Goal: Transaction & Acquisition: Purchase product/service

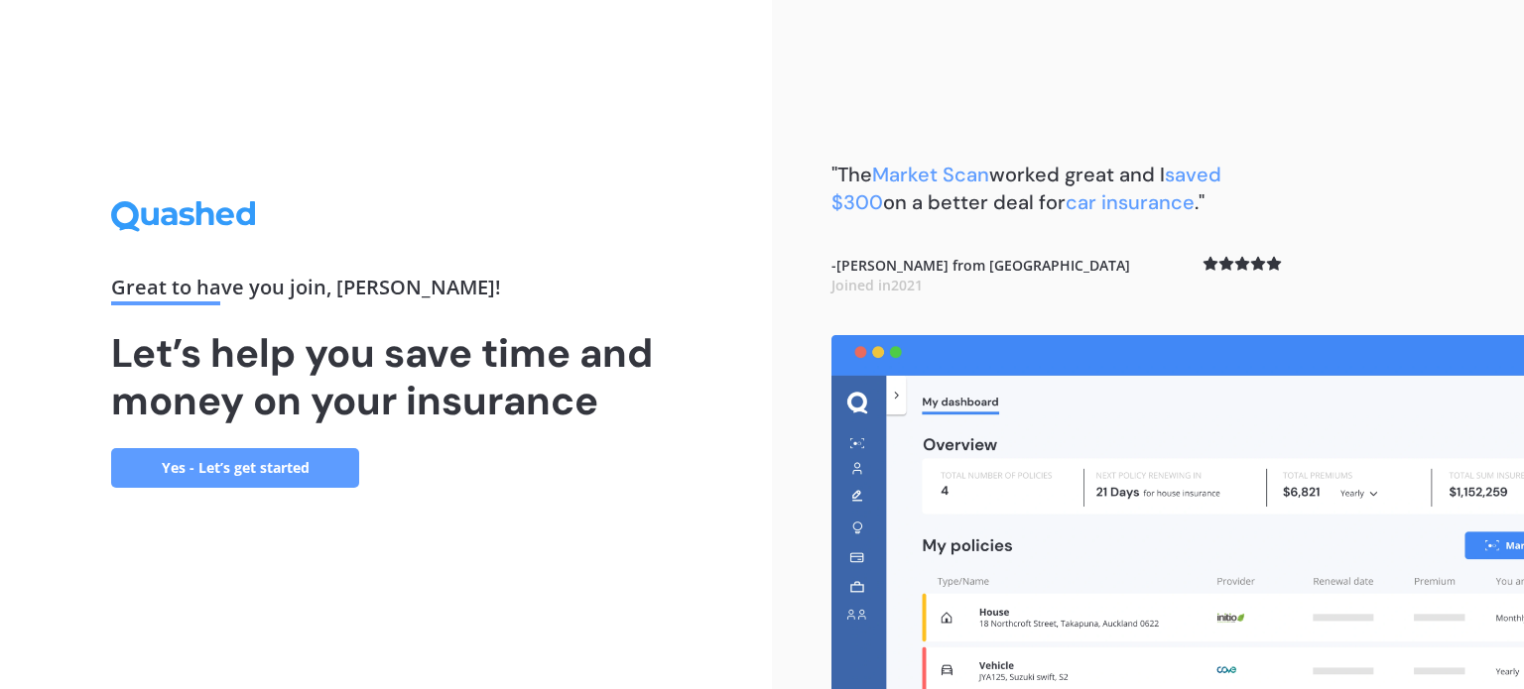
click at [264, 475] on link "Yes - Let’s get started" at bounding box center [235, 468] width 248 height 40
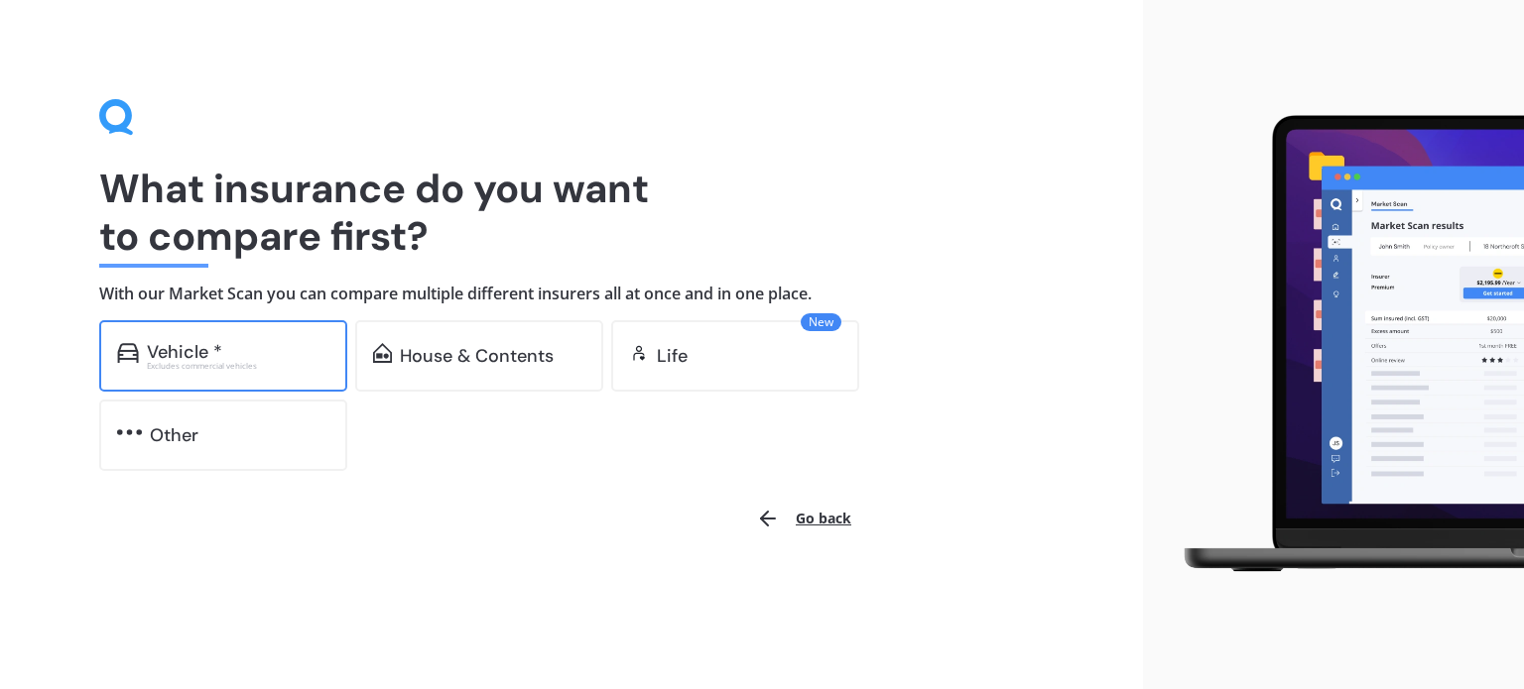
click at [249, 348] on div "Vehicle *" at bounding box center [238, 352] width 183 height 20
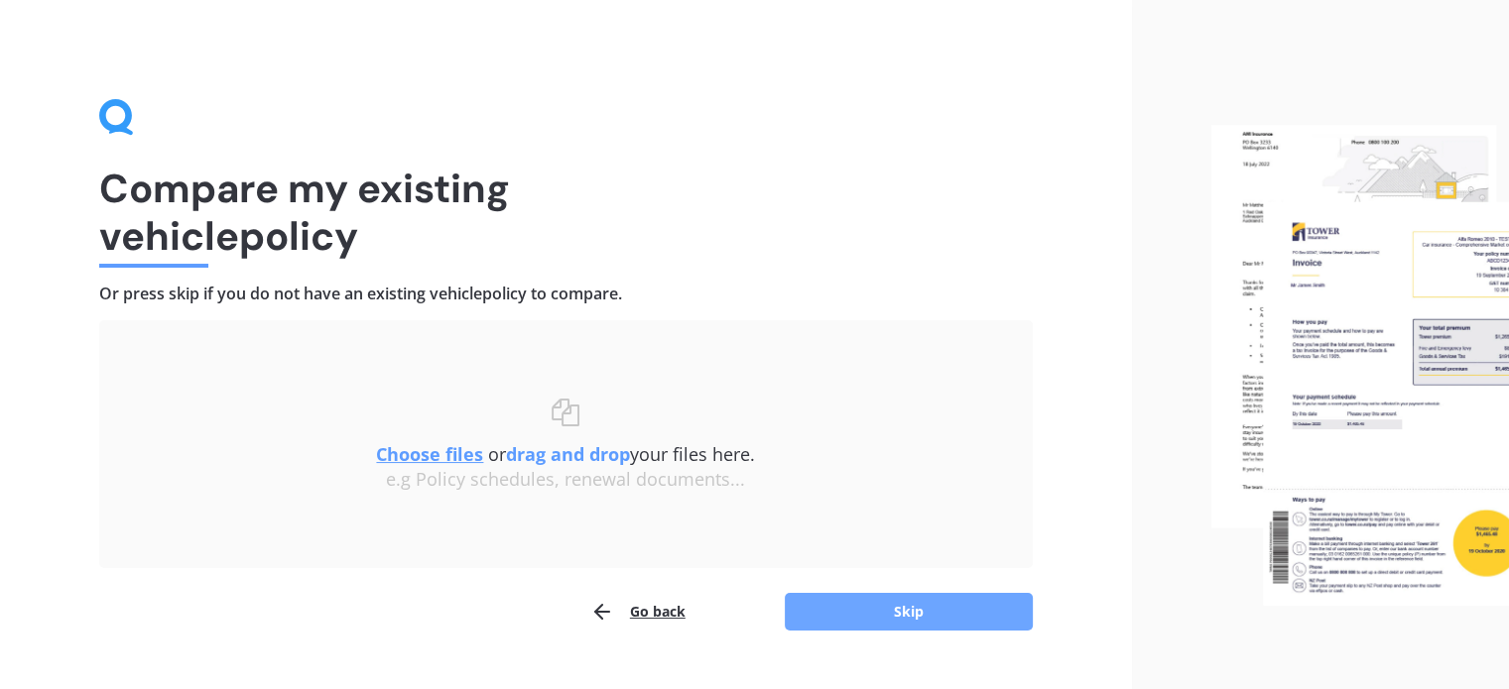
click at [952, 619] on button "Skip" at bounding box center [909, 612] width 248 height 38
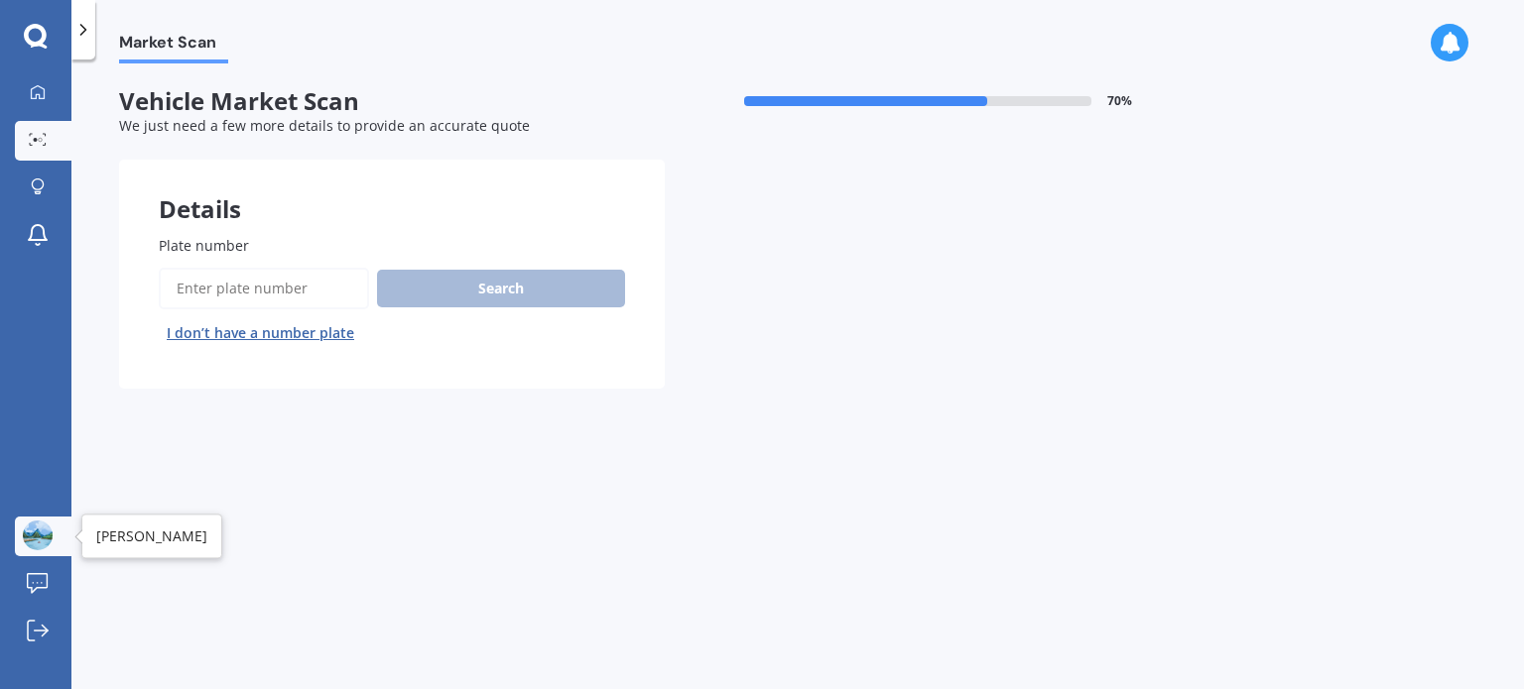
click at [30, 535] on img at bounding box center [38, 536] width 30 height 30
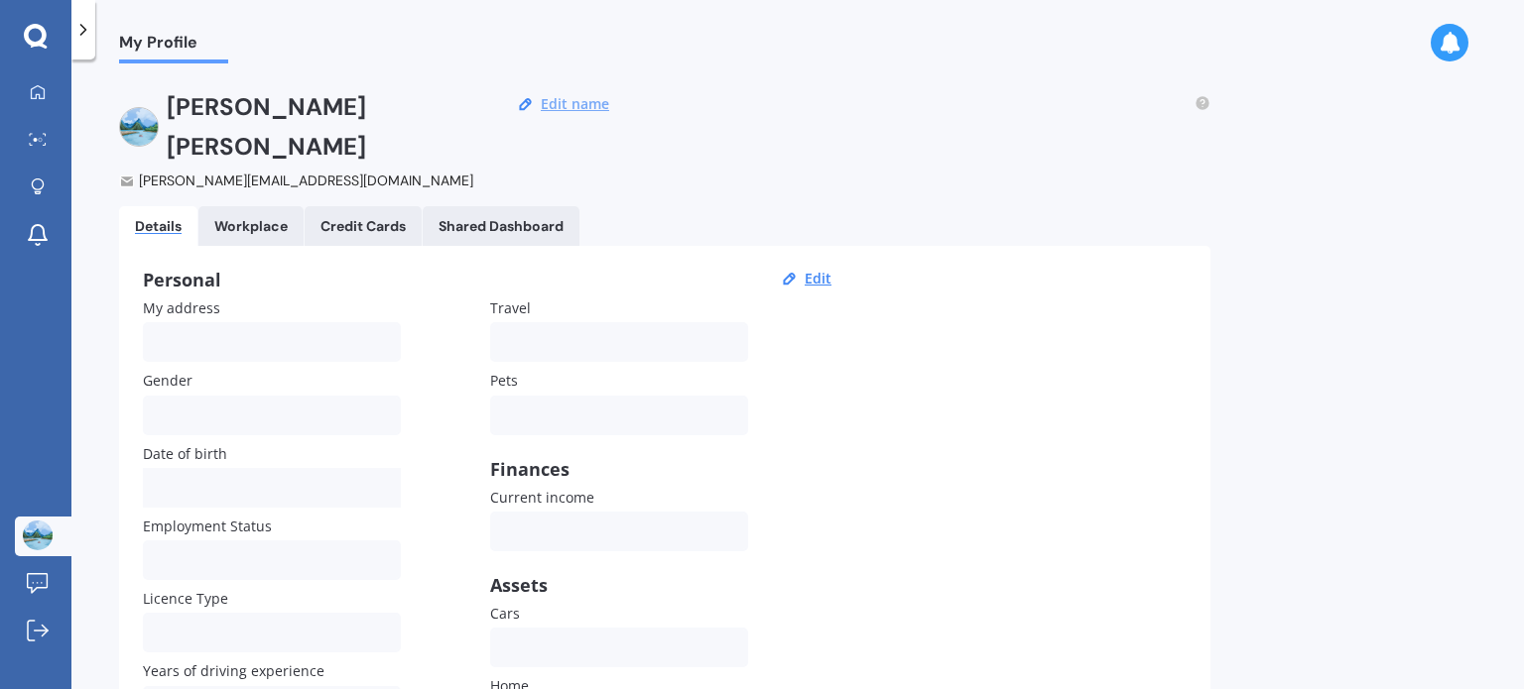
click at [581, 106] on button "Edit name" at bounding box center [575, 104] width 80 height 18
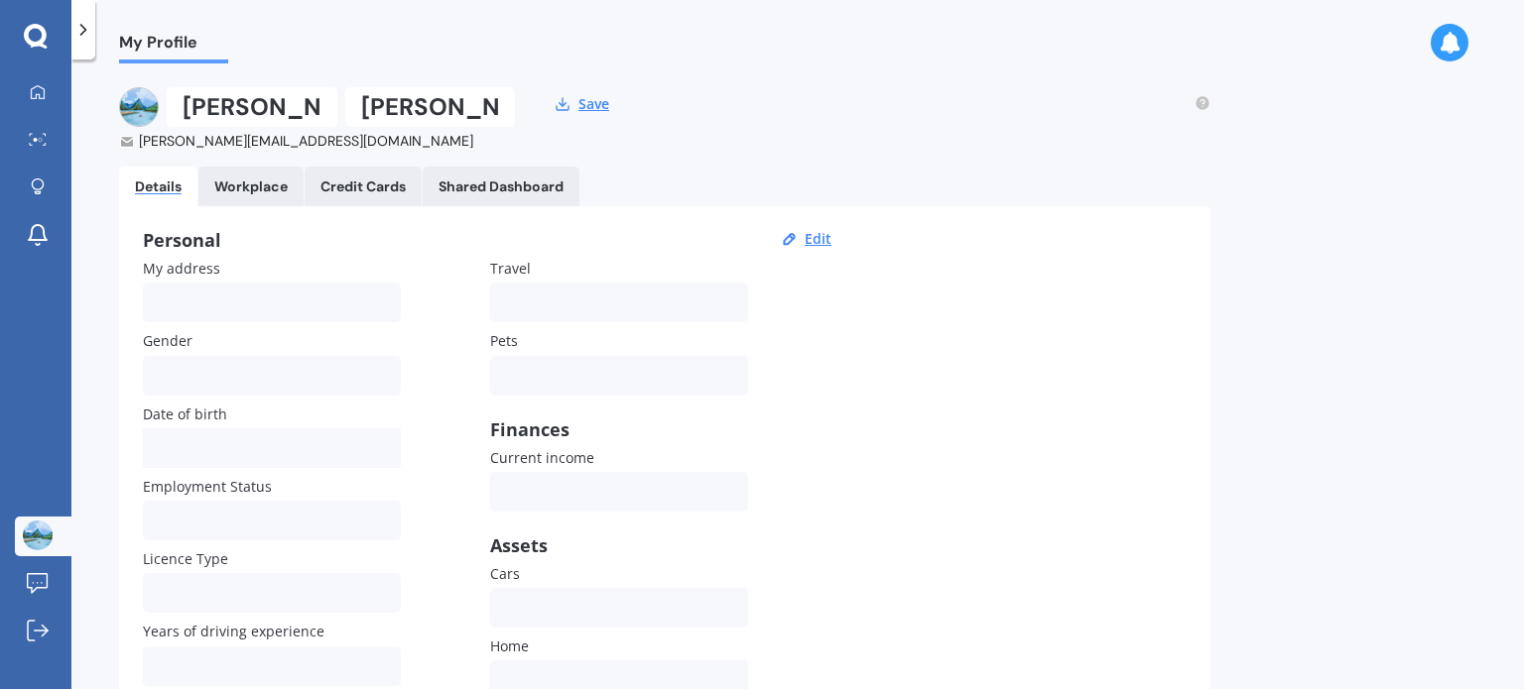
drag, startPoint x: 269, startPoint y: 110, endPoint x: 65, endPoint y: 43, distance: 214.2
click at [65, 43] on div "My Dashboard Market Scan Explore insurance Notifications [PERSON_NAME] Submit f…" at bounding box center [762, 344] width 1524 height 689
type input "[PERSON_NAME]"
click at [769, 179] on div "Details Workplace Credit Cards Shared Dashboard" at bounding box center [664, 187] width 1091 height 40
click at [258, 189] on div "Workplace" at bounding box center [250, 187] width 73 height 17
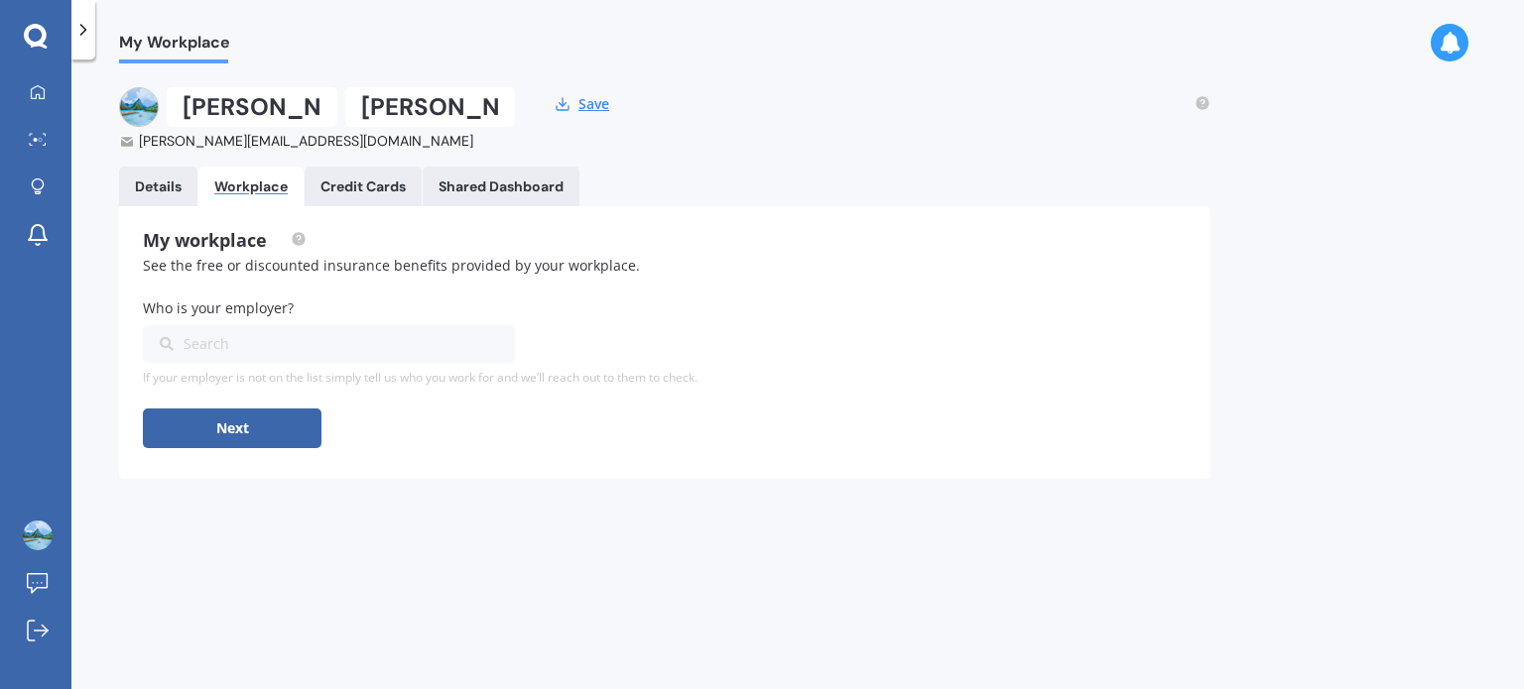
click at [136, 194] on link "Details" at bounding box center [158, 187] width 78 height 40
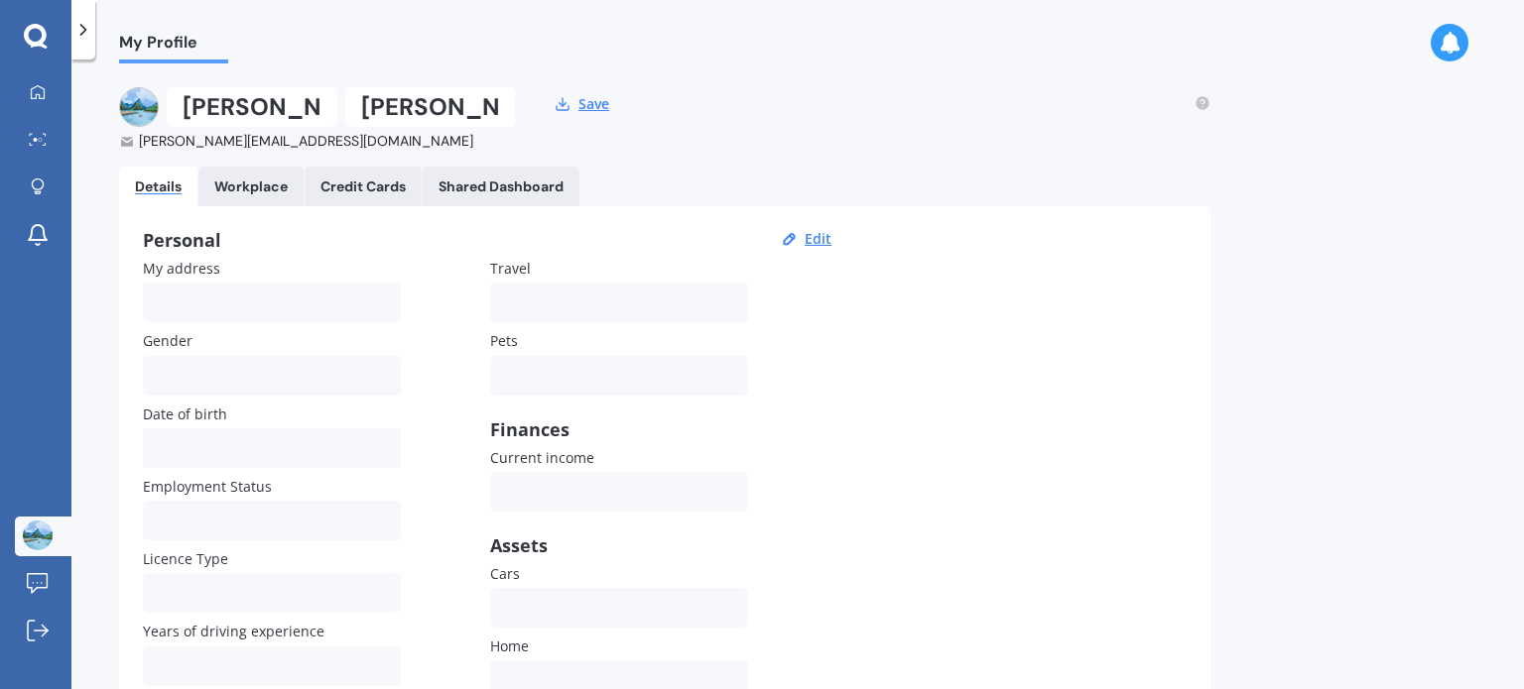
click at [535, 359] on div "None Dog Cat Both Others" at bounding box center [619, 376] width 258 height 40
click at [548, 392] on div "None Dog Cat Both Others" at bounding box center [619, 376] width 258 height 40
click at [821, 249] on div "Personal" at bounding box center [490, 240] width 694 height 20
click at [817, 230] on button "Edit" at bounding box center [818, 239] width 39 height 18
click at [573, 361] on div "None Dog Cat Both Others" at bounding box center [619, 376] width 258 height 40
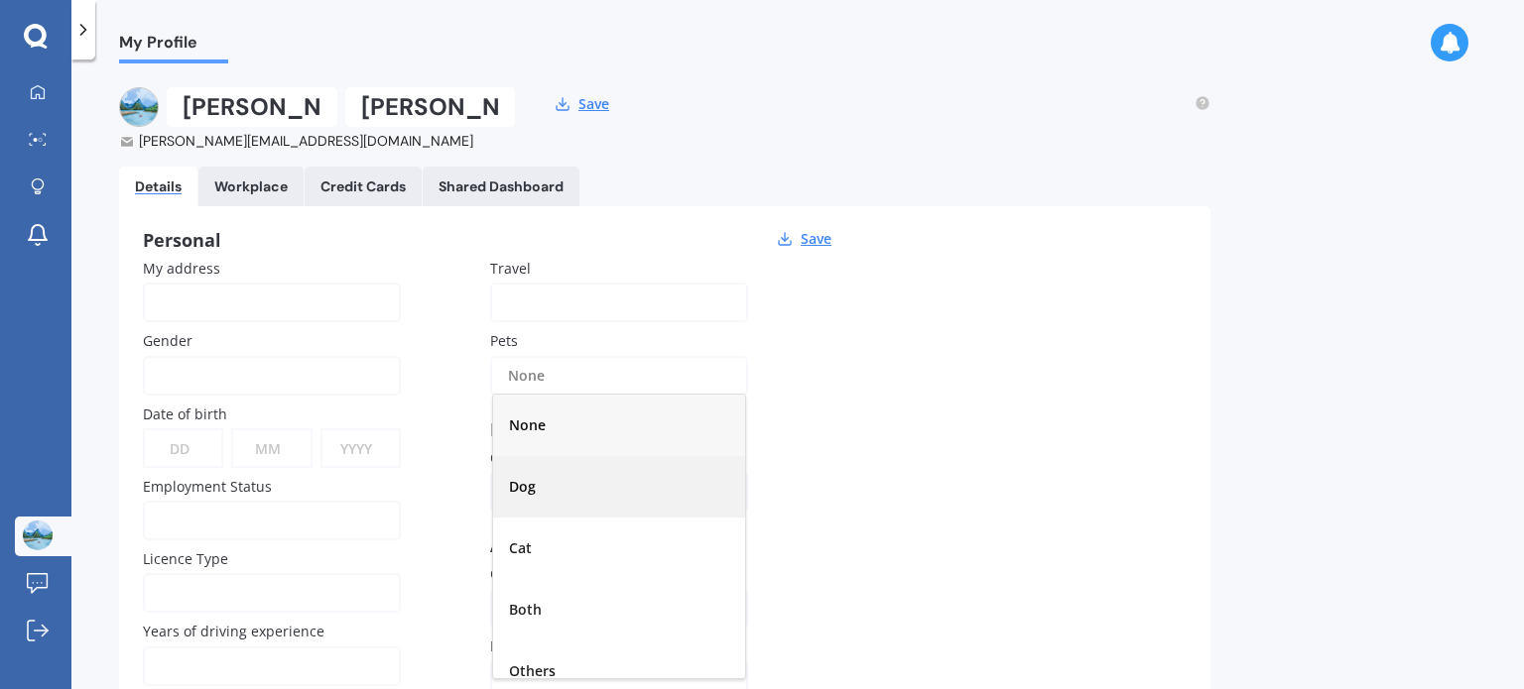
click at [607, 486] on div "Dog" at bounding box center [619, 487] width 252 height 62
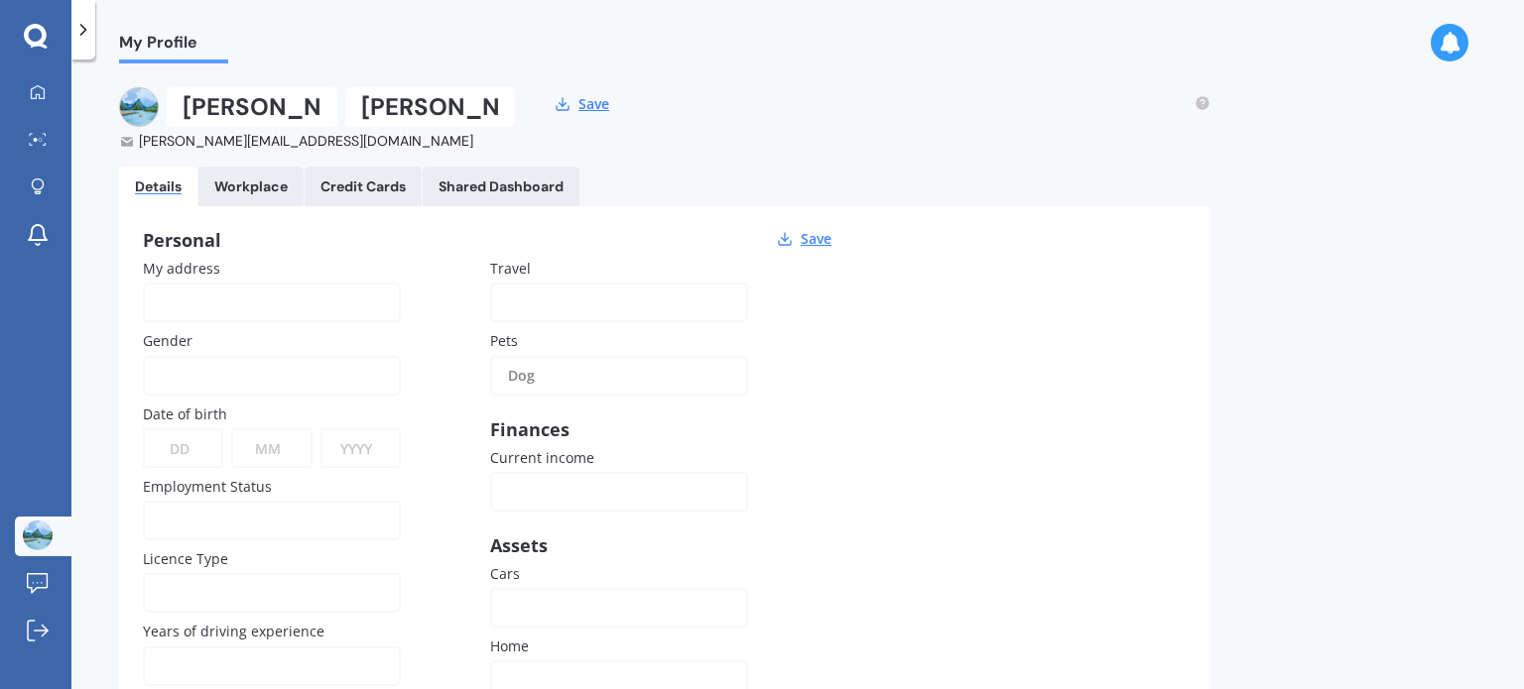
click at [207, 356] on div "[DEMOGRAPHIC_DATA] [DEMOGRAPHIC_DATA]" at bounding box center [272, 376] width 258 height 40
click at [229, 428] on div "[DEMOGRAPHIC_DATA]" at bounding box center [272, 426] width 252 height 62
click at [230, 288] on input "My address" at bounding box center [272, 303] width 258 height 40
type input "[STREET_ADDRESS]"
click at [193, 449] on select "DD 01 02 03 04 05 06 07 08 09 10 11 12 13 14 15 16 17 18 19 20 21 22 23 24 25 2…" at bounding box center [183, 449] width 76 height 36
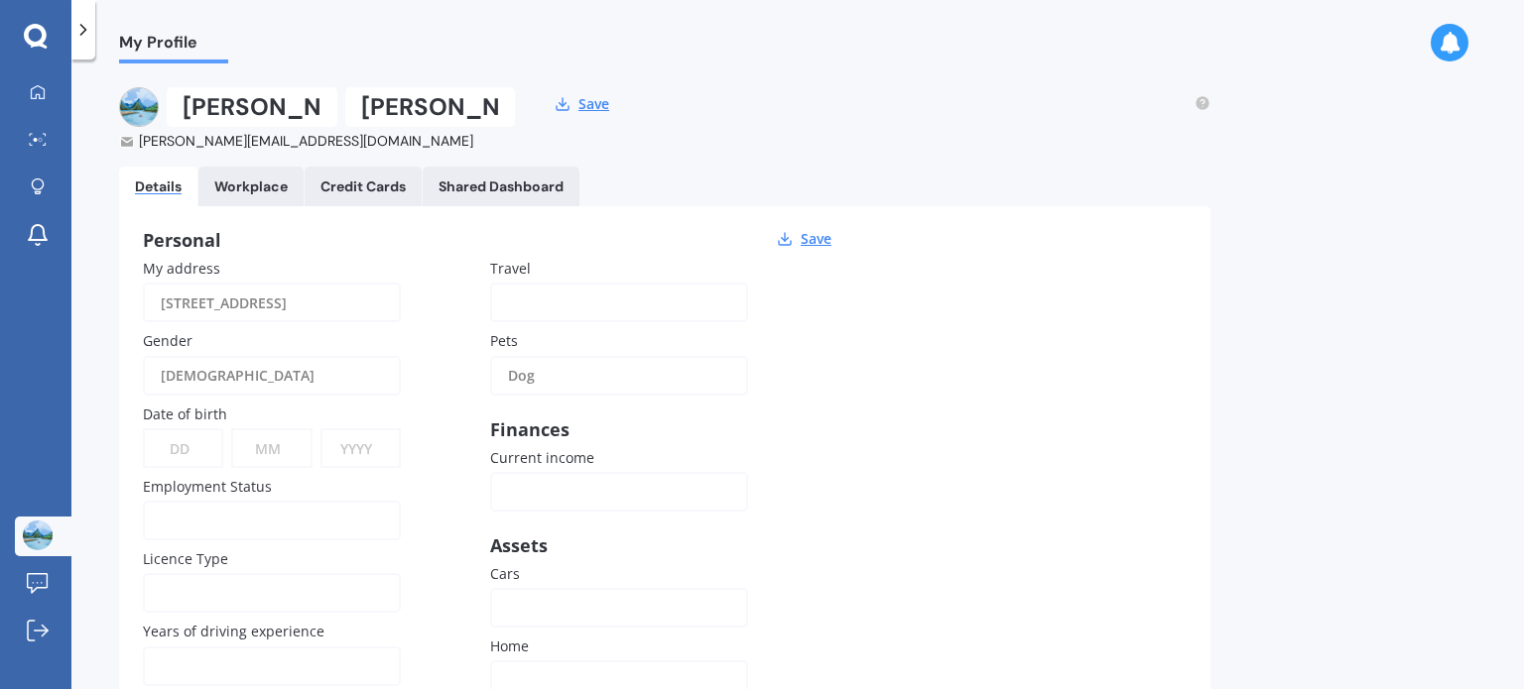
select select "21"
click at [145, 431] on select "DD 01 02 03 04 05 06 07 08 09 10 11 12 13 14 15 16 17 18 19 20 21 22 23 24 25 2…" at bounding box center [183, 449] width 76 height 36
click at [290, 445] on select "MM 01 02 03 04 05 06 07 08 09 10 11 12" at bounding box center [271, 449] width 76 height 36
select select "07"
click at [233, 431] on select "MM 01 02 03 04 05 06 07 08 09 10 11 12" at bounding box center [271, 449] width 76 height 36
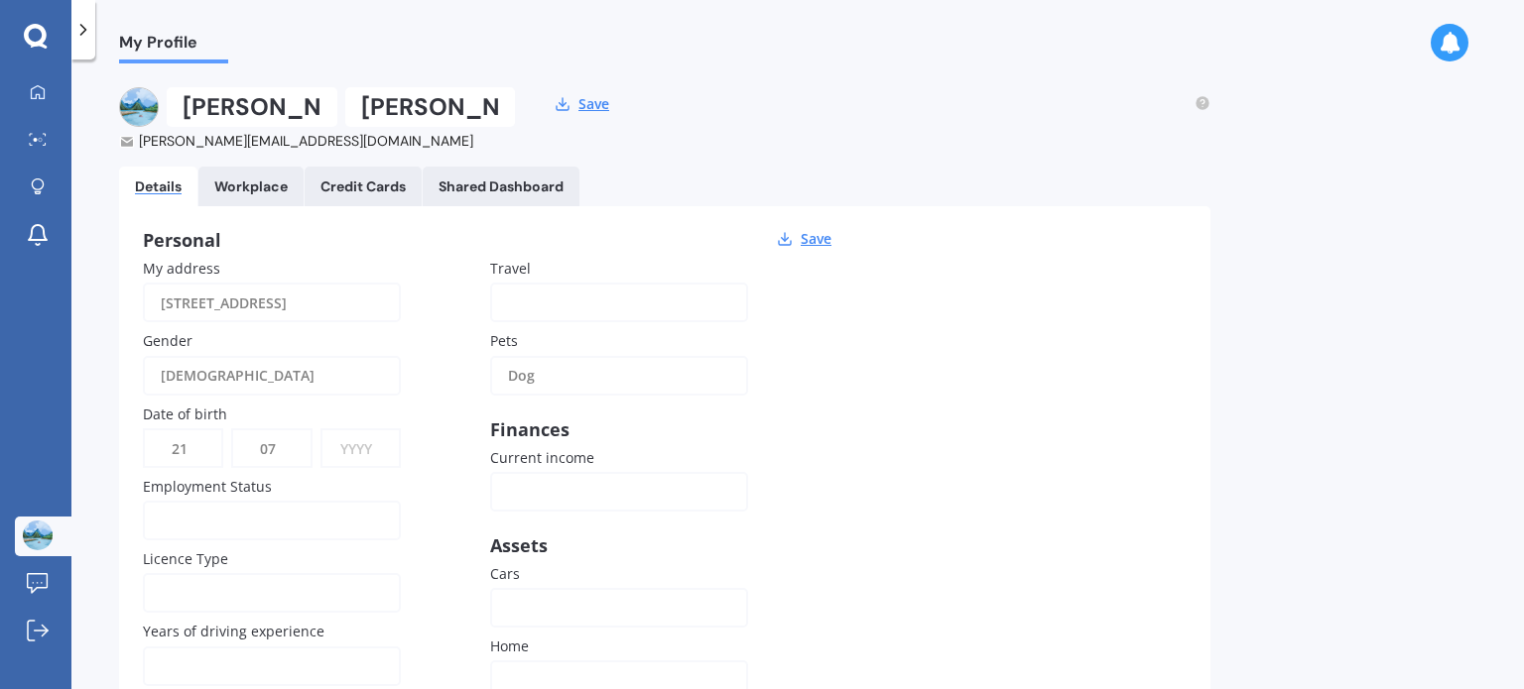
click at [347, 439] on select "YYYY 2009 2008 2007 2006 2005 2004 2003 2002 2001 2000 1999 1998 1997 1996 1995…" at bounding box center [360, 449] width 76 height 36
select select "1981"
click at [322, 431] on select "YYYY 2009 2008 2007 2006 2005 2004 2003 2002 2001 2000 1999 1998 1997 1996 1995…" at bounding box center [360, 449] width 76 height 36
click at [238, 537] on div "Employed Unemployed Not looking Retired" at bounding box center [272, 521] width 258 height 40
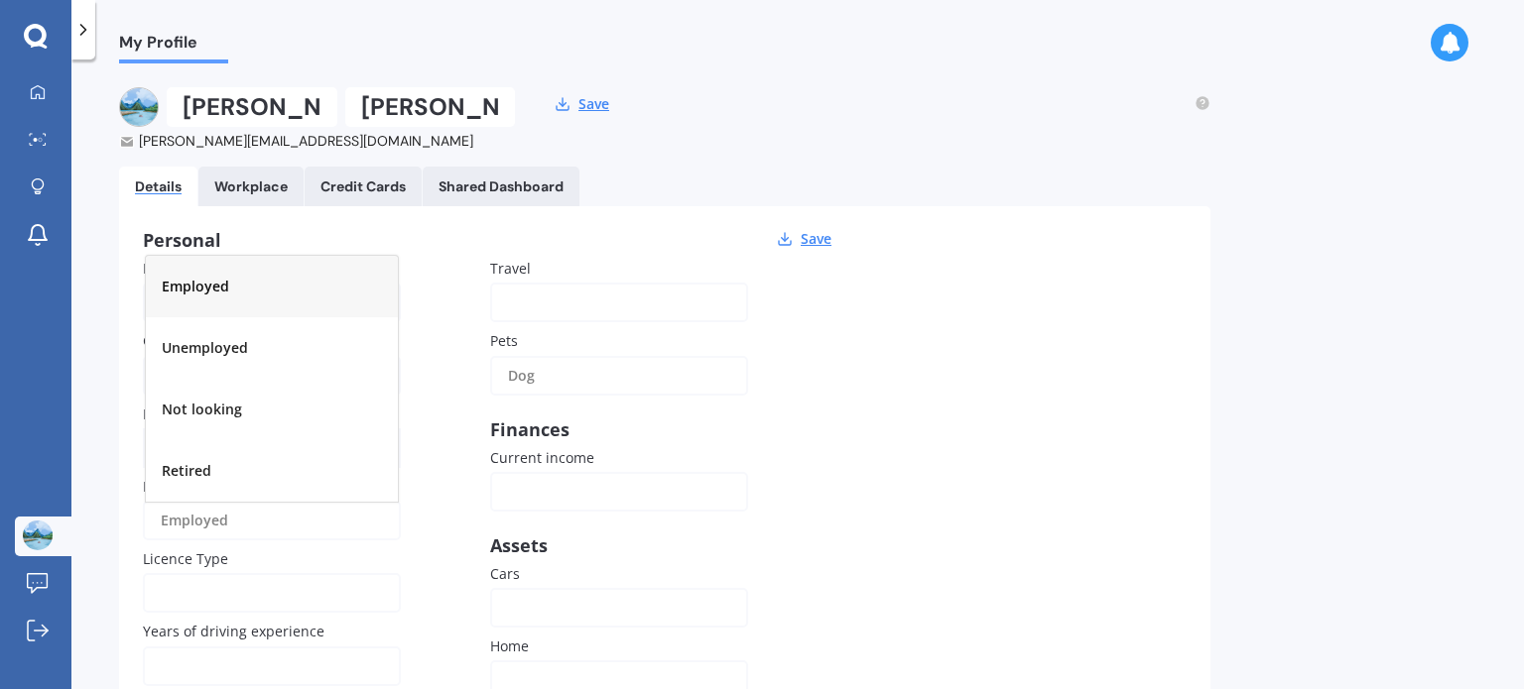
click at [226, 290] on span "Employed" at bounding box center [195, 286] width 67 height 19
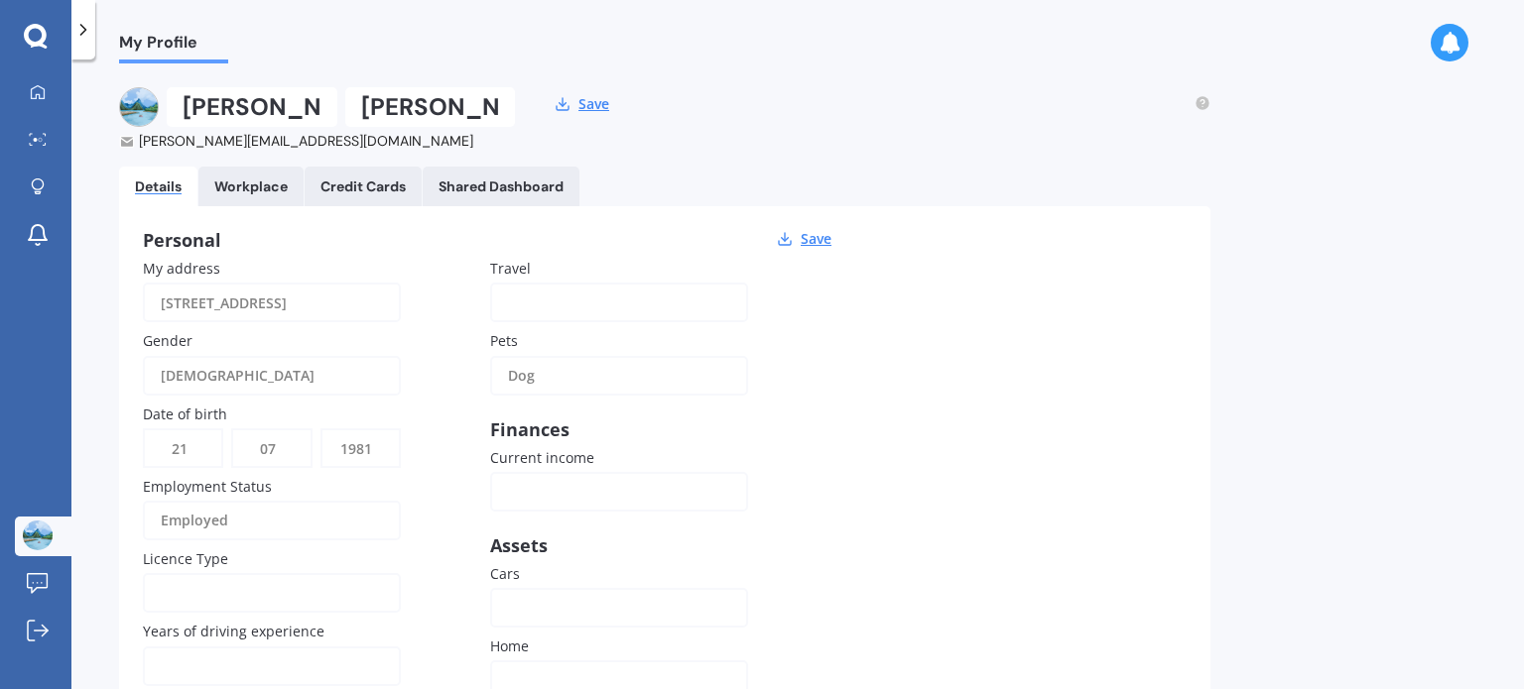
click at [268, 590] on div at bounding box center [259, 593] width 196 height 22
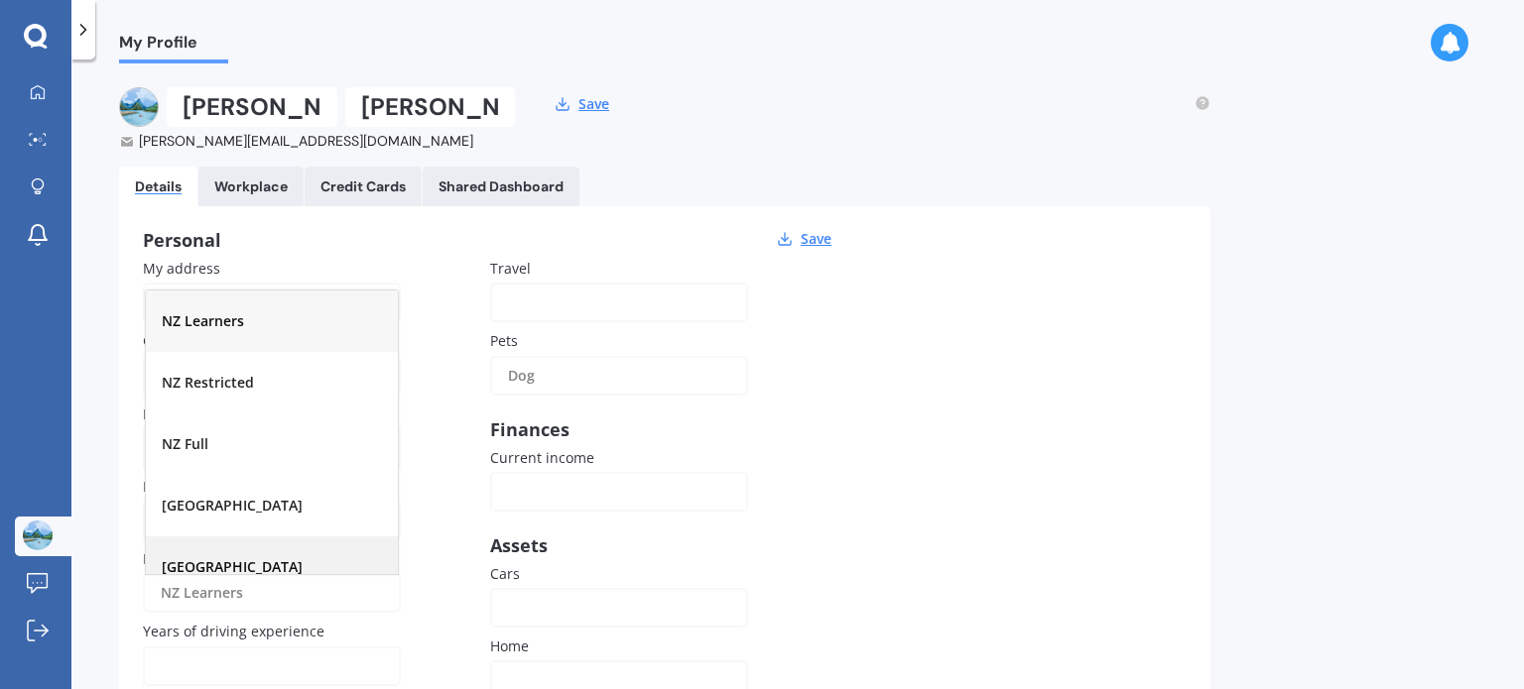
click at [284, 567] on div "[GEOGRAPHIC_DATA]" at bounding box center [272, 568] width 252 height 62
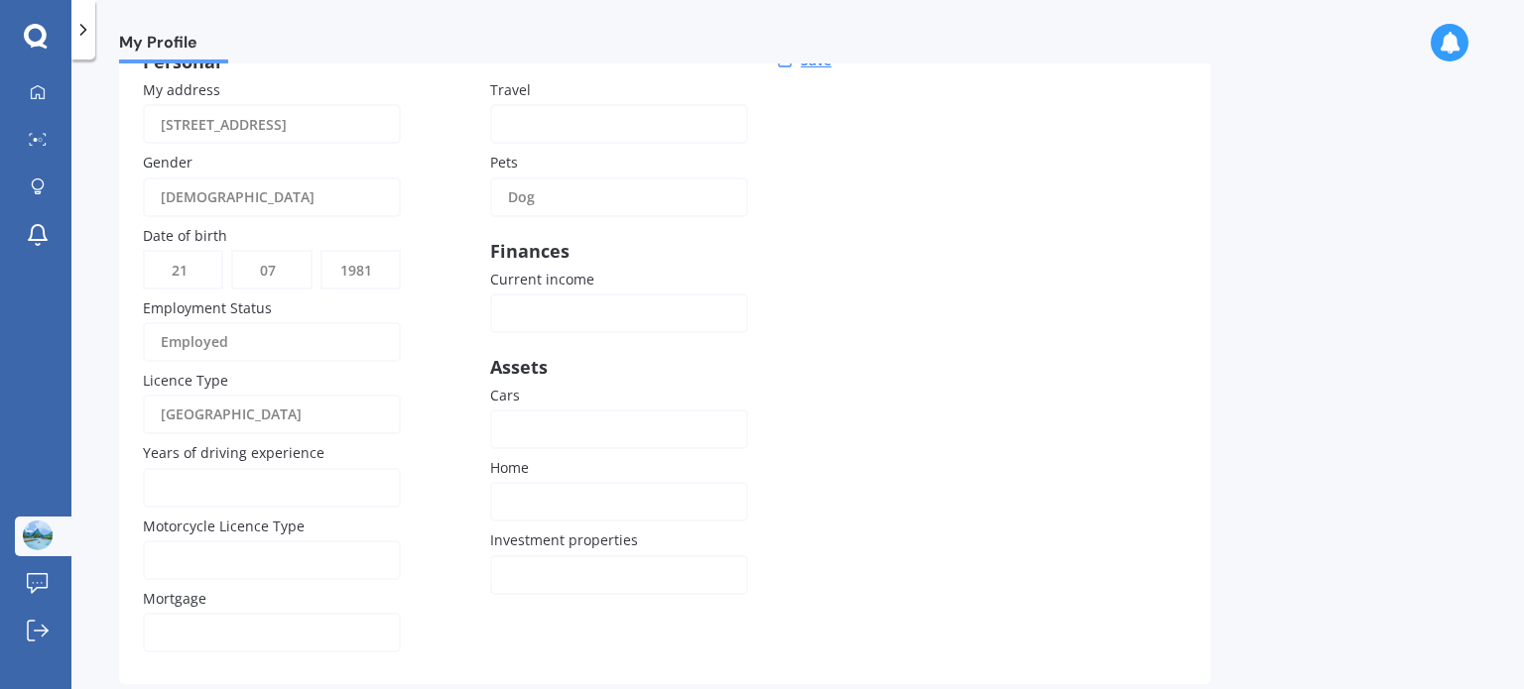
scroll to position [217, 0]
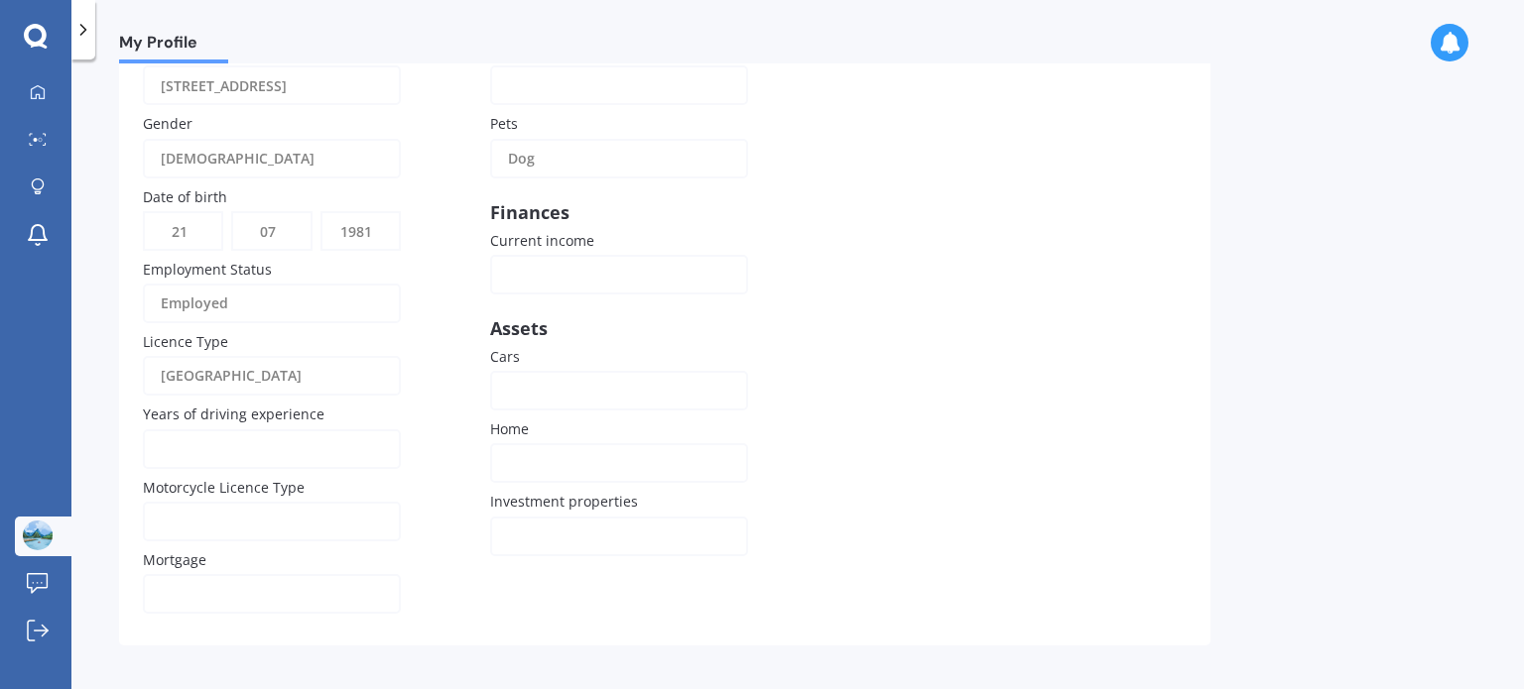
click at [320, 469] on input "Years of driving experience" at bounding box center [272, 450] width 258 height 40
click at [317, 459] on input "Years of driving experience" at bounding box center [272, 450] width 258 height 40
type input "26"
click at [339, 488] on label "Motorcycle Licence Type" at bounding box center [268, 487] width 250 height 21
click at [236, 533] on div at bounding box center [259, 522] width 196 height 22
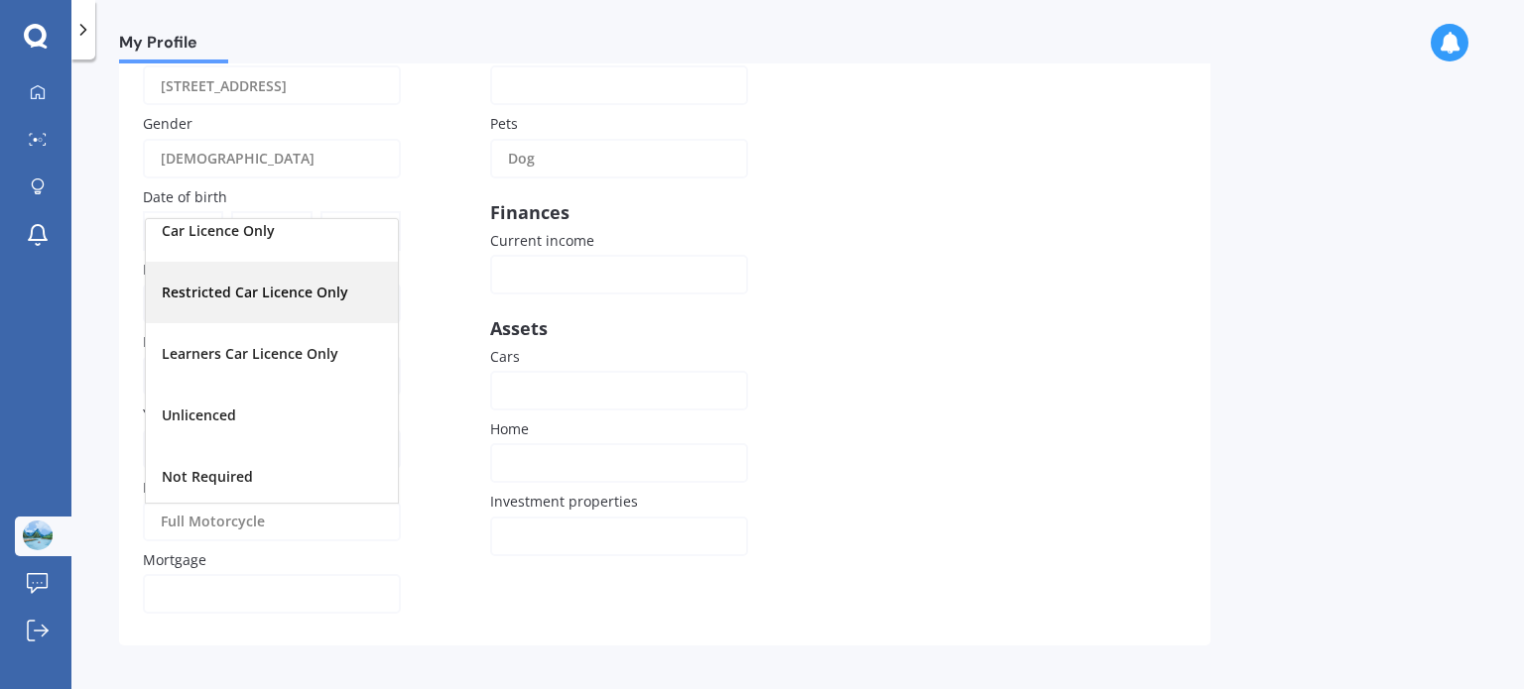
scroll to position [207, 0]
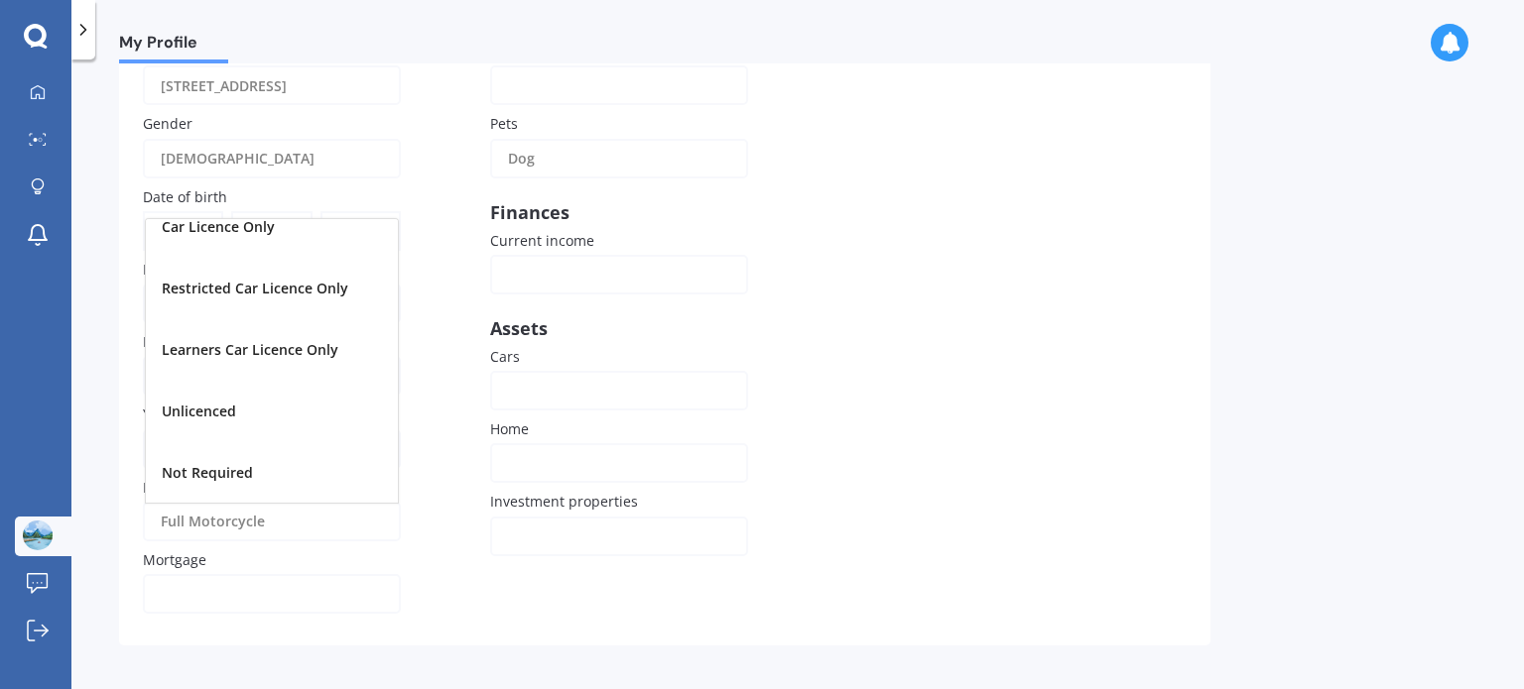
click at [447, 598] on div "My address [STREET_ADDRESS] Gender [DEMOGRAPHIC_DATA] [DEMOGRAPHIC_DATA] [DEMOG…" at bounding box center [490, 331] width 694 height 581
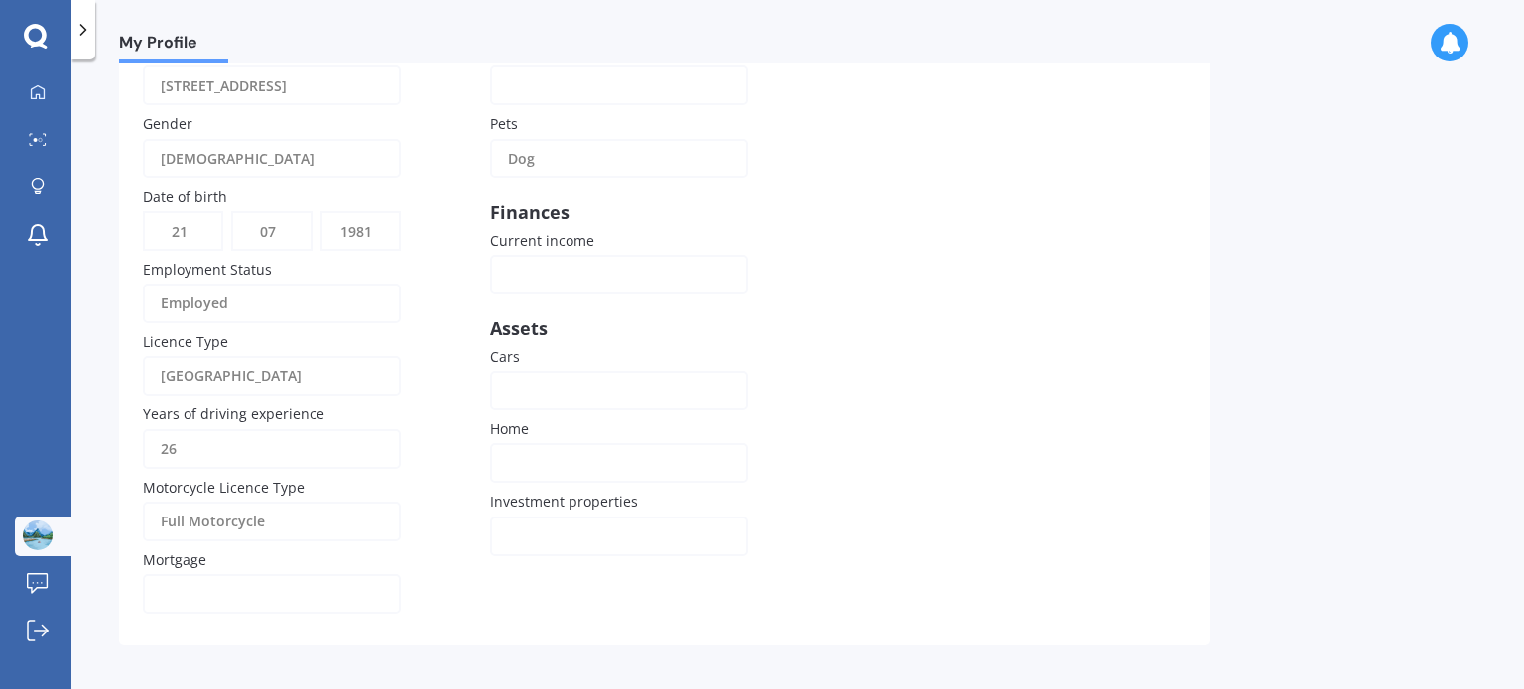
click at [306, 521] on div "Full Motorcycle" at bounding box center [259, 522] width 196 height 40
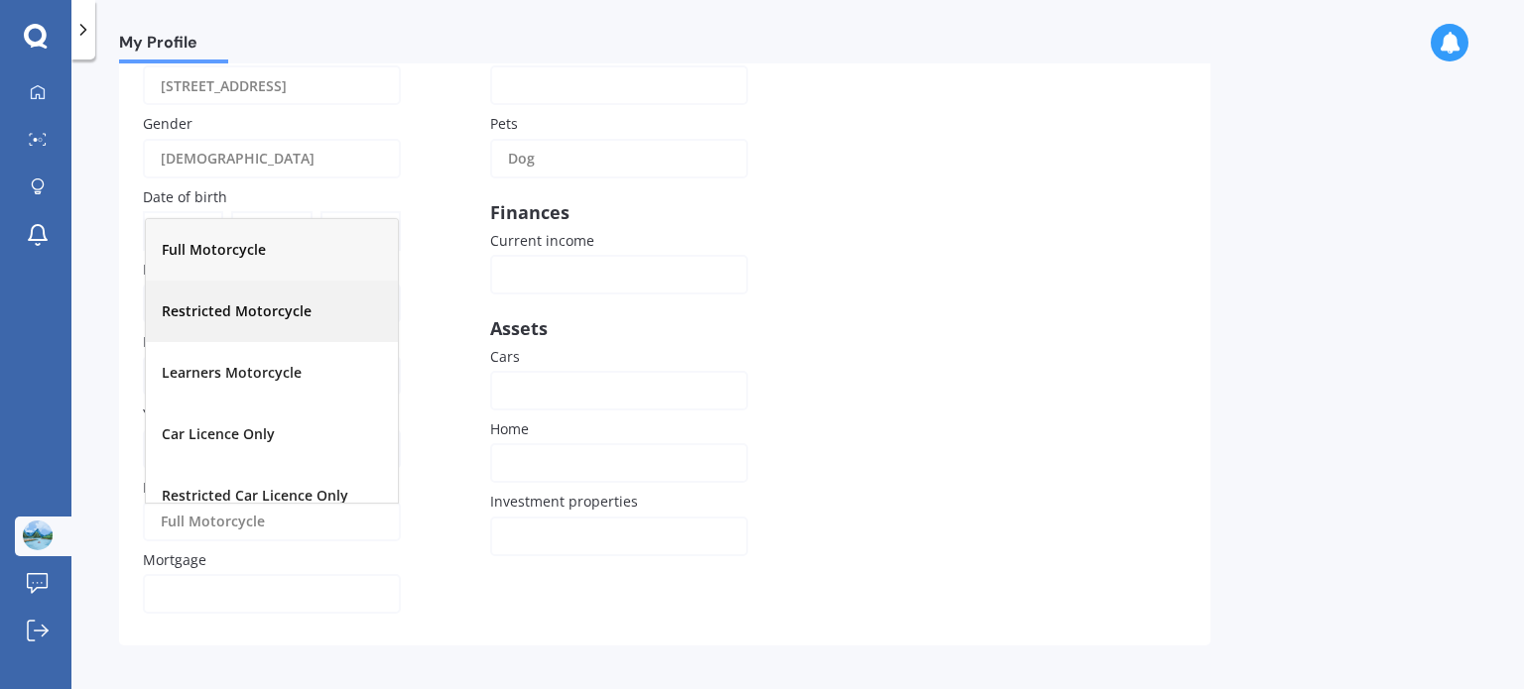
click at [264, 322] on div "Restricted Motorcycle" at bounding box center [272, 312] width 252 height 62
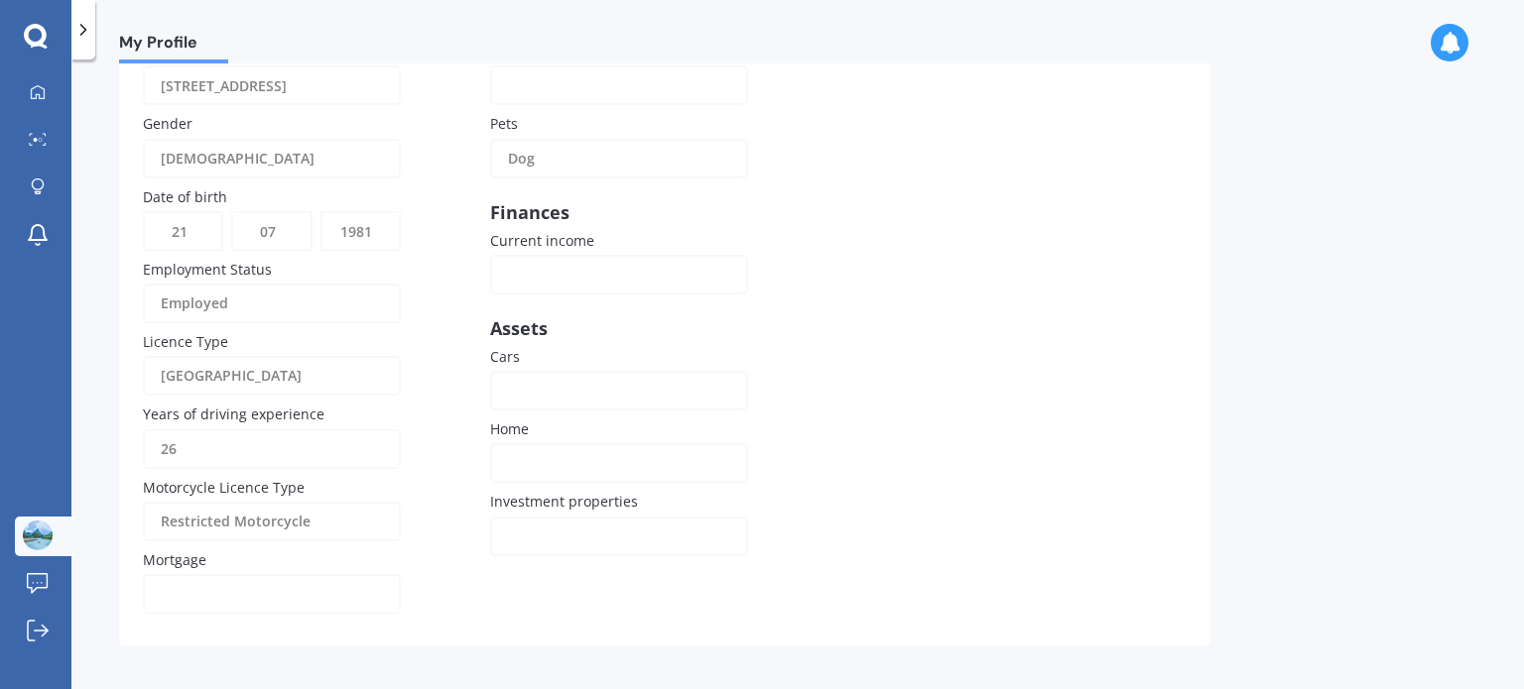
click at [553, 272] on input "Current income" at bounding box center [619, 275] width 258 height 40
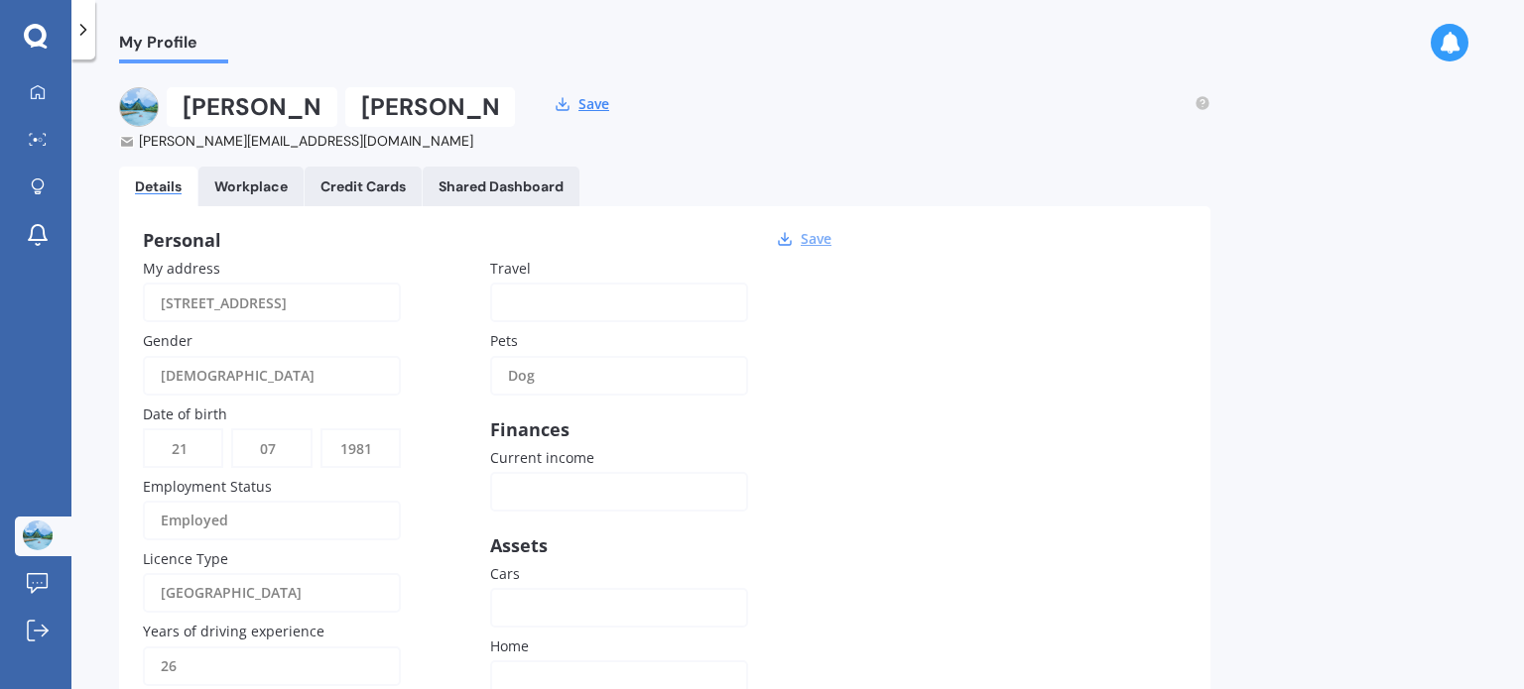
click at [805, 239] on button "Save" at bounding box center [816, 239] width 43 height 18
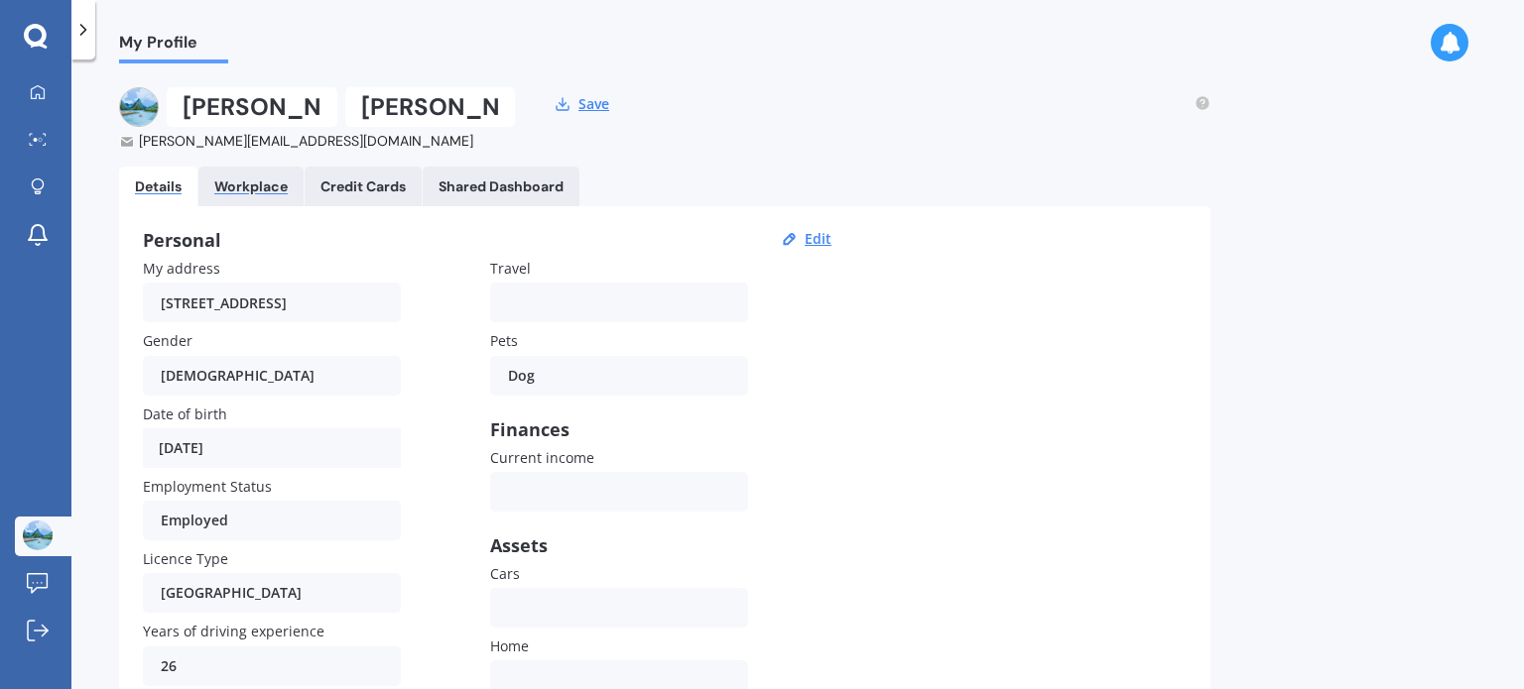
click at [246, 179] on div "Workplace" at bounding box center [250, 187] width 73 height 17
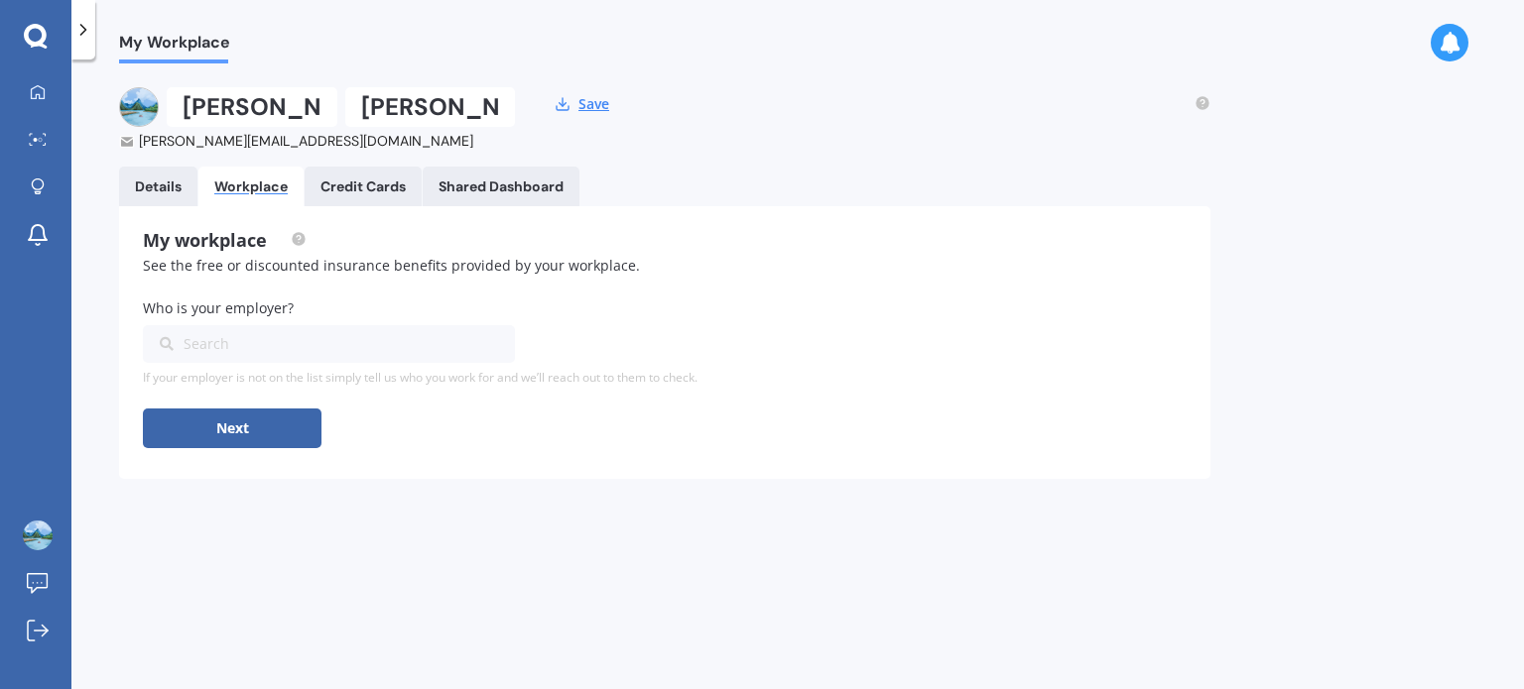
click at [272, 338] on div "Search" at bounding box center [317, 344] width 314 height 22
click at [299, 353] on input "[PERSON_NAME][GEOGRAPHIC_DATA]" at bounding box center [322, 344] width 356 height 38
type input "[PERSON_NAME][GEOGRAPHIC_DATA]"
click at [286, 423] on button "Next" at bounding box center [232, 429] width 179 height 40
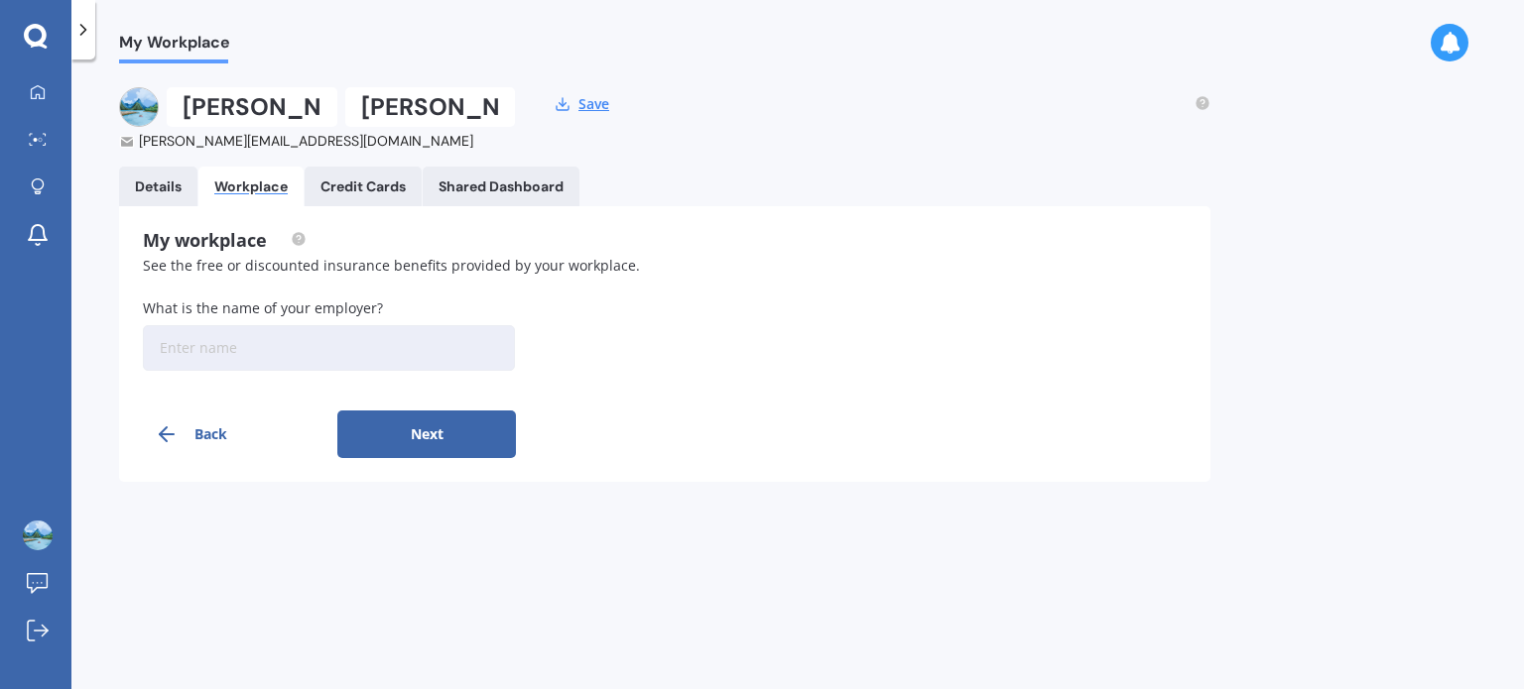
click at [266, 354] on input at bounding box center [329, 348] width 372 height 46
type input "[PERSON_NAME][GEOGRAPHIC_DATA]"
click at [397, 419] on button "Next" at bounding box center [426, 435] width 179 height 48
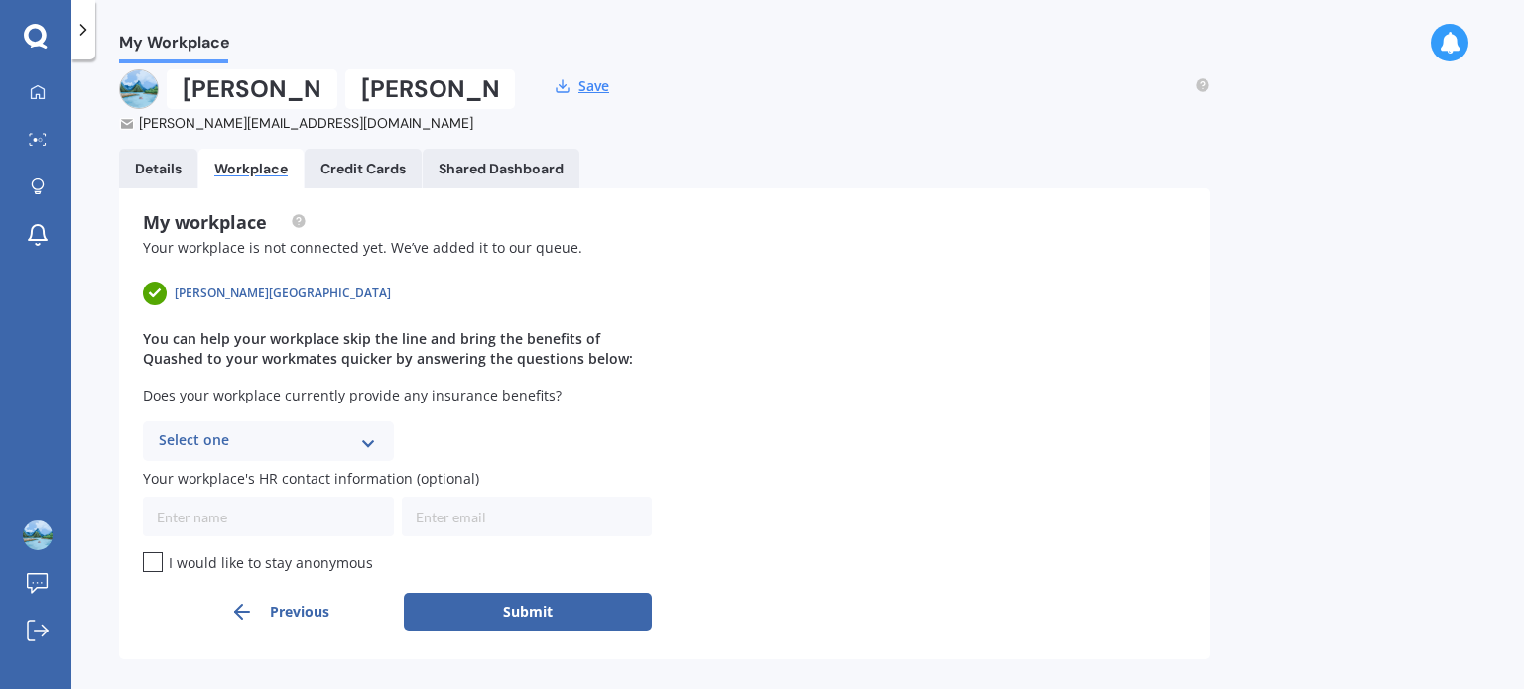
scroll to position [24, 0]
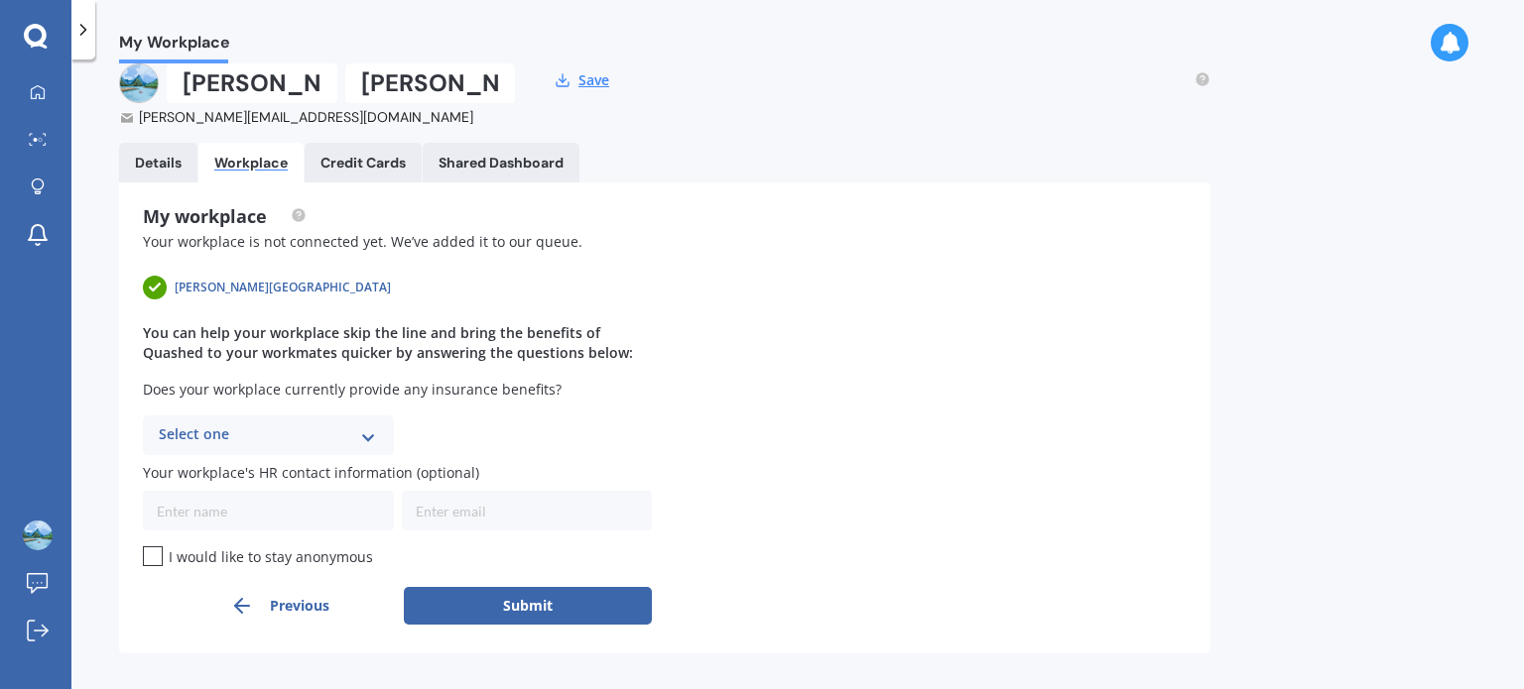
click at [378, 431] on div "Select one Yes No I don't know" at bounding box center [268, 436] width 251 height 40
click at [335, 531] on div "I don't know" at bounding box center [268, 546] width 249 height 36
click at [673, 408] on div "My workplace Your workplace is not connected yet. We’ve added it to our queue. …" at bounding box center [665, 418] width 1044 height 424
click at [372, 157] on div "Credit Cards" at bounding box center [362, 163] width 85 height 17
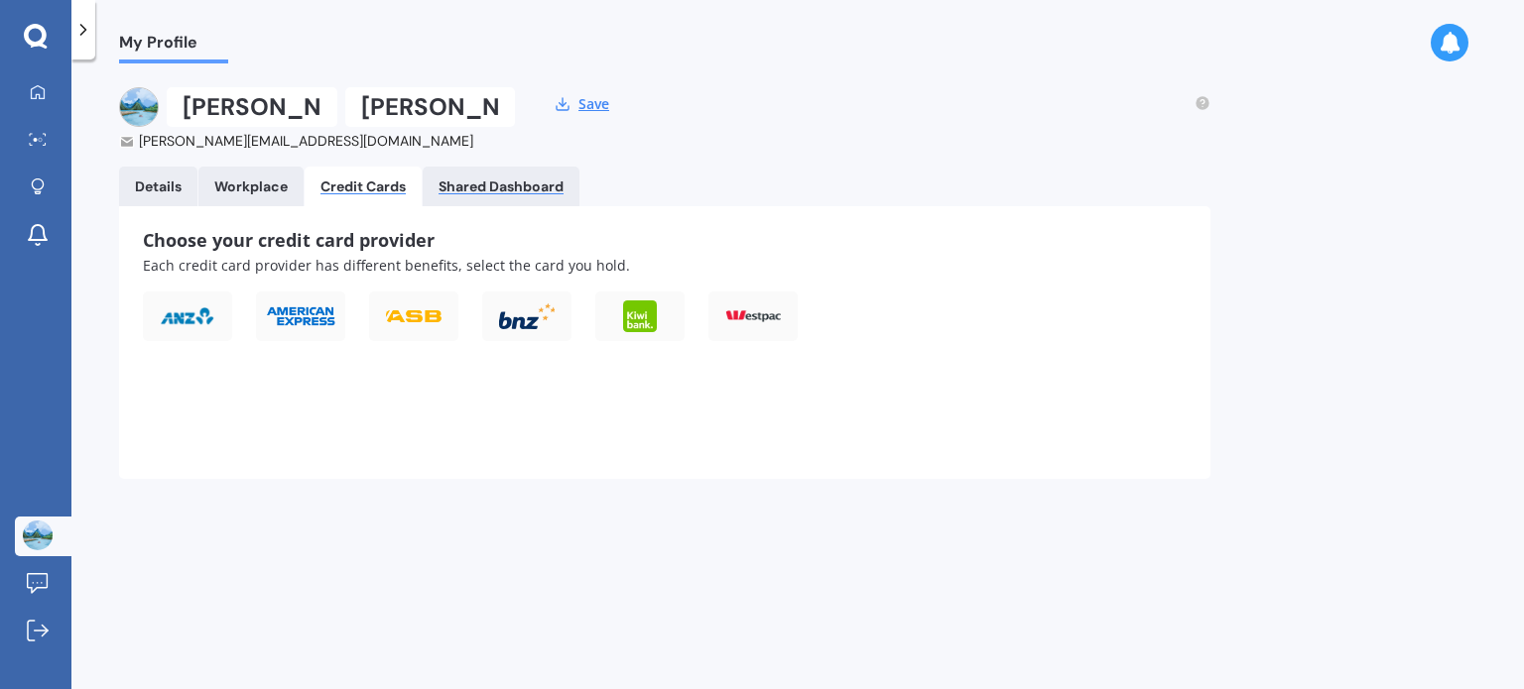
click at [476, 190] on div "Shared Dashboard" at bounding box center [500, 187] width 125 height 17
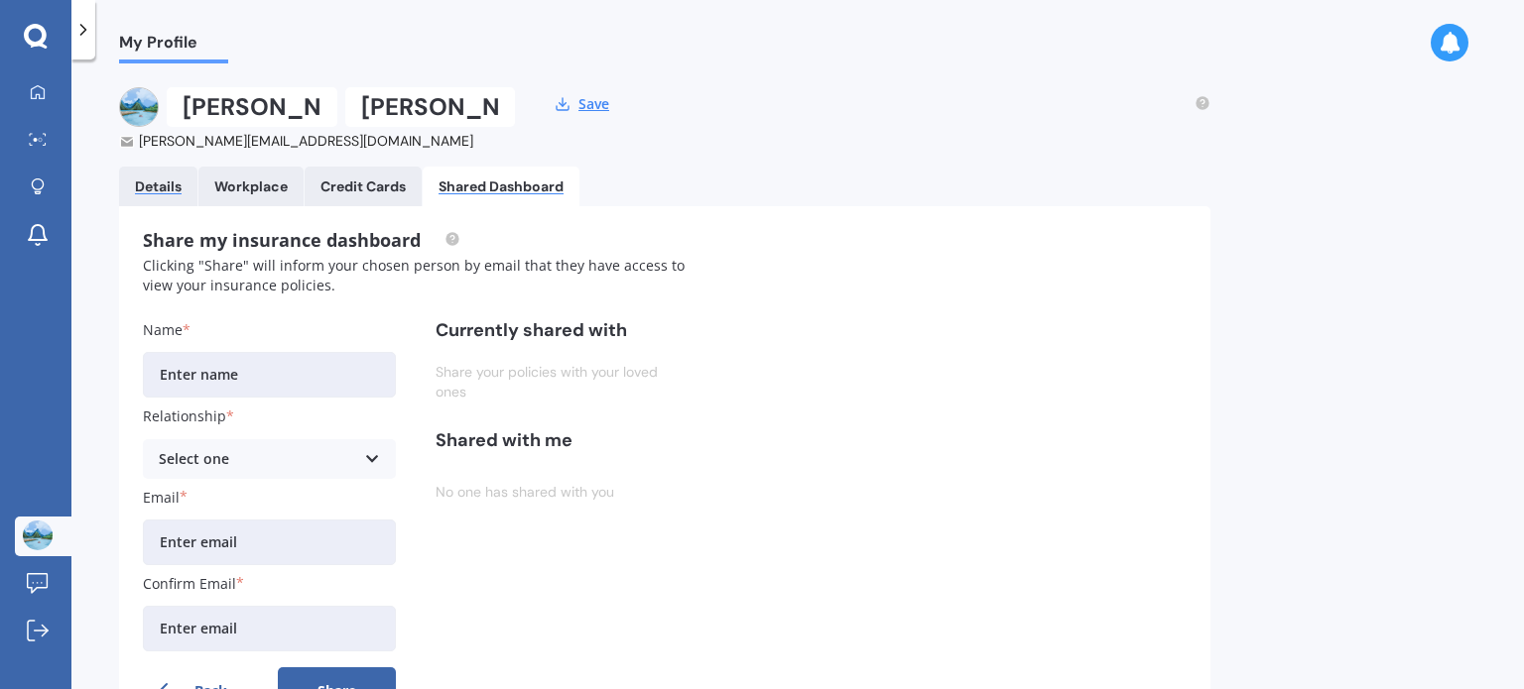
click at [168, 189] on div "Details" at bounding box center [158, 187] width 47 height 17
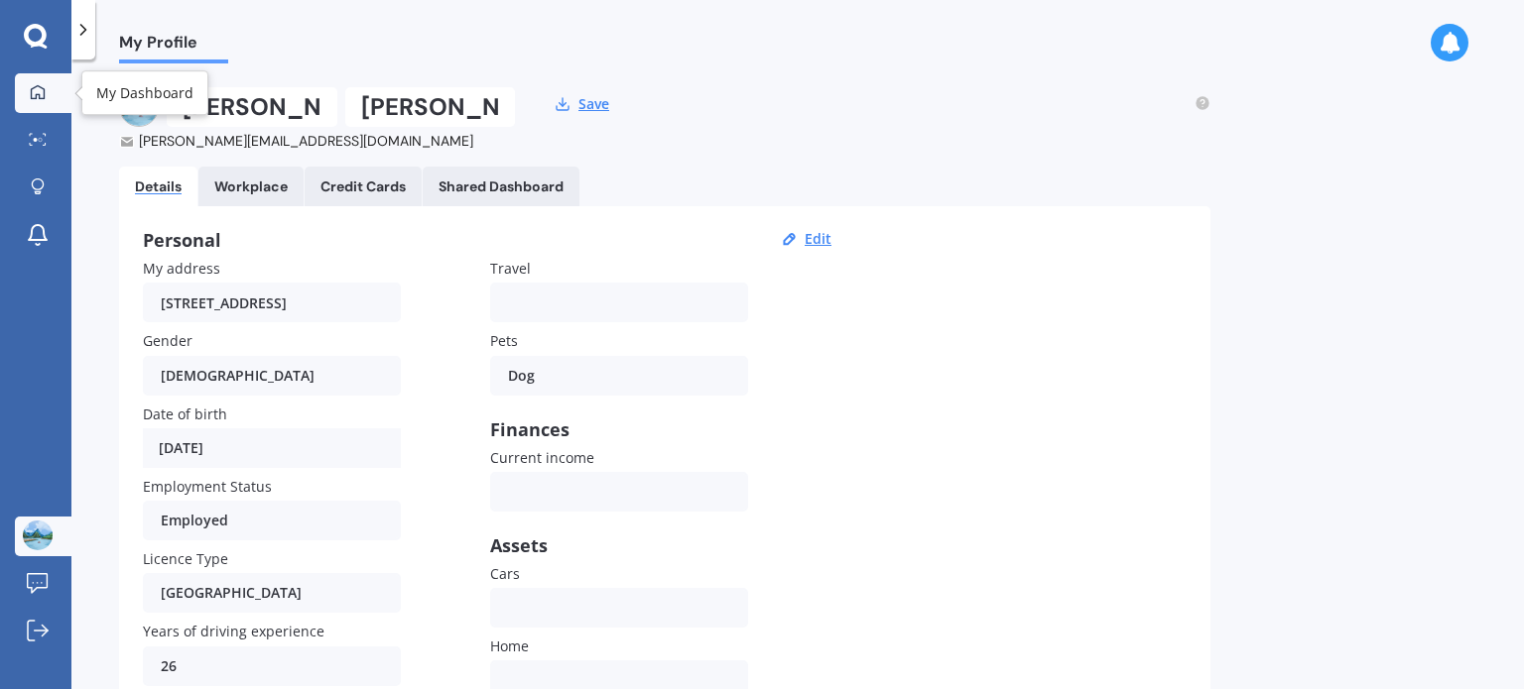
click at [40, 84] on icon at bounding box center [38, 92] width 16 height 16
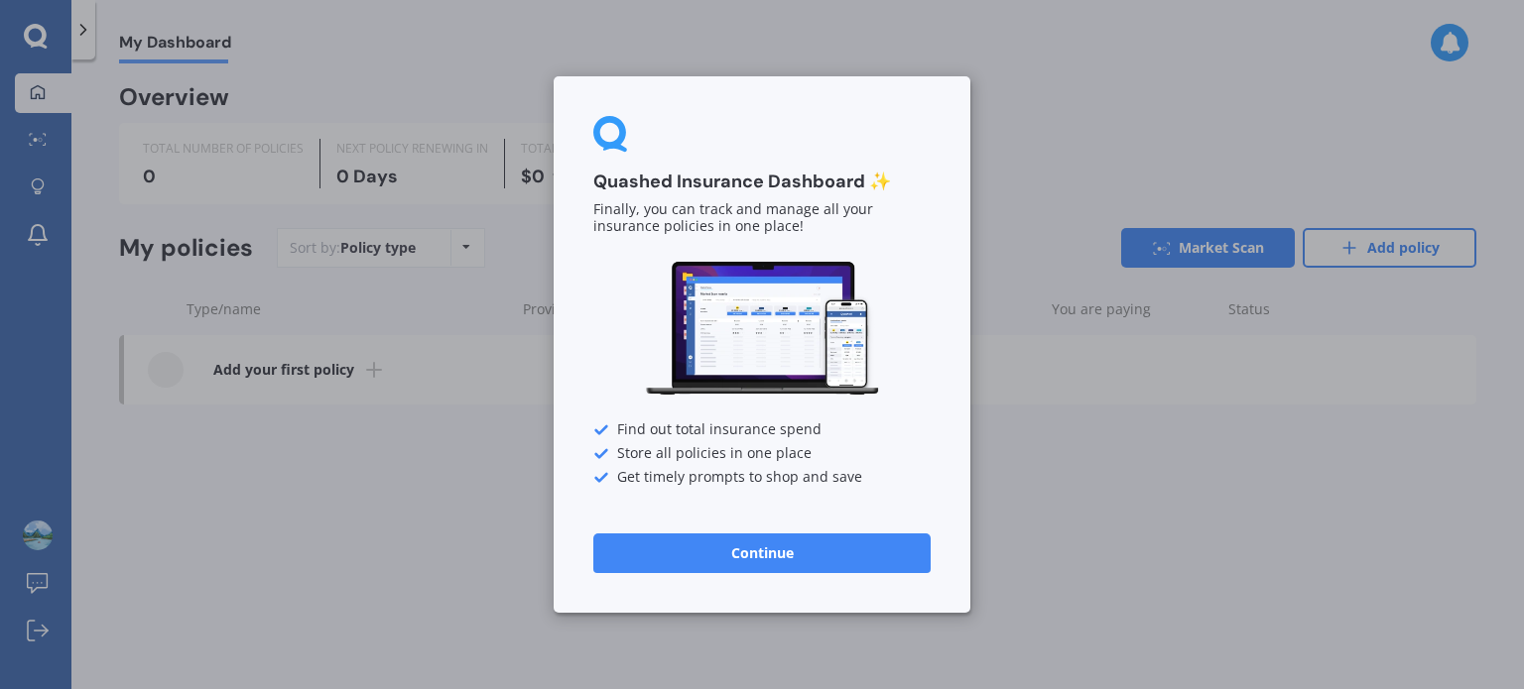
click at [790, 556] on button "Continue" at bounding box center [761, 554] width 337 height 40
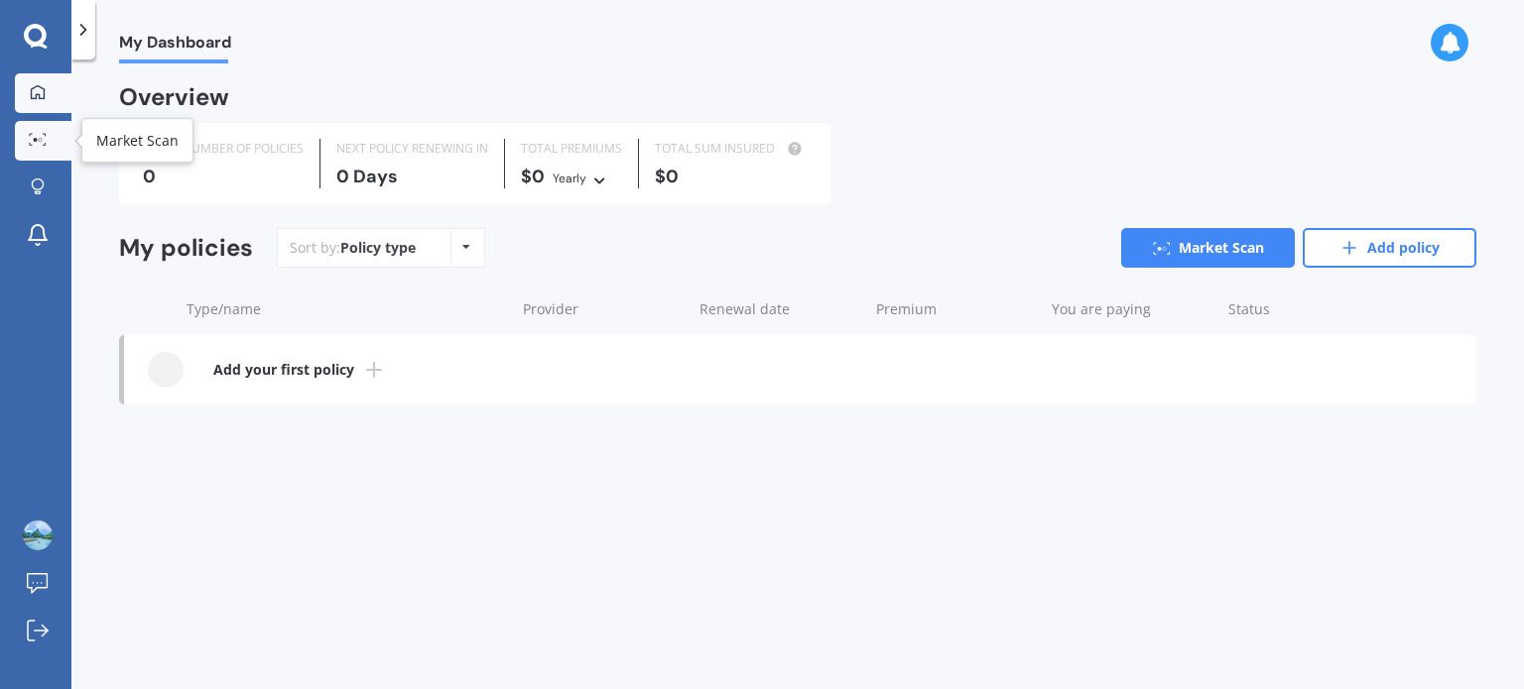
click at [35, 129] on link "Market Scan" at bounding box center [43, 141] width 57 height 40
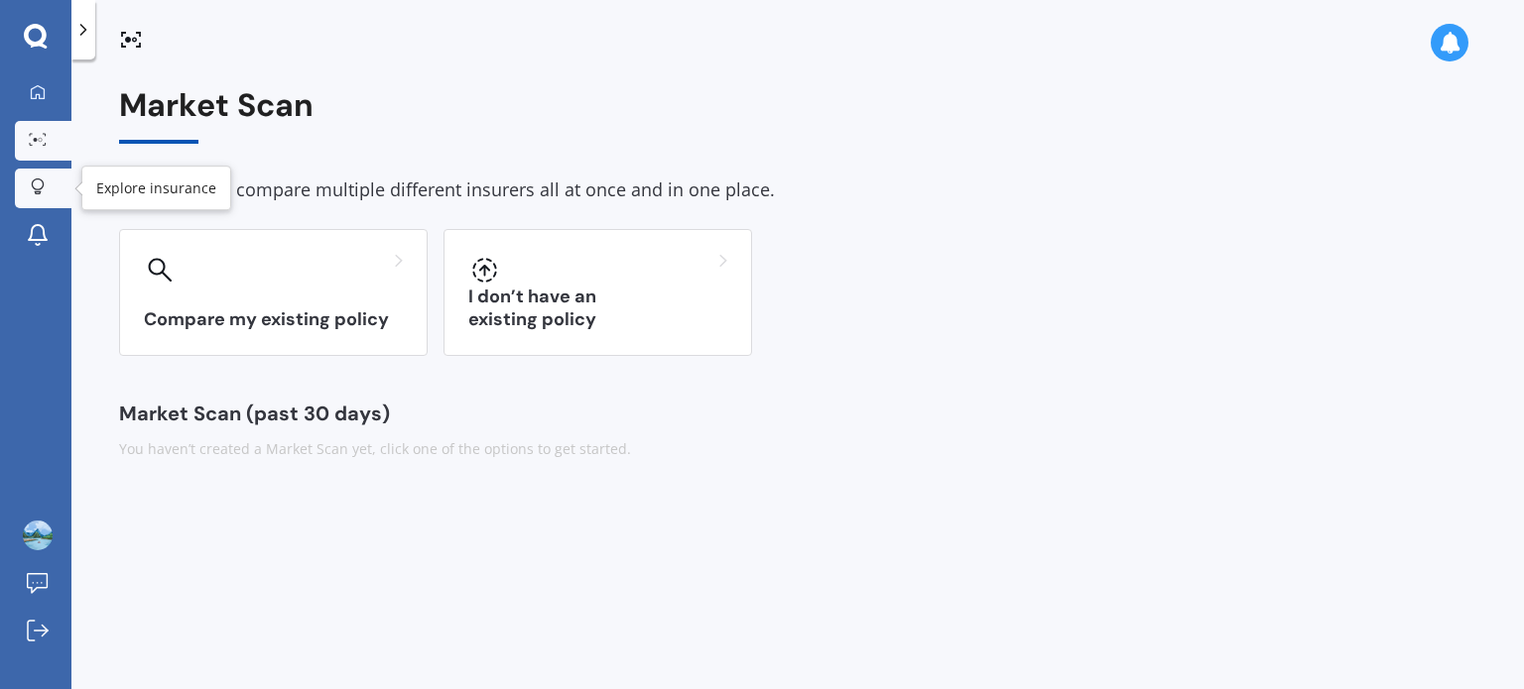
click at [45, 196] on div at bounding box center [38, 188] width 30 height 19
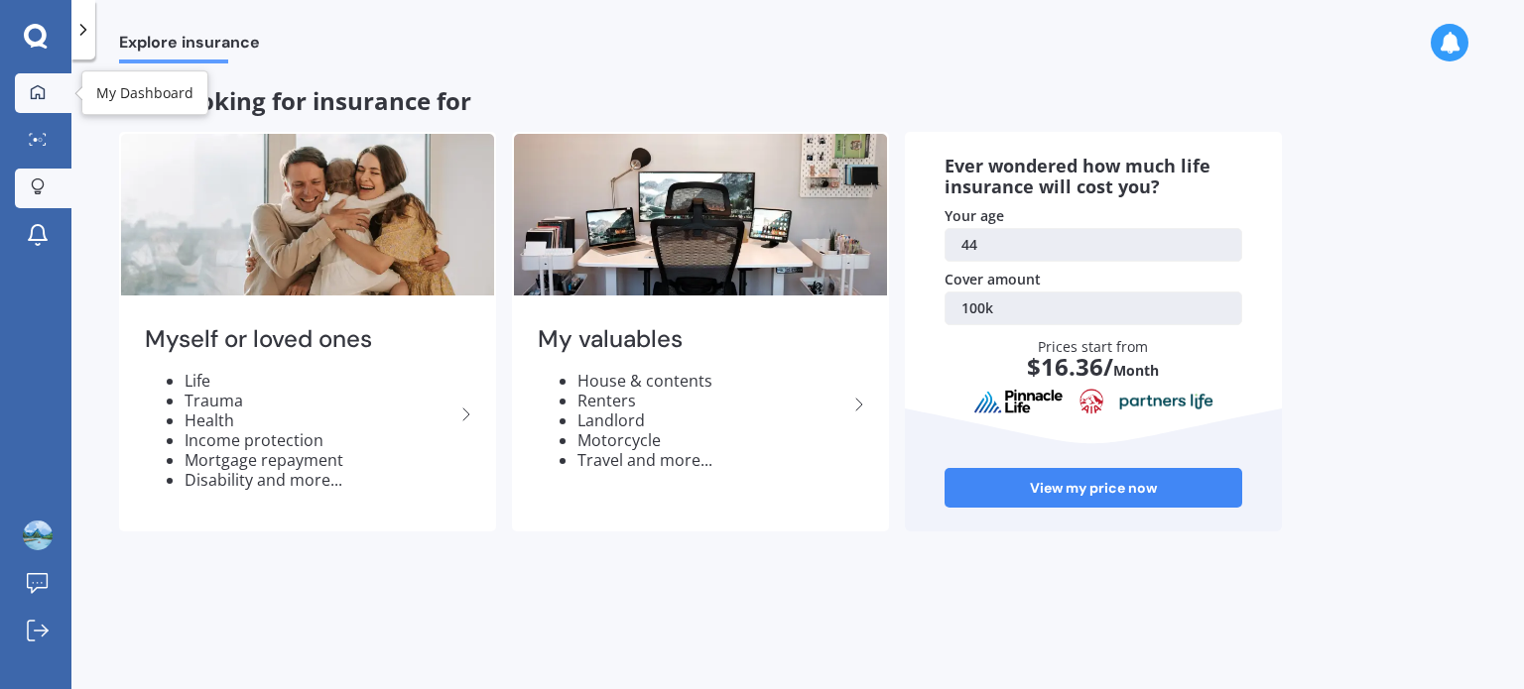
click at [39, 91] on icon at bounding box center [38, 92] width 16 height 16
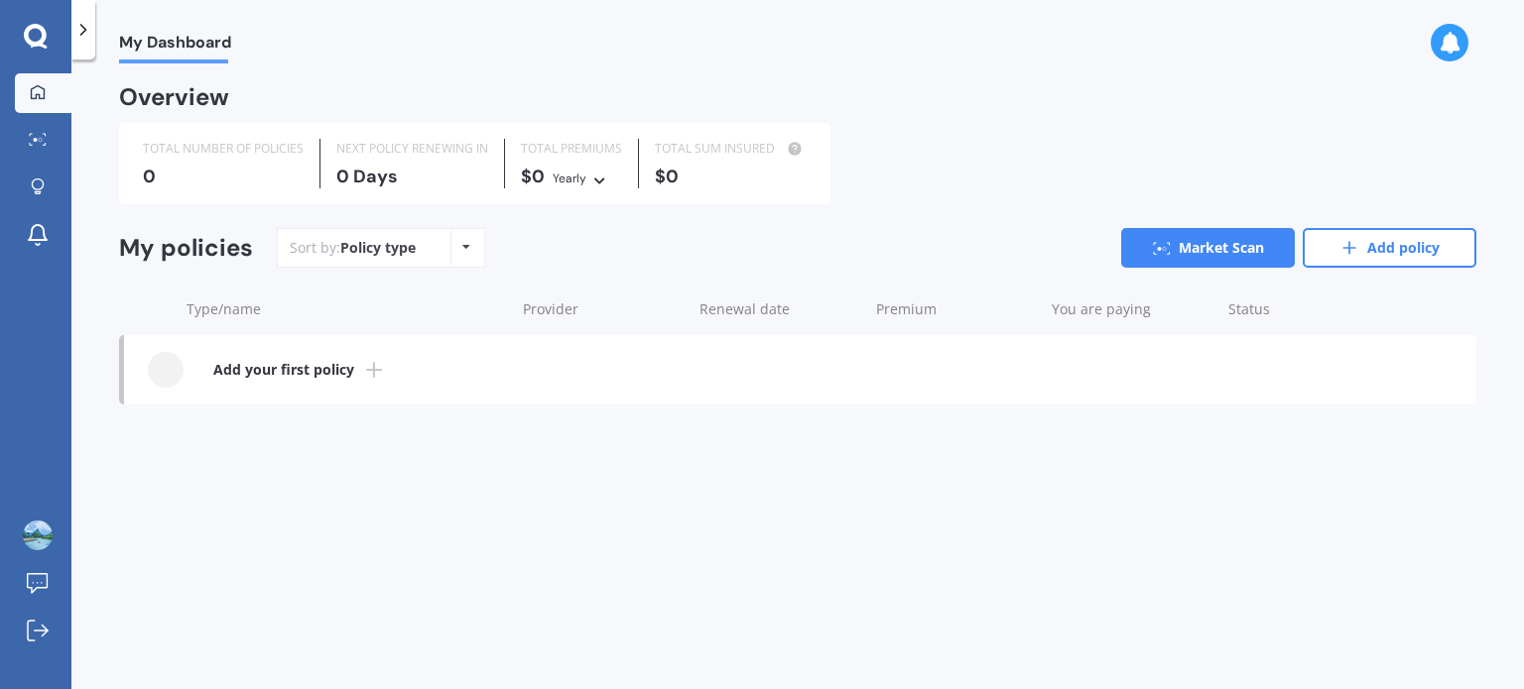
click at [40, 32] on icon at bounding box center [36, 37] width 24 height 26
click at [44, 194] on icon at bounding box center [38, 187] width 14 height 17
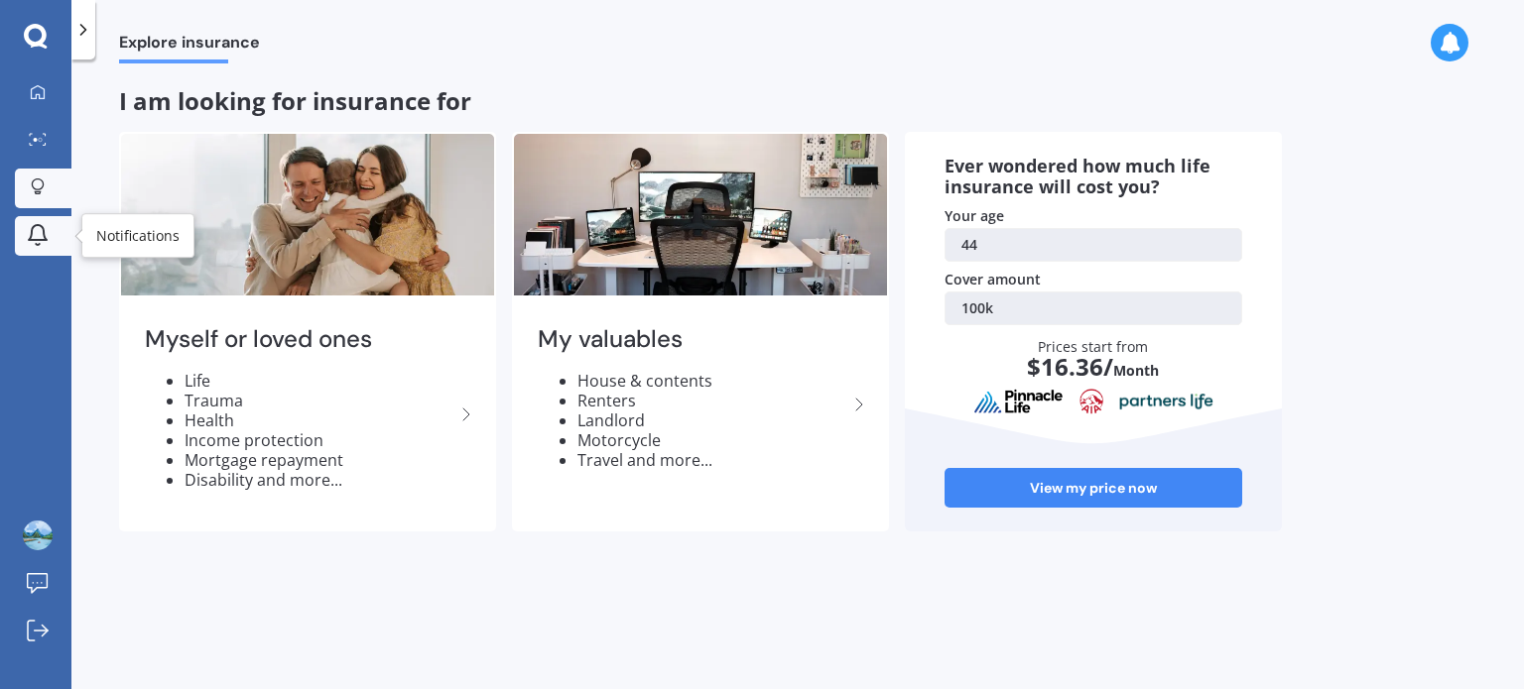
click at [36, 241] on icon at bounding box center [38, 235] width 24 height 24
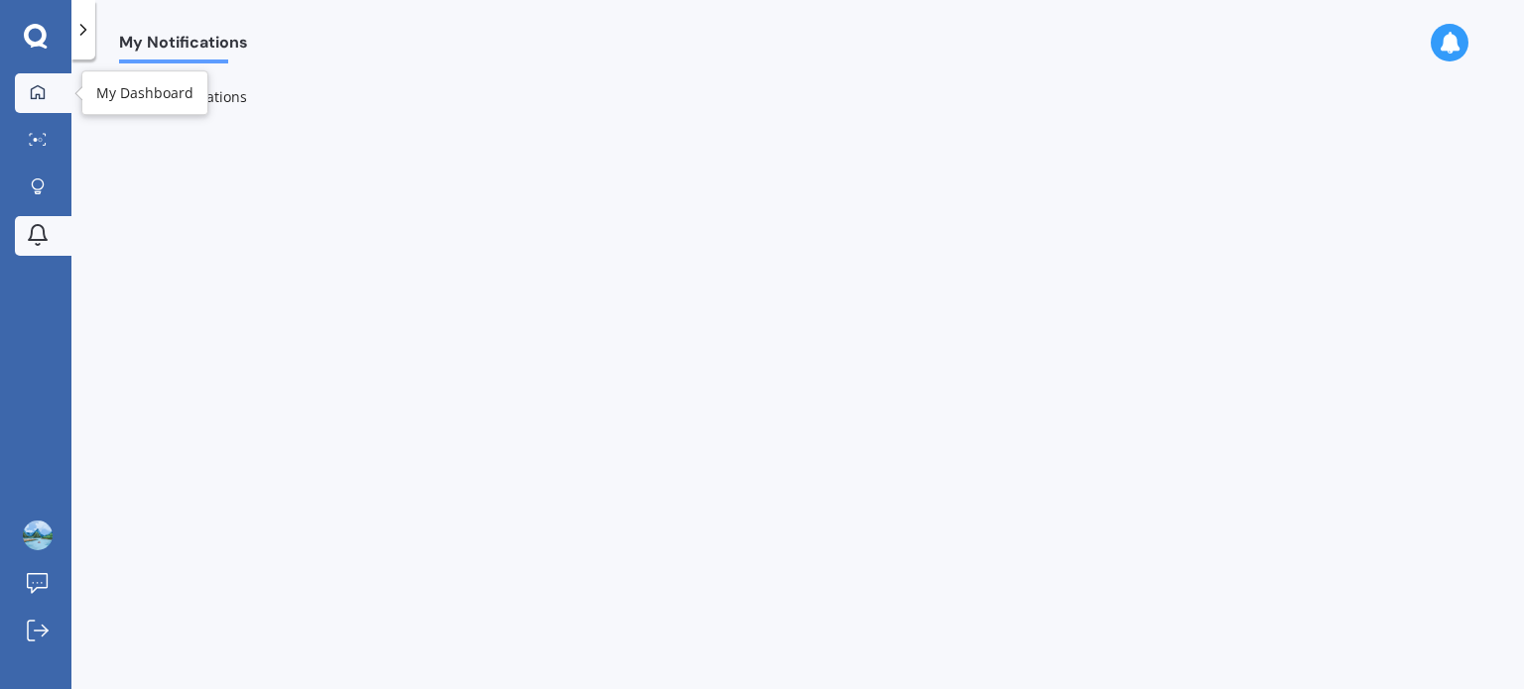
click at [39, 84] on icon at bounding box center [38, 92] width 16 height 16
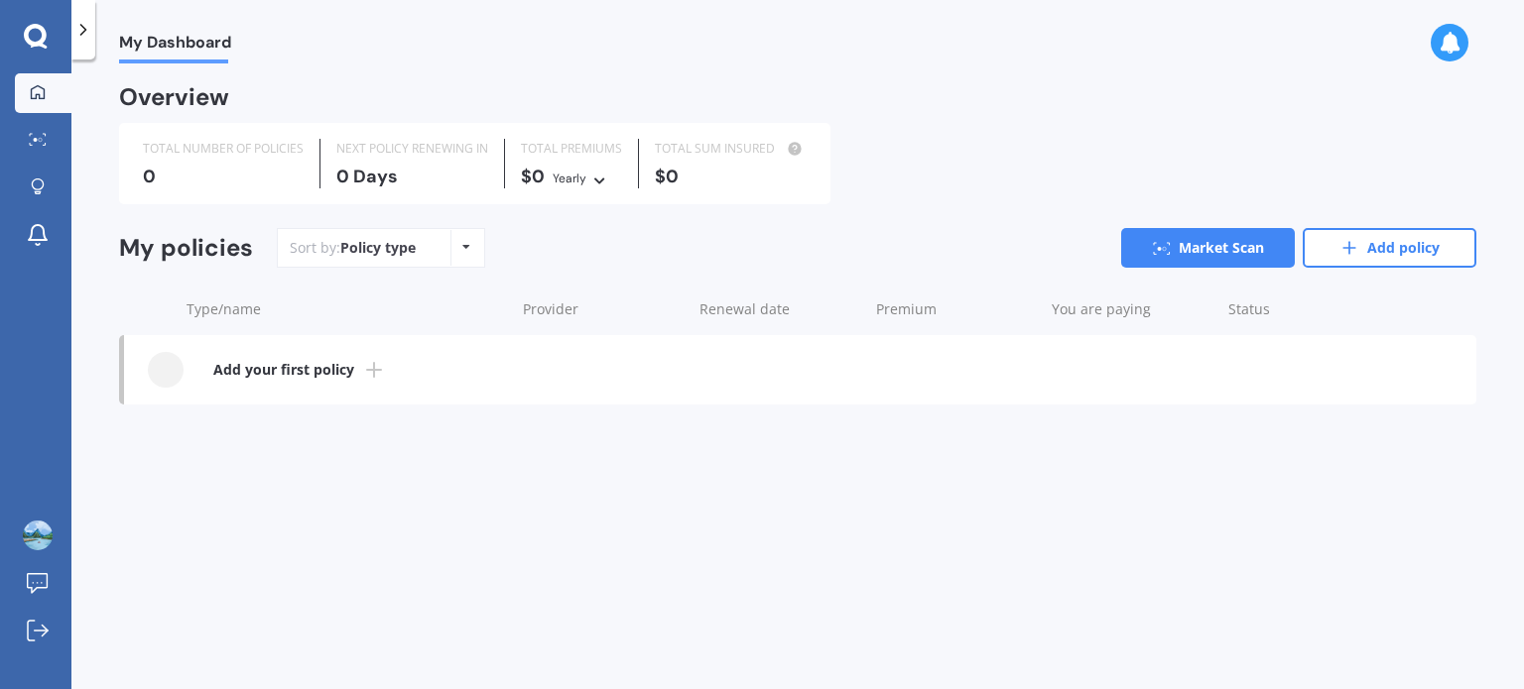
click at [80, 23] on icon at bounding box center [83, 30] width 20 height 20
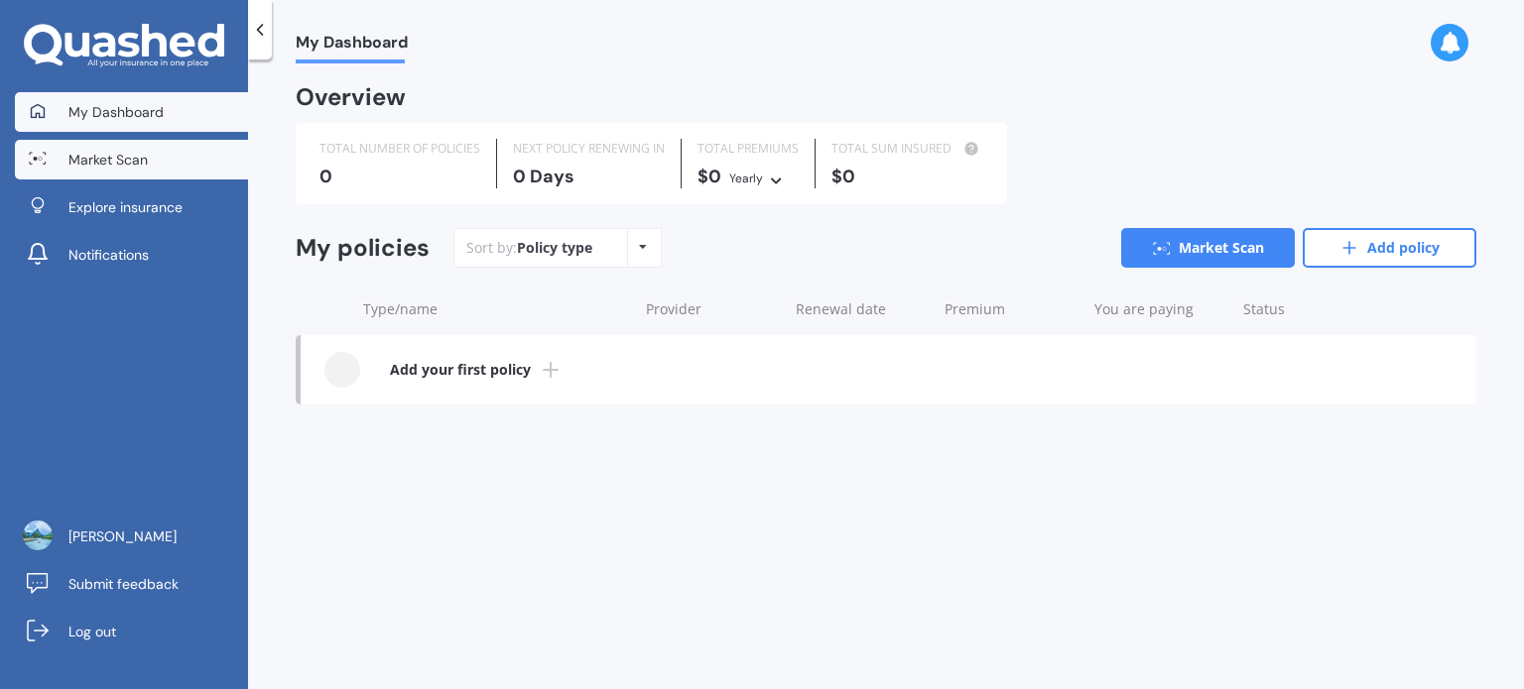
click at [183, 155] on link "Market Scan" at bounding box center [131, 160] width 233 height 40
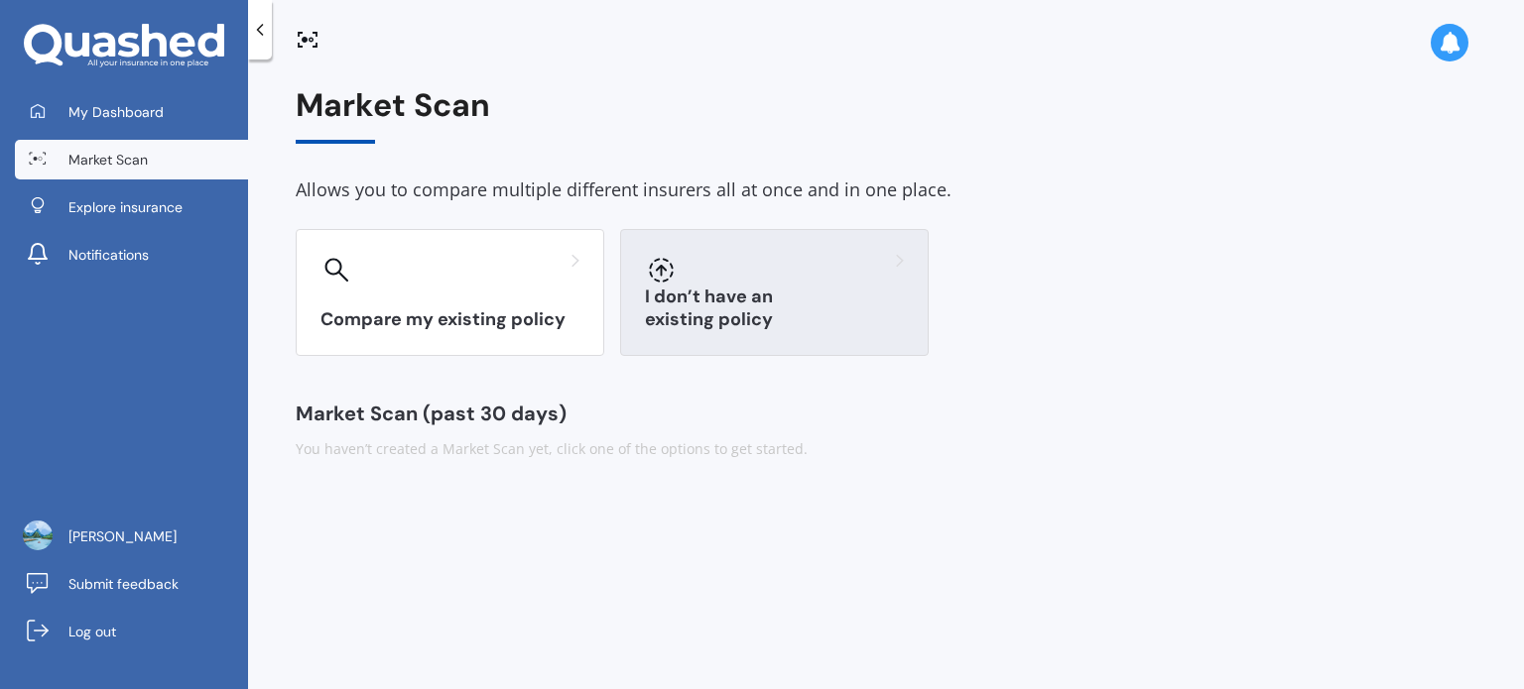
click at [749, 305] on div "I don’t have an existing policy" at bounding box center [774, 292] width 309 height 127
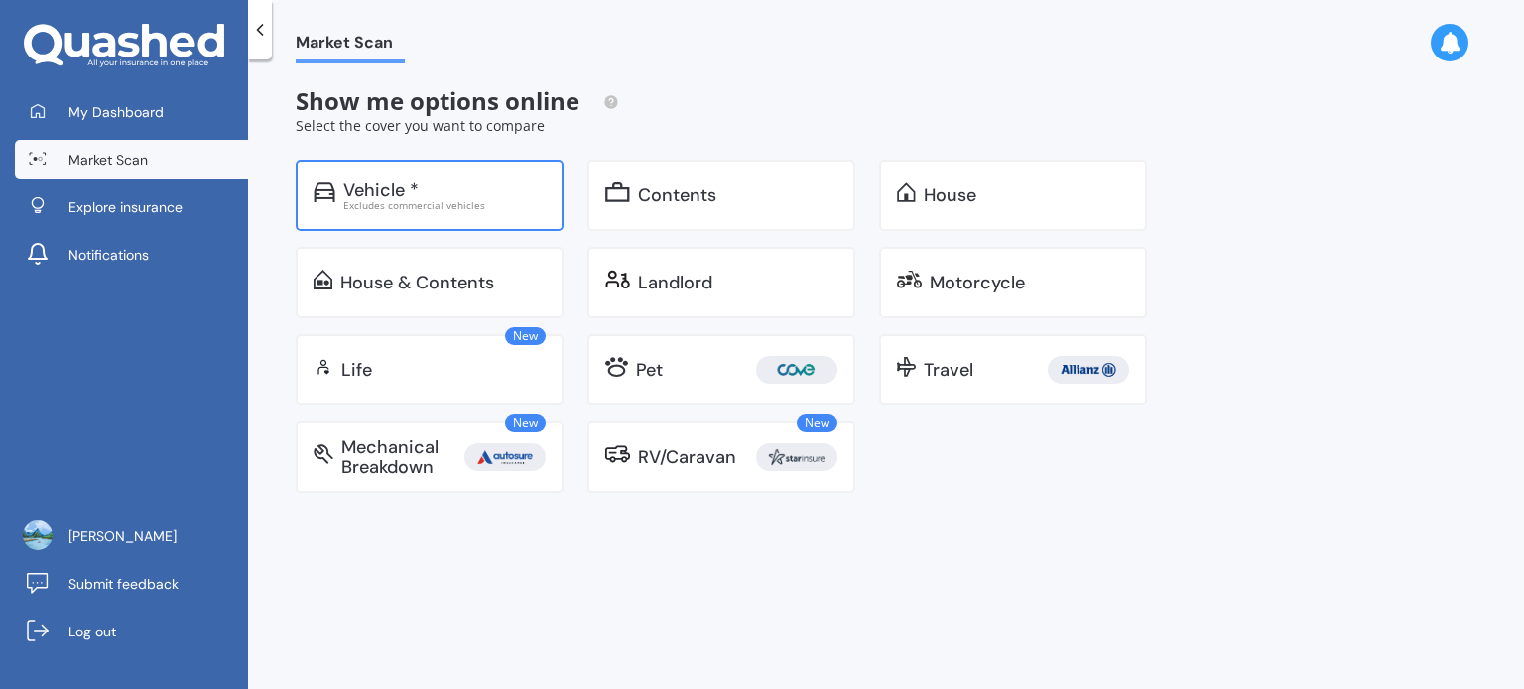
click at [448, 192] on div "Vehicle *" at bounding box center [444, 191] width 202 height 20
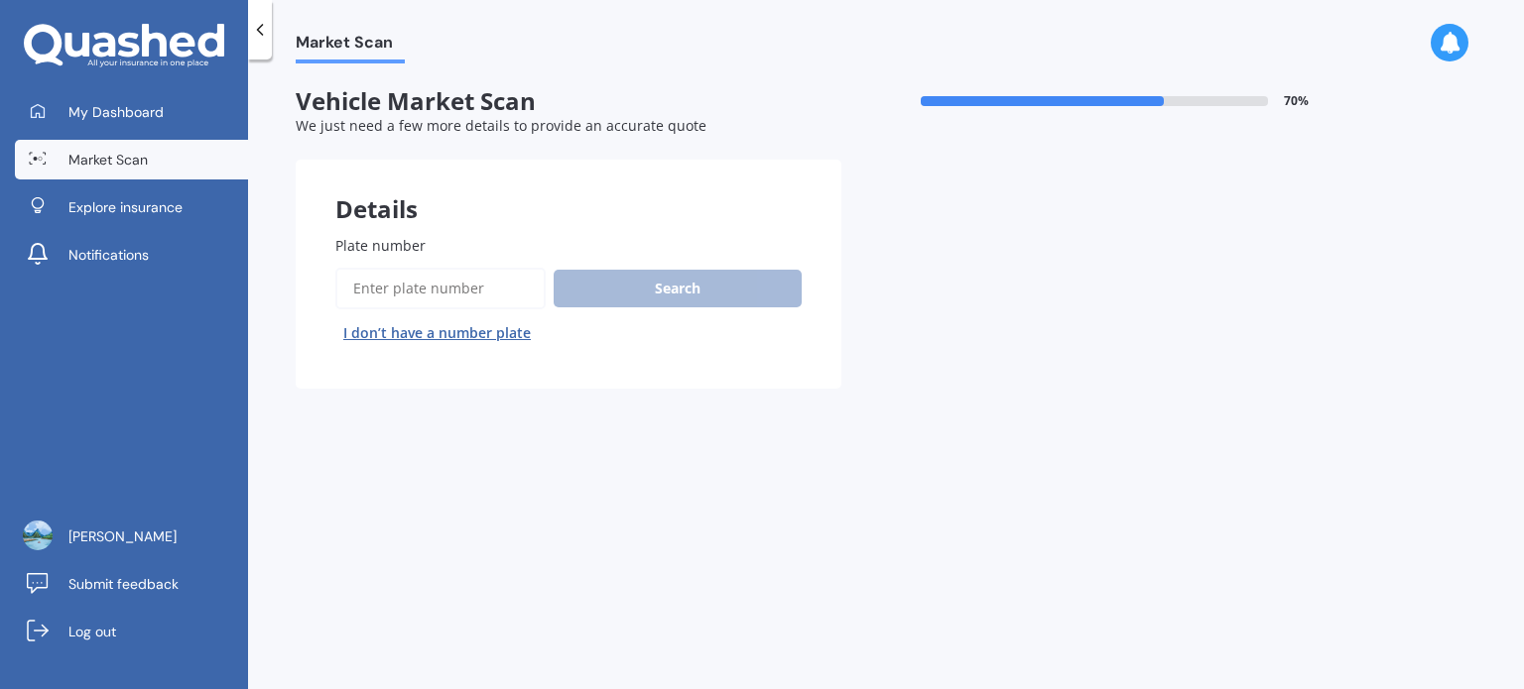
click at [462, 334] on button "I don’t have a number plate" at bounding box center [436, 333] width 203 height 32
select select "21"
select select "07"
select select "1981"
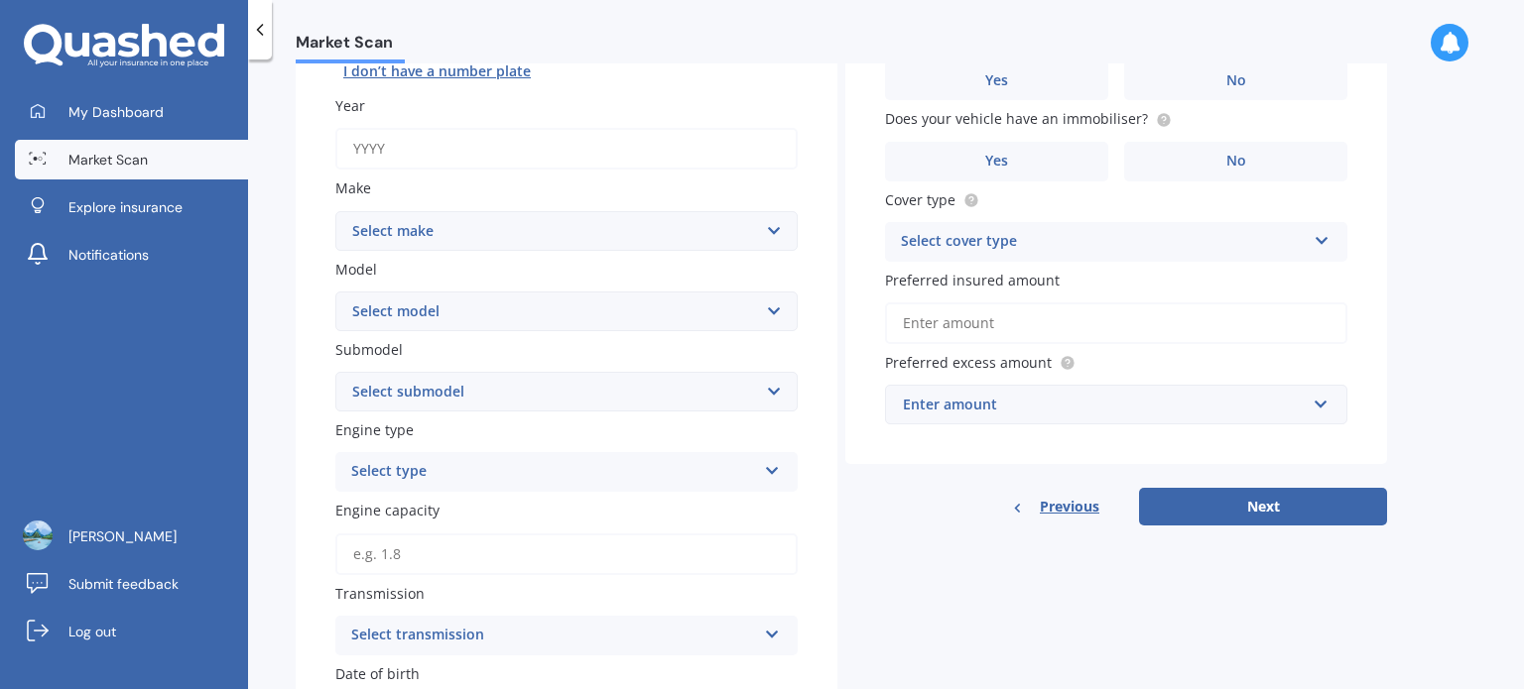
scroll to position [262, 0]
click at [1069, 403] on div "Enter amount" at bounding box center [1104, 405] width 403 height 22
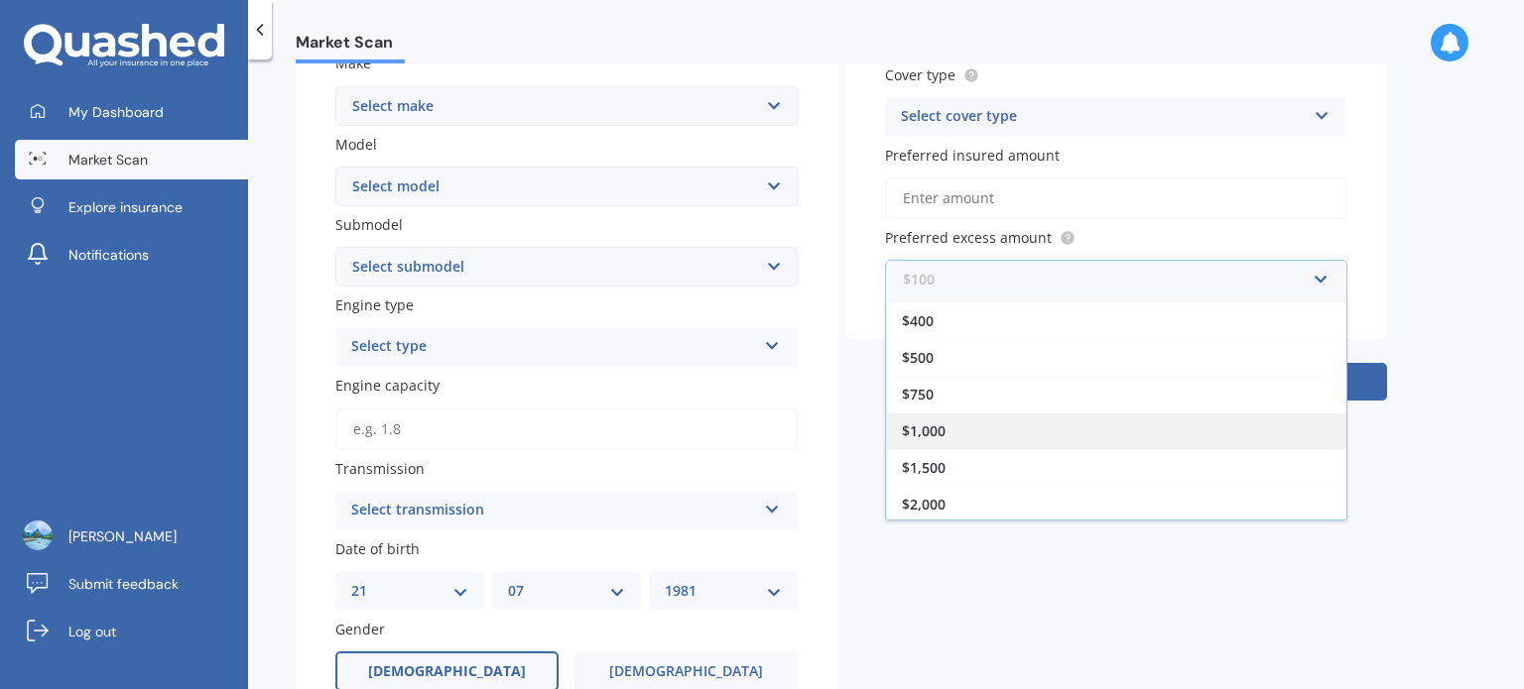
scroll to position [418, 0]
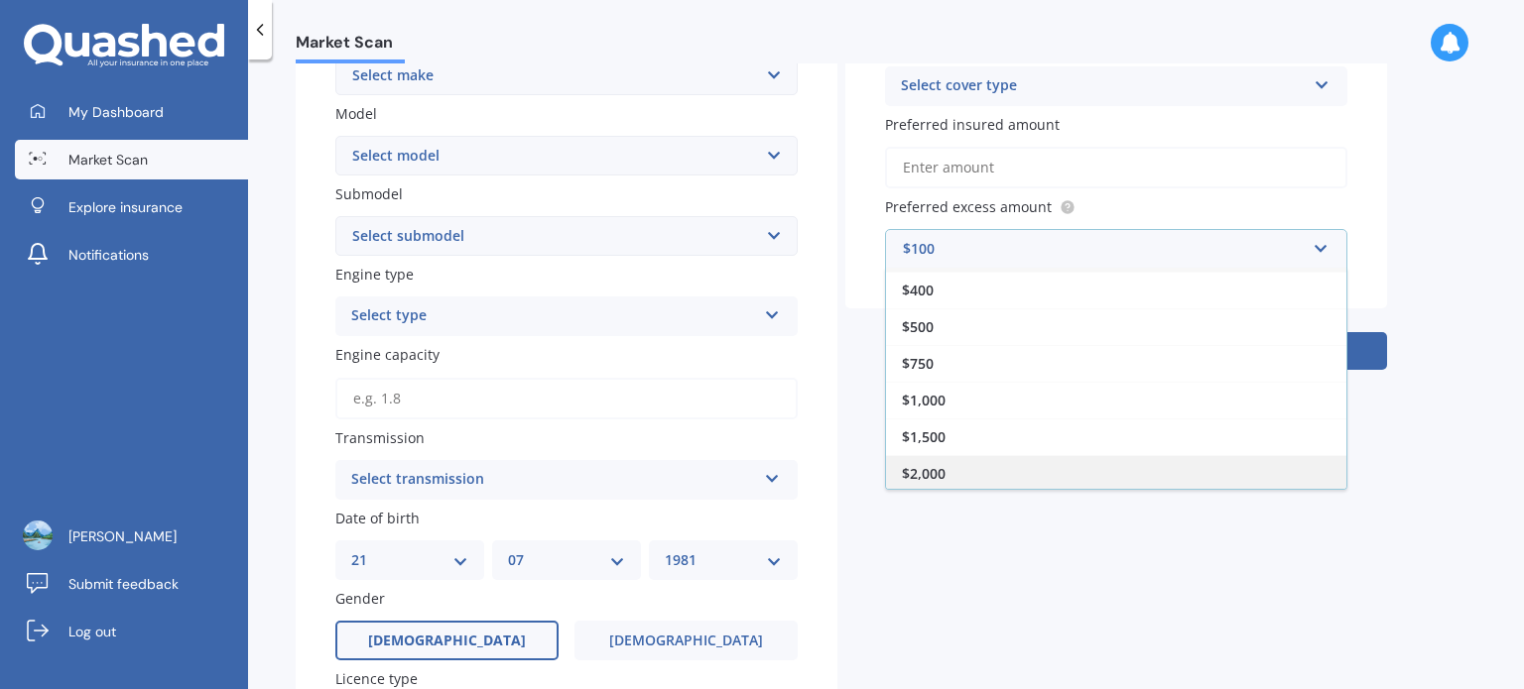
click at [1046, 470] on div "$2,000" at bounding box center [1116, 473] width 460 height 37
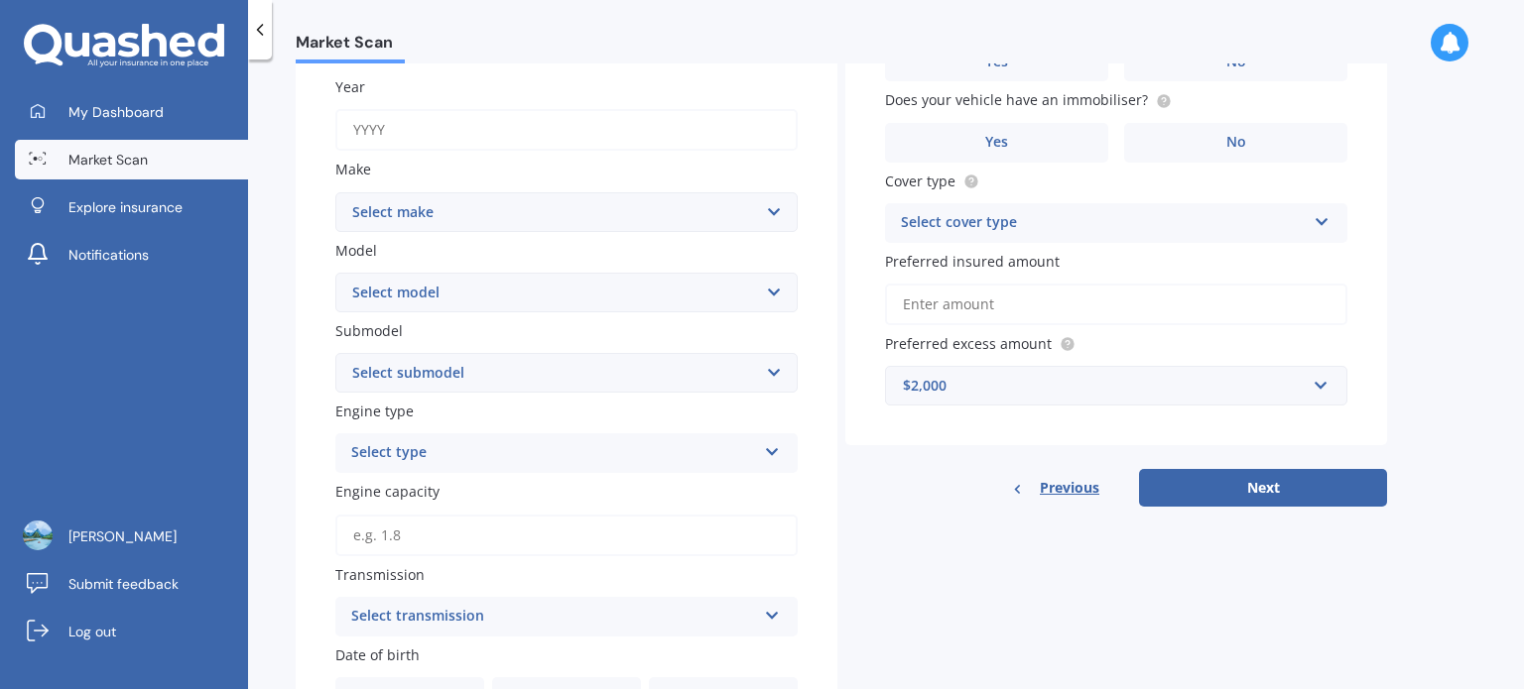
scroll to position [263, 0]
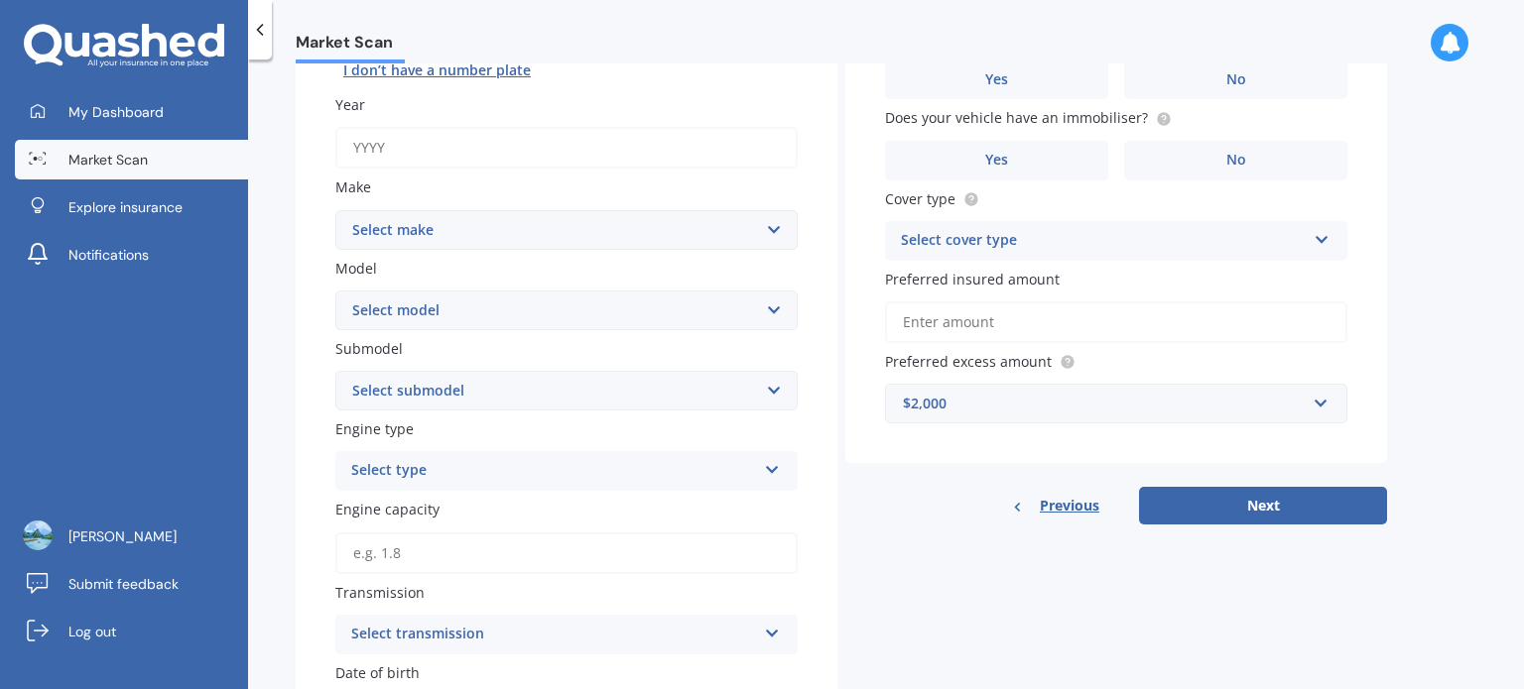
click at [975, 317] on input "Preferred insured amount" at bounding box center [1116, 323] width 462 height 42
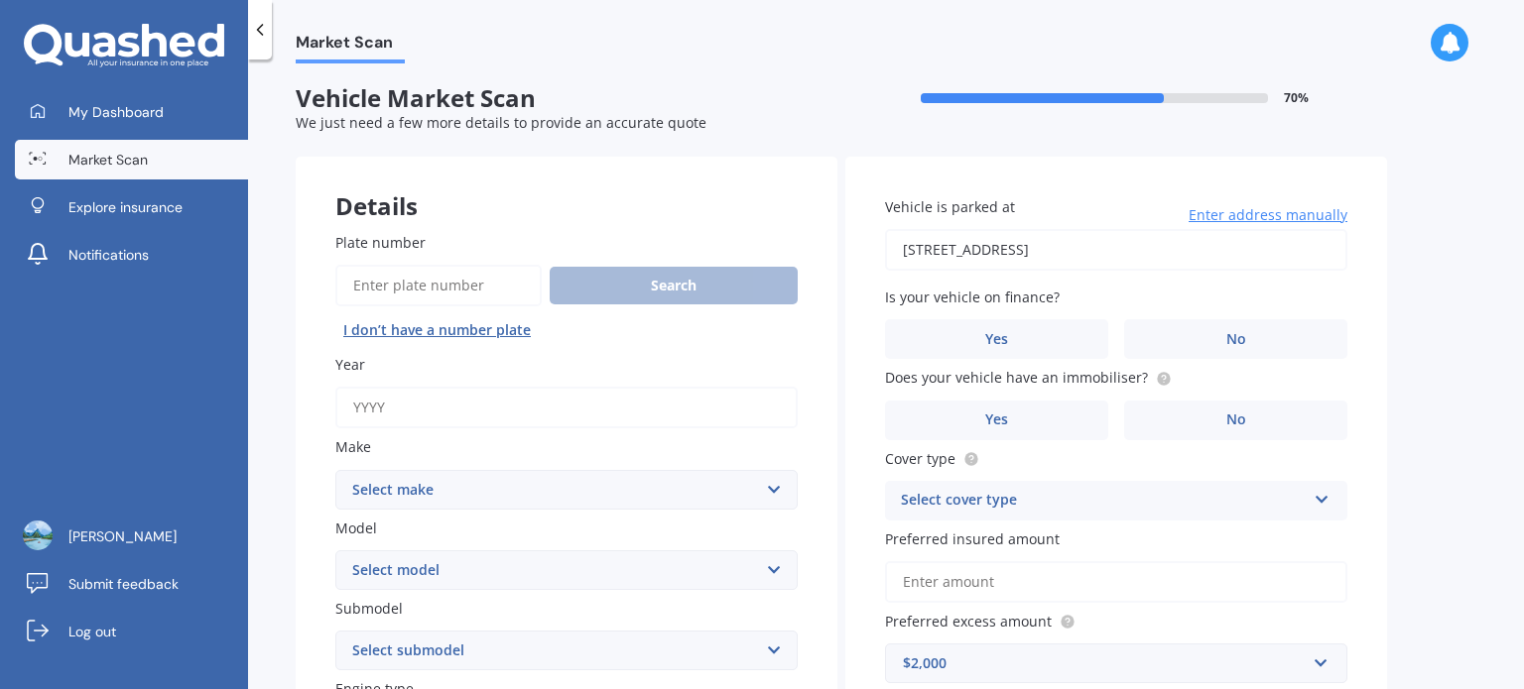
scroll to position [0, 0]
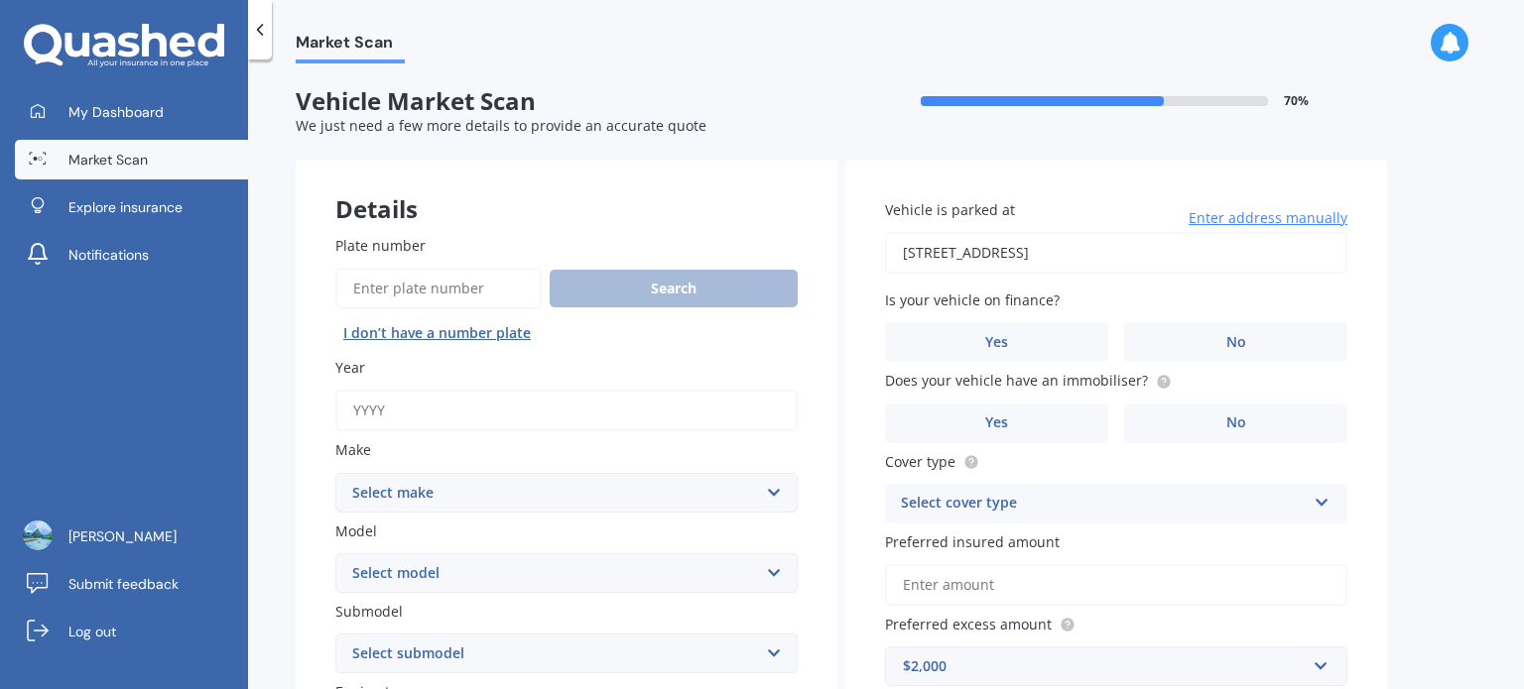
click at [1119, 487] on div "Select cover type Comprehensive Third Party, Fire & Theft Third Party" at bounding box center [1116, 504] width 462 height 40
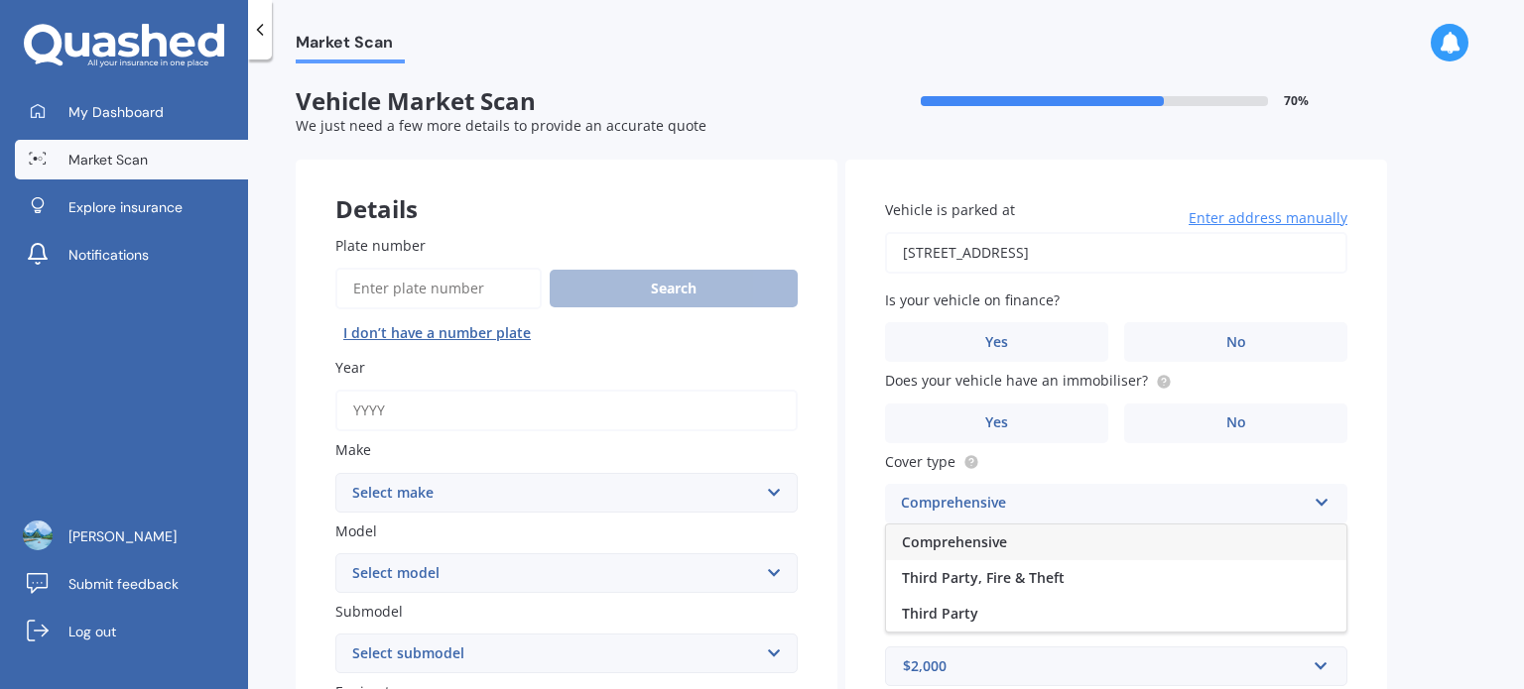
click at [1083, 553] on div "Comprehensive" at bounding box center [1116, 543] width 460 height 36
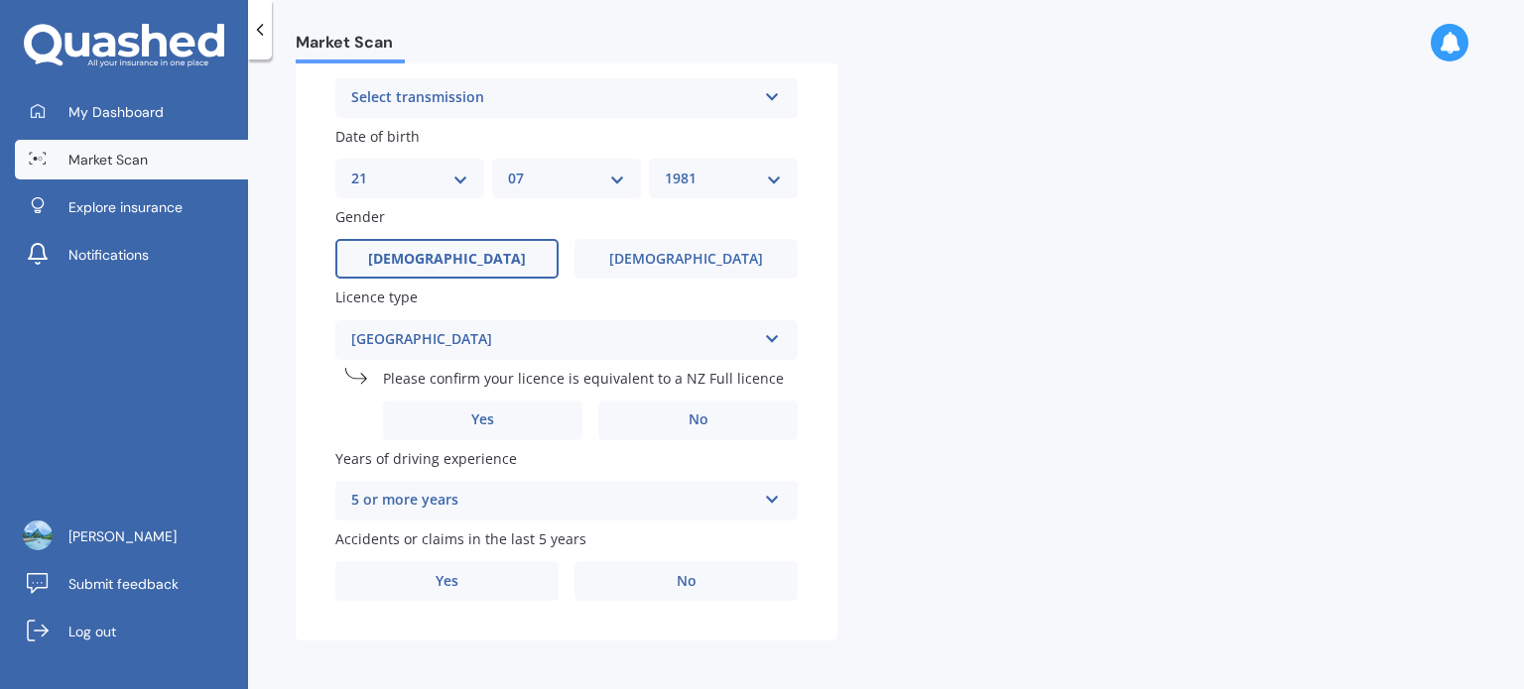
scroll to position [802, 0]
click at [537, 414] on label "Yes" at bounding box center [482, 419] width 199 height 40
click at [0, 0] on input "Yes" at bounding box center [0, 0] width 0 height 0
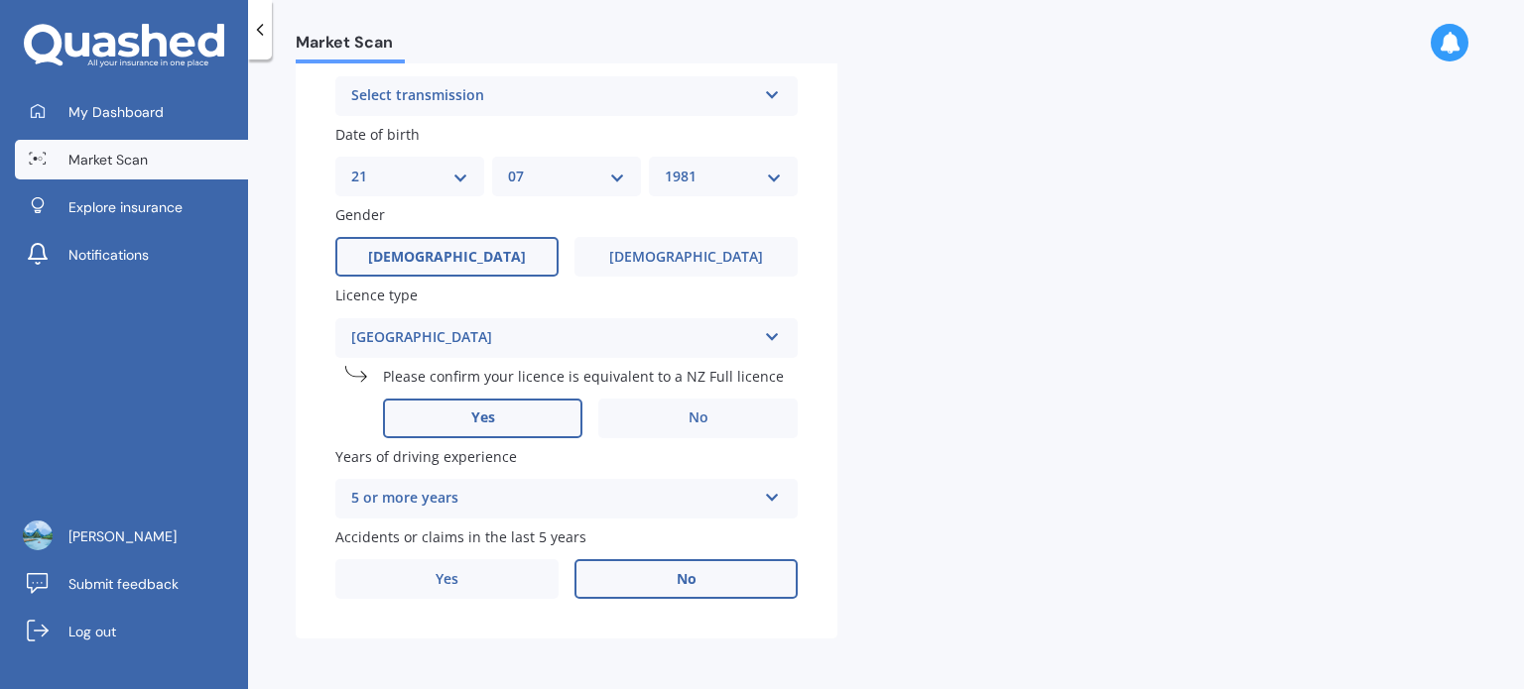
click at [663, 578] on label "No" at bounding box center [685, 579] width 223 height 40
click at [0, 0] on input "No" at bounding box center [0, 0] width 0 height 0
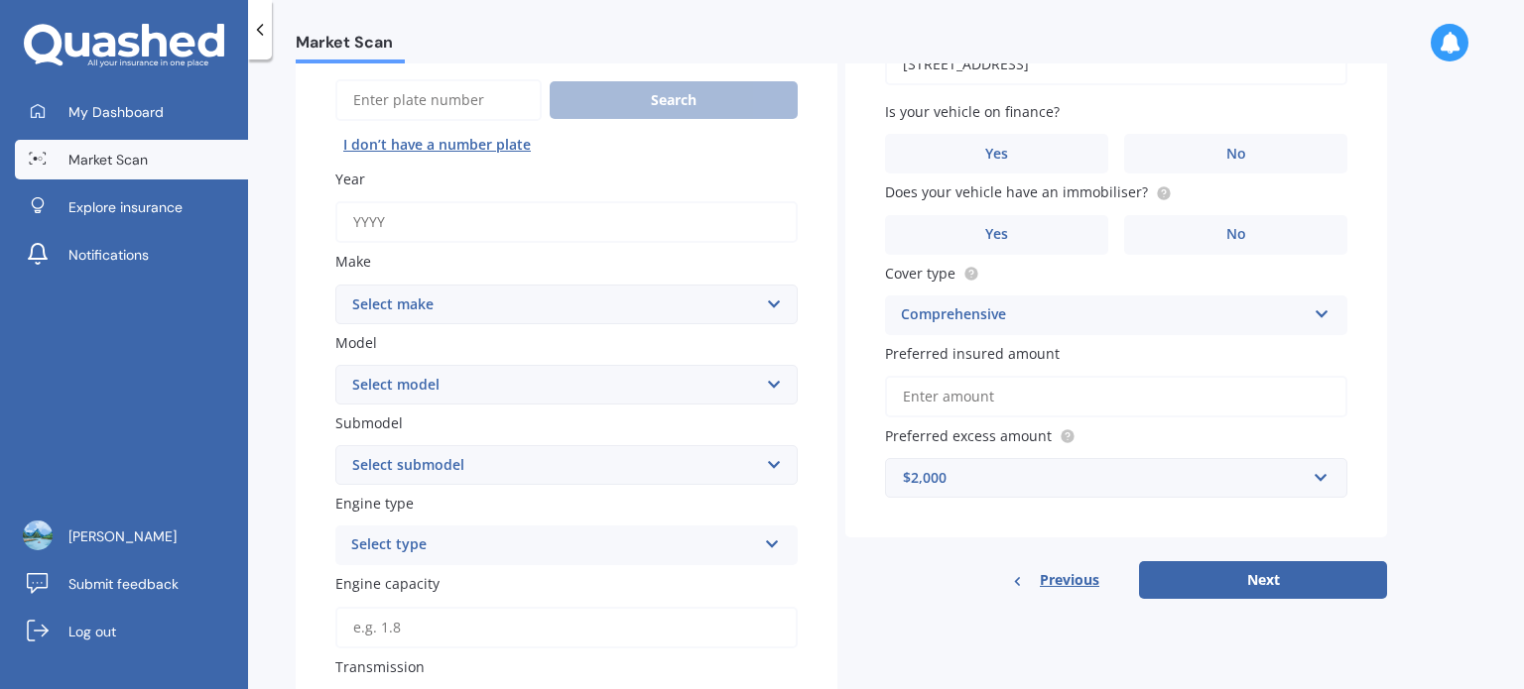
scroll to position [56, 0]
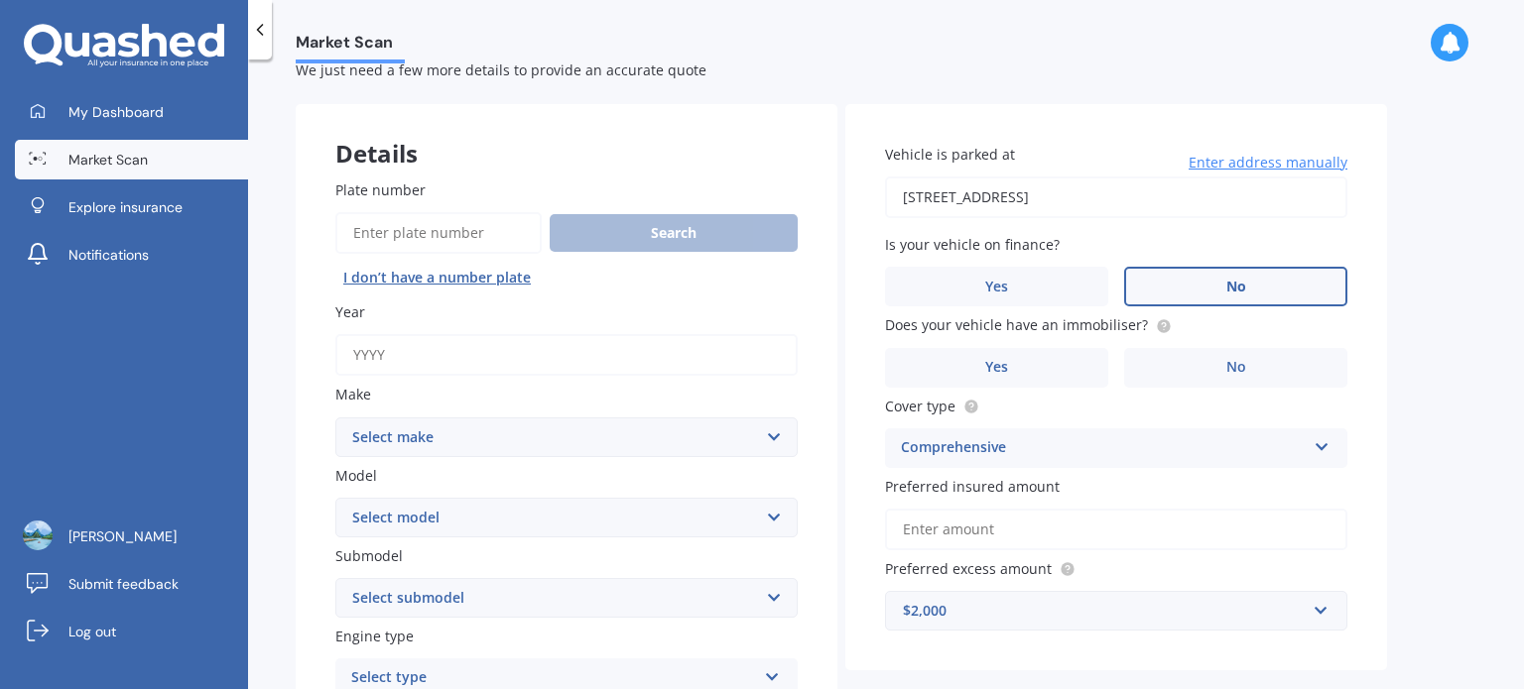
click at [1205, 273] on label "No" at bounding box center [1235, 287] width 223 height 40
click at [0, 0] on input "No" at bounding box center [0, 0] width 0 height 0
click at [1067, 376] on label "Yes" at bounding box center [996, 368] width 223 height 40
click at [0, 0] on input "Yes" at bounding box center [0, 0] width 0 height 0
click at [1103, 527] on input "Preferred insured amount" at bounding box center [1116, 530] width 462 height 42
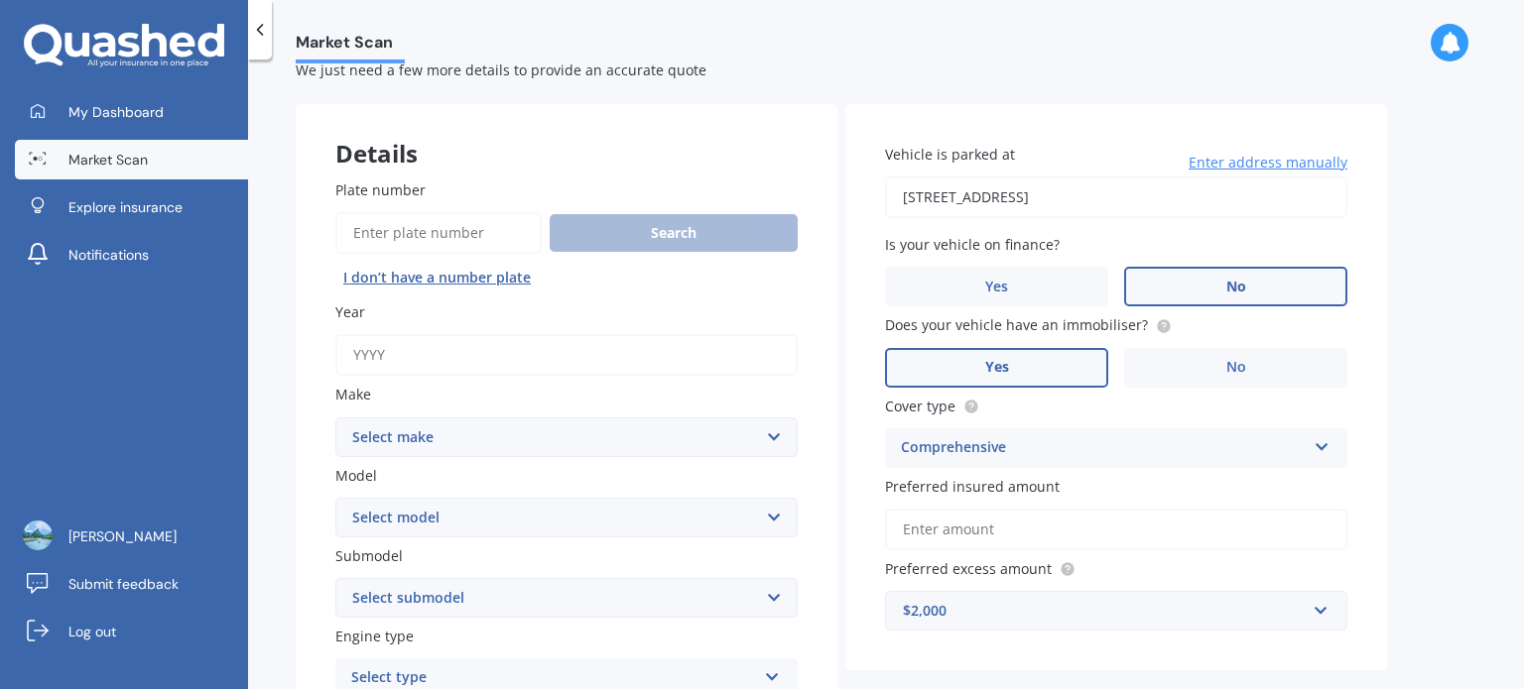
click at [1083, 524] on input "Preferred insured amount" at bounding box center [1116, 530] width 462 height 42
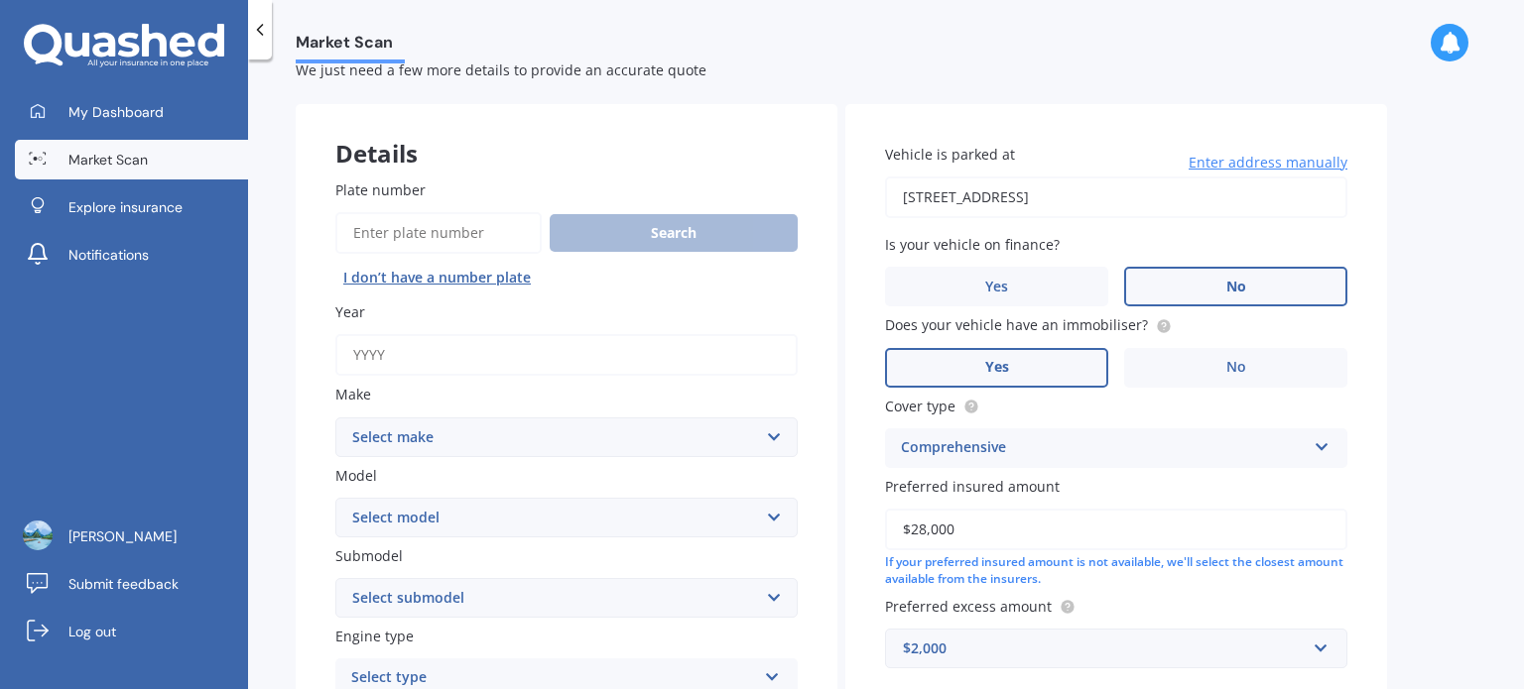
type input "$28,000"
click at [1120, 488] on label "Preferred insured amount" at bounding box center [1112, 486] width 454 height 21
click at [1120, 509] on input "$28,000" at bounding box center [1116, 530] width 462 height 42
click at [1350, 509] on div "Vehicle is parked at [STREET_ADDRESS] Enter address manually Is your vehicle on…" at bounding box center [1116, 406] width 542 height 604
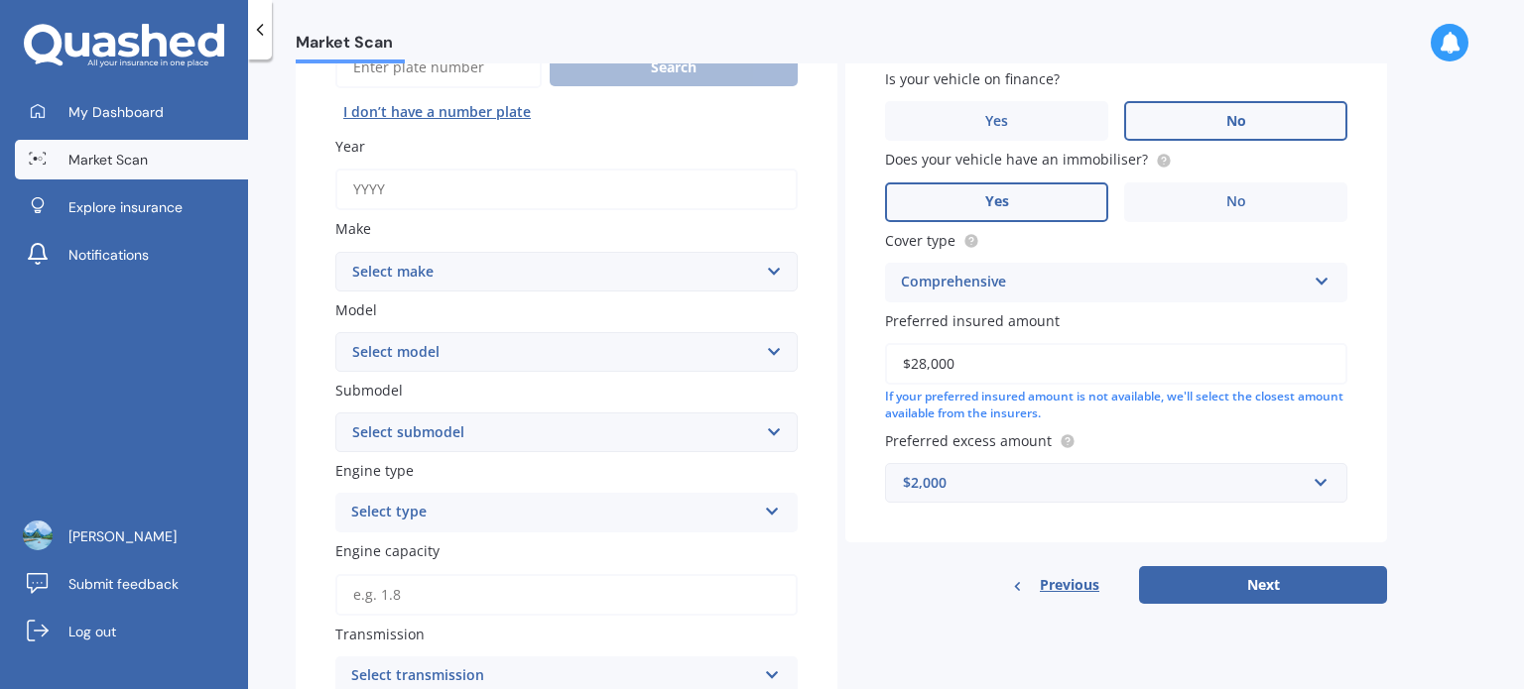
scroll to position [300, 0]
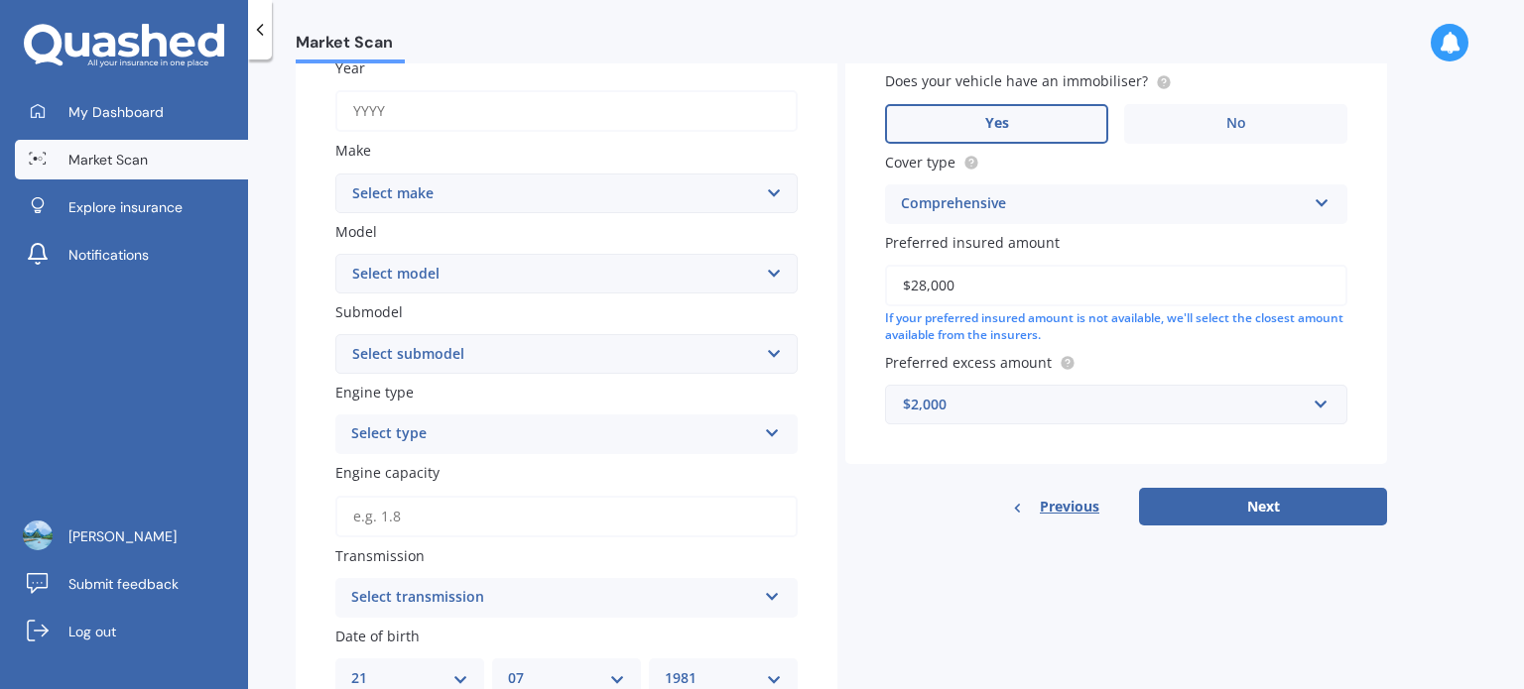
click at [519, 183] on select "Select make AC ALFA ROMEO ASTON [PERSON_NAME] AUDI AUSTIN BEDFORD BENTLEY BMW B…" at bounding box center [566, 194] width 462 height 40
click at [497, 118] on input "Year" at bounding box center [566, 111] width 462 height 42
type input "2023"
click at [484, 211] on div "Plate number Search I don’t have a number plate Year [DATE] Make Select make AC…" at bounding box center [567, 519] width 542 height 1246
click at [487, 200] on select "Select make AC ALFA ROMEO ASTON [PERSON_NAME] AUDI AUSTIN BEDFORD BENTLEY BMW B…" at bounding box center [566, 194] width 462 height 40
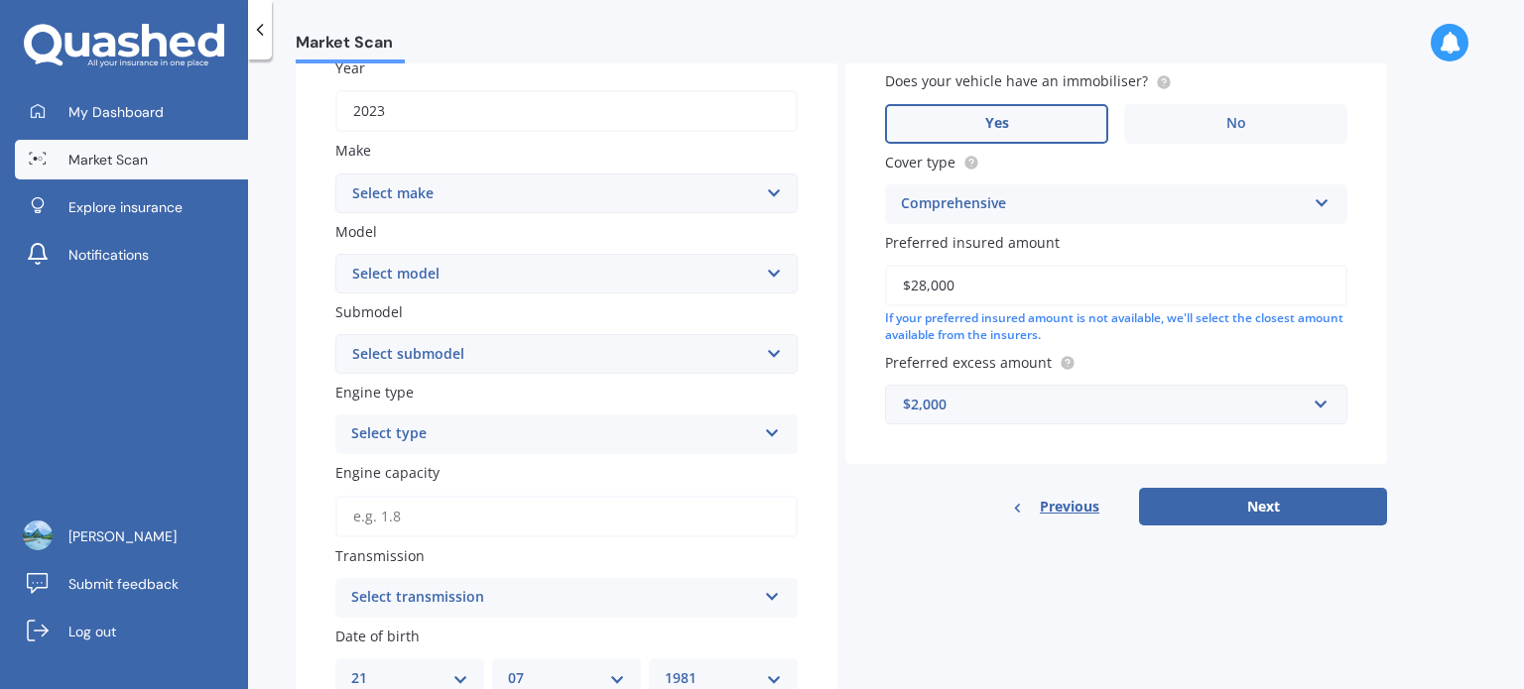
select select "TOYOTA"
click at [335, 174] on select "Select make AC ALFA ROMEO ASTON [PERSON_NAME] AUDI AUSTIN BEDFORD BENTLEY BMW B…" at bounding box center [566, 194] width 462 height 40
click at [493, 324] on div "Submodel Select submodel" at bounding box center [566, 338] width 462 height 72
click at [493, 348] on select "Select submodel" at bounding box center [566, 354] width 462 height 40
click at [556, 264] on select "Select model 4 Runner 86 [PERSON_NAME] Alphard Altezza Aqua Aristo Aurion Auris…" at bounding box center [566, 274] width 462 height 40
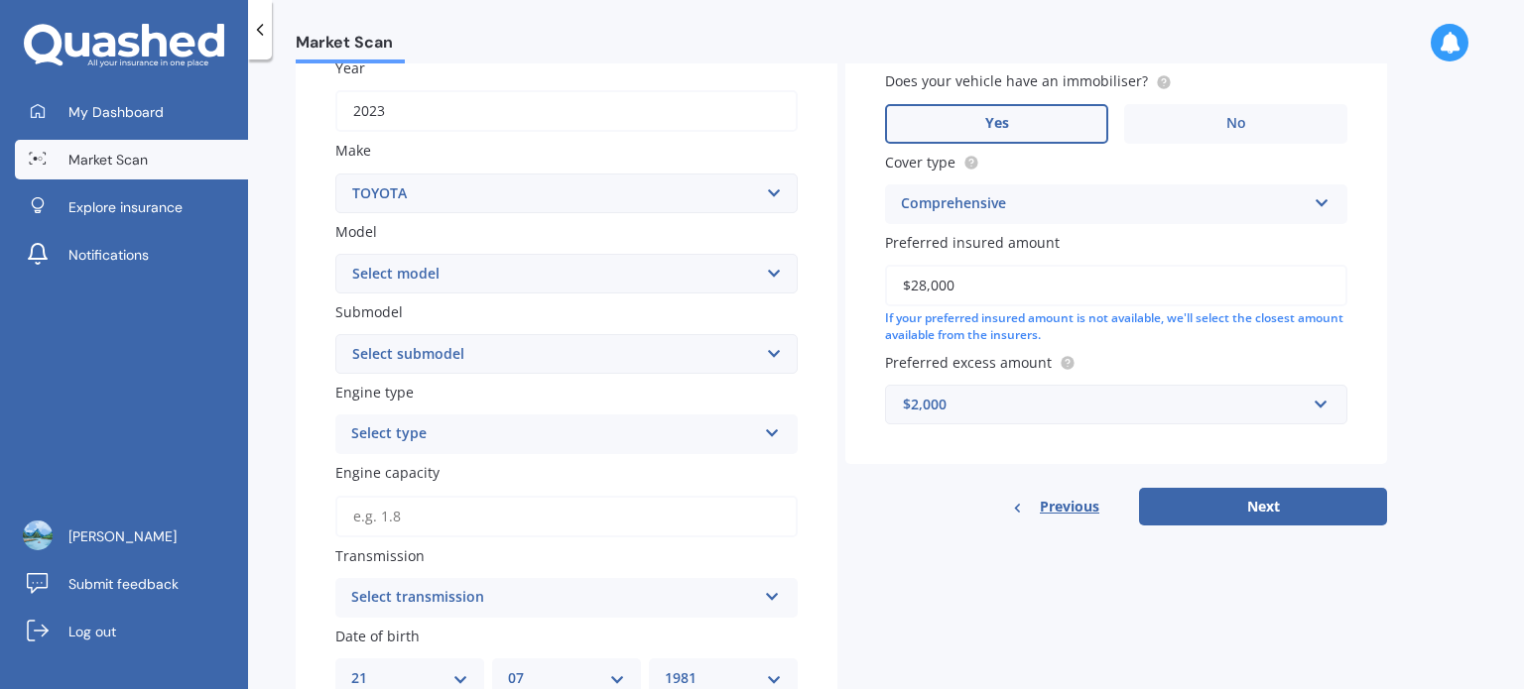
select select "COROLLA"
click at [335, 254] on select "Select model 4 Runner 86 [PERSON_NAME] Alphard Altezza Aqua Aristo Aurion Auris…" at bounding box center [566, 274] width 462 height 40
click at [598, 348] on select "Select submodel" at bounding box center [566, 354] width 462 height 40
select select "HYBRID"
click at [335, 334] on select "Select submodel (All other) Axio Diesel [PERSON_NAME] 2WD [PERSON_NAME] 4WD FXG…" at bounding box center [566, 354] width 462 height 40
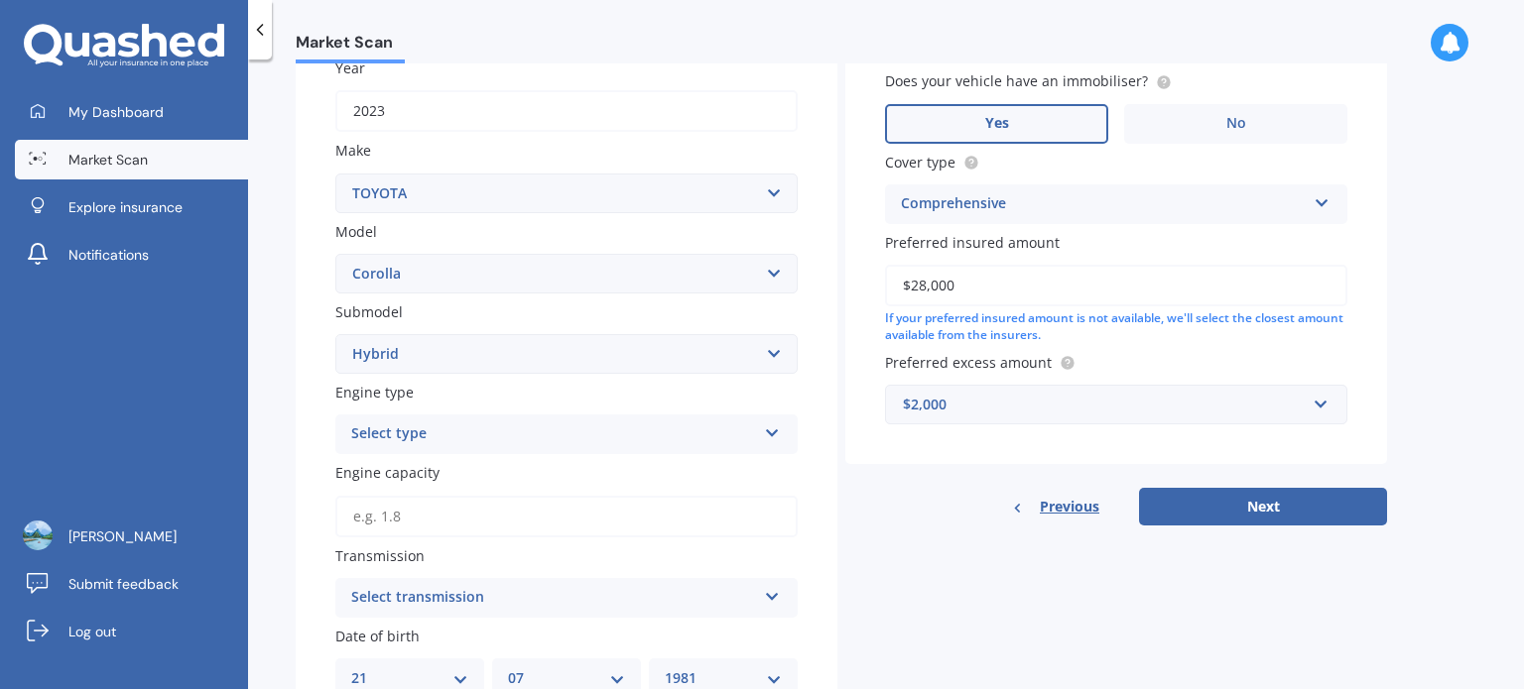
click at [618, 503] on input "Engine capacity" at bounding box center [566, 517] width 462 height 42
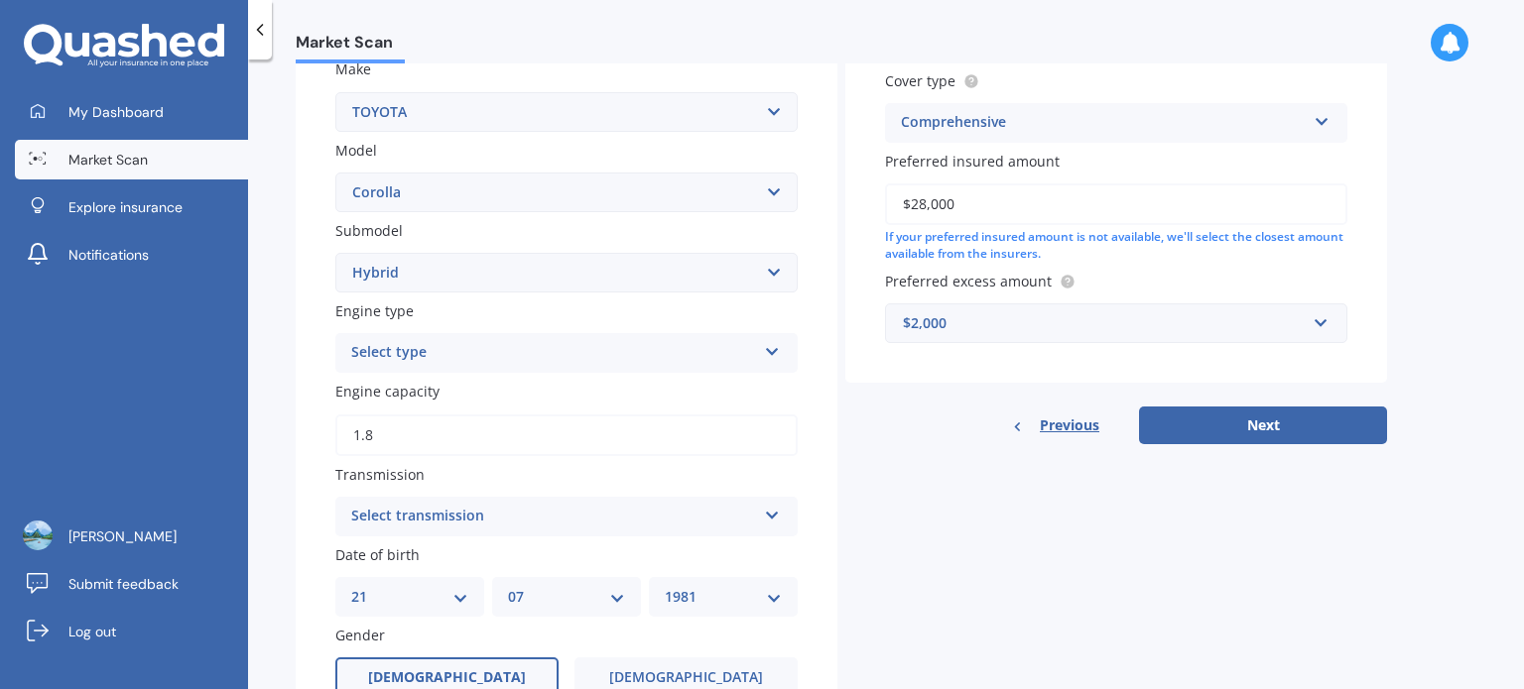
scroll to position [401, 0]
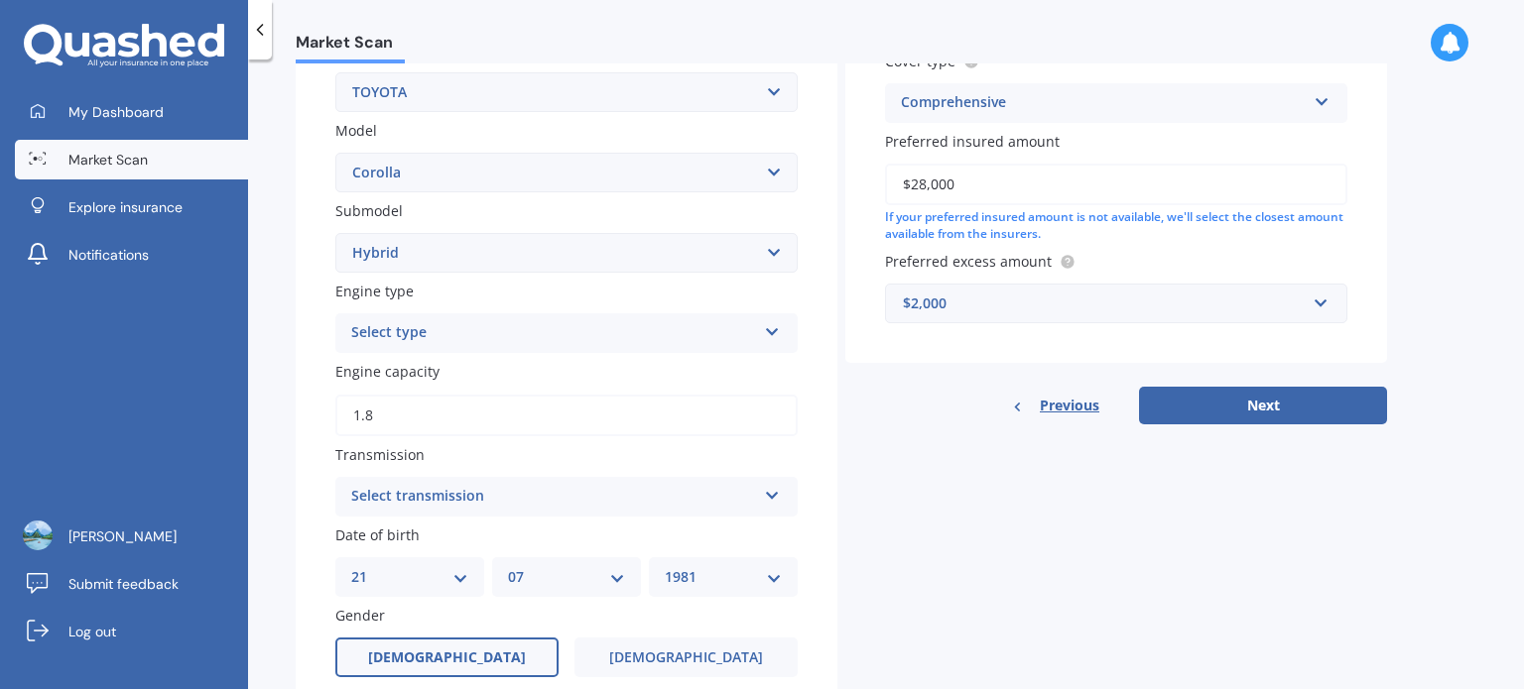
type input "1.8"
click at [618, 503] on div "Select transmission" at bounding box center [553, 497] width 405 height 24
click at [582, 530] on div "Auto" at bounding box center [566, 536] width 460 height 36
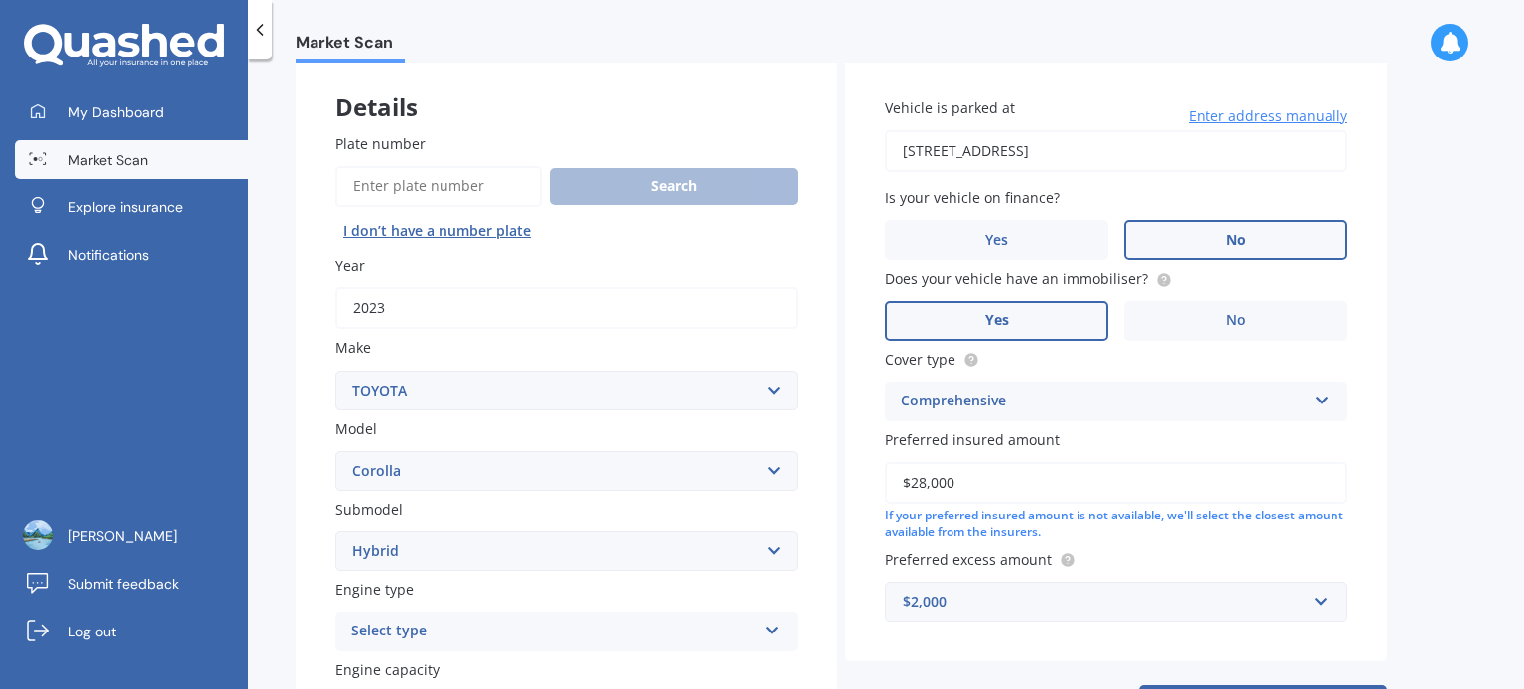
scroll to position [103, 0]
click at [1096, 154] on input "[STREET_ADDRESS]" at bounding box center [1116, 150] width 462 height 42
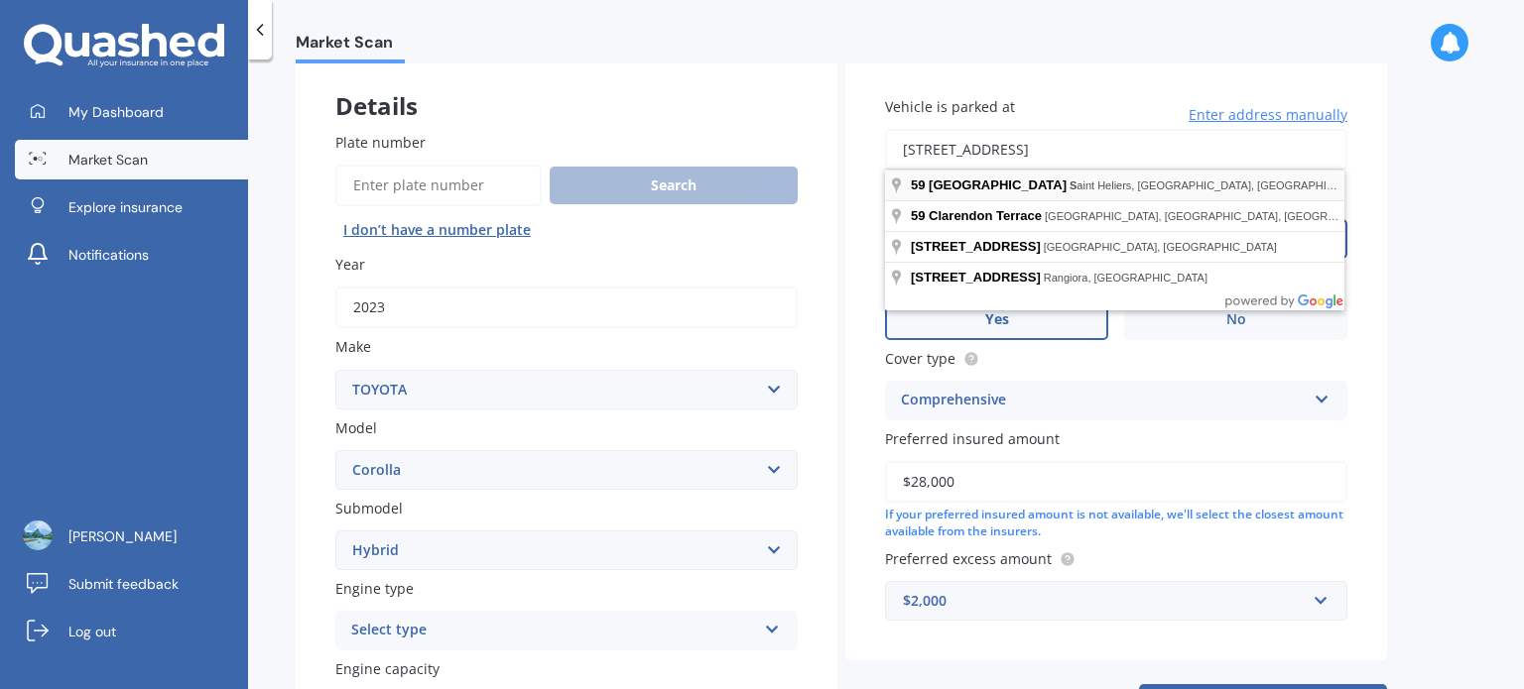
type input "[STREET_ADDRESS]"
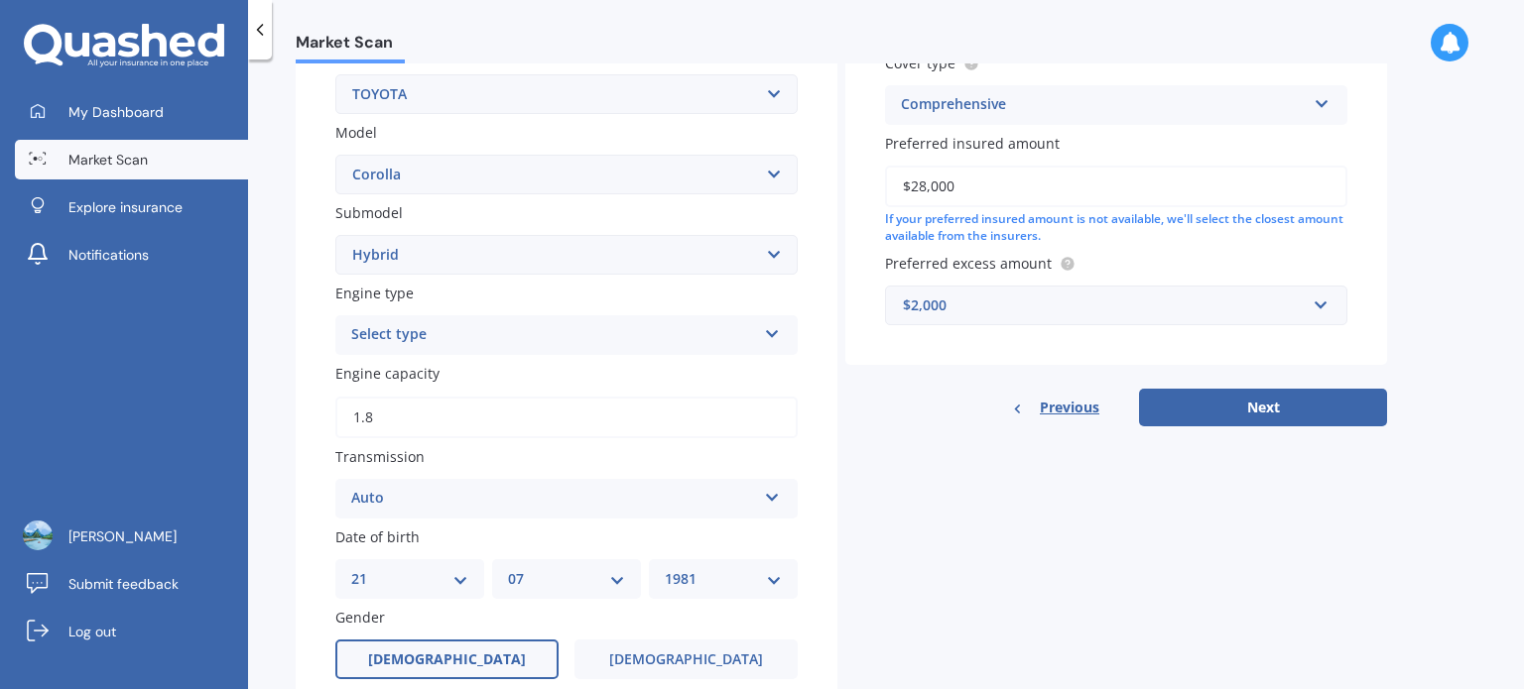
scroll to position [405, 0]
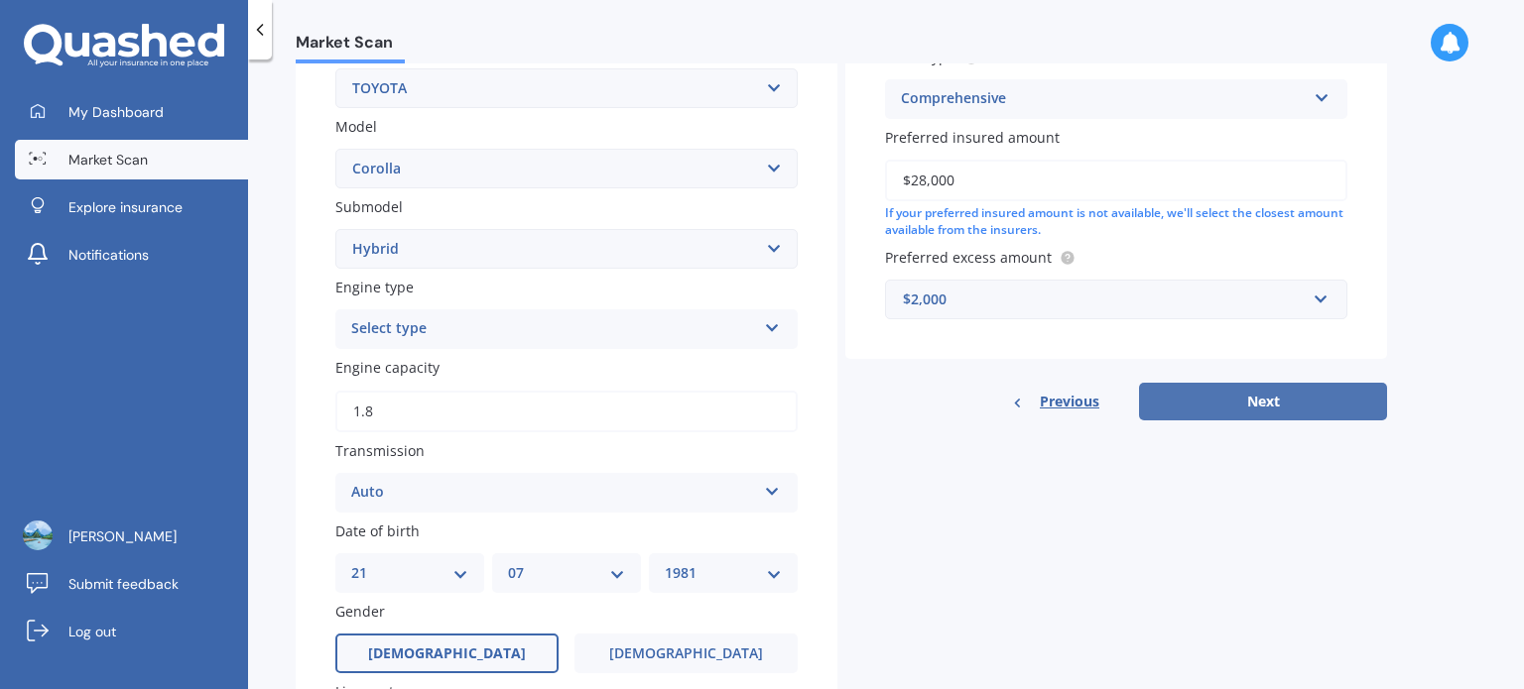
click at [1245, 414] on button "Next" at bounding box center [1263, 402] width 248 height 38
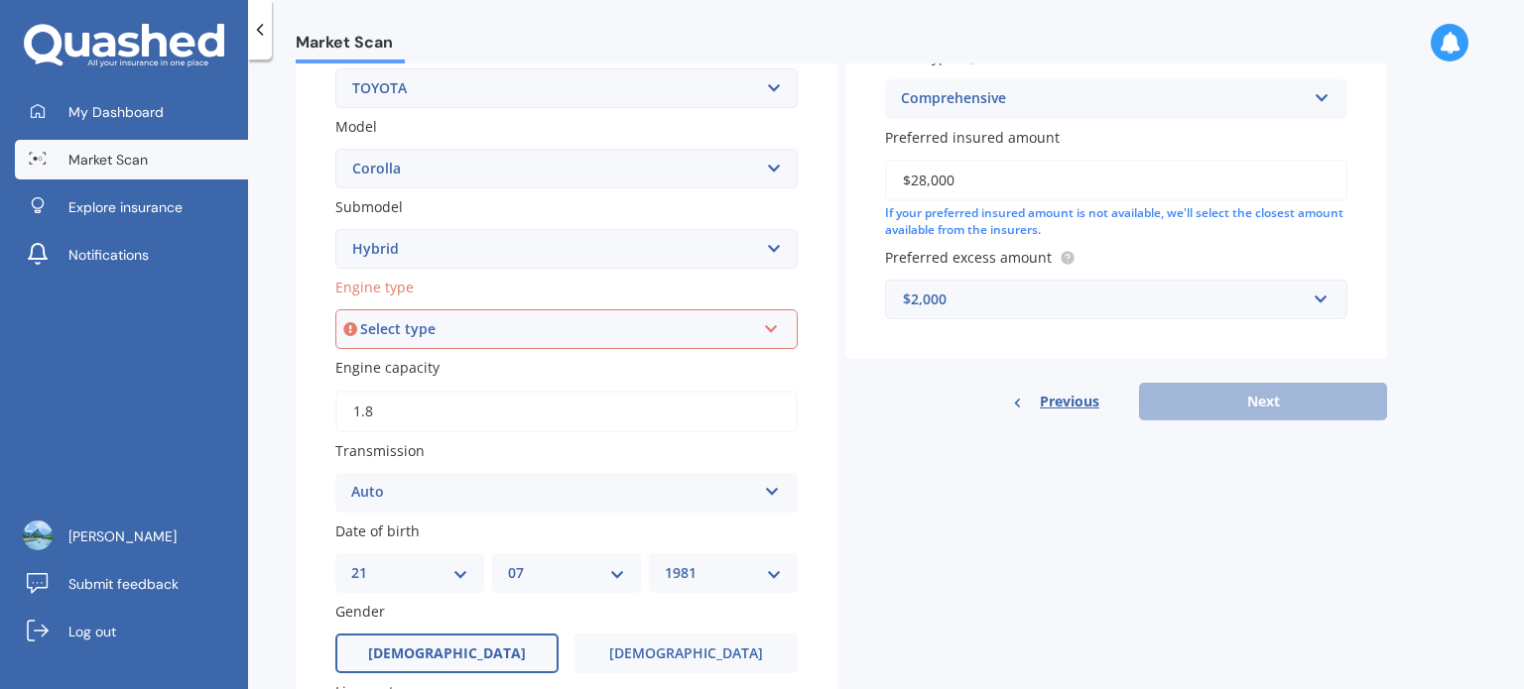
click at [750, 333] on div "Select type" at bounding box center [557, 329] width 395 height 22
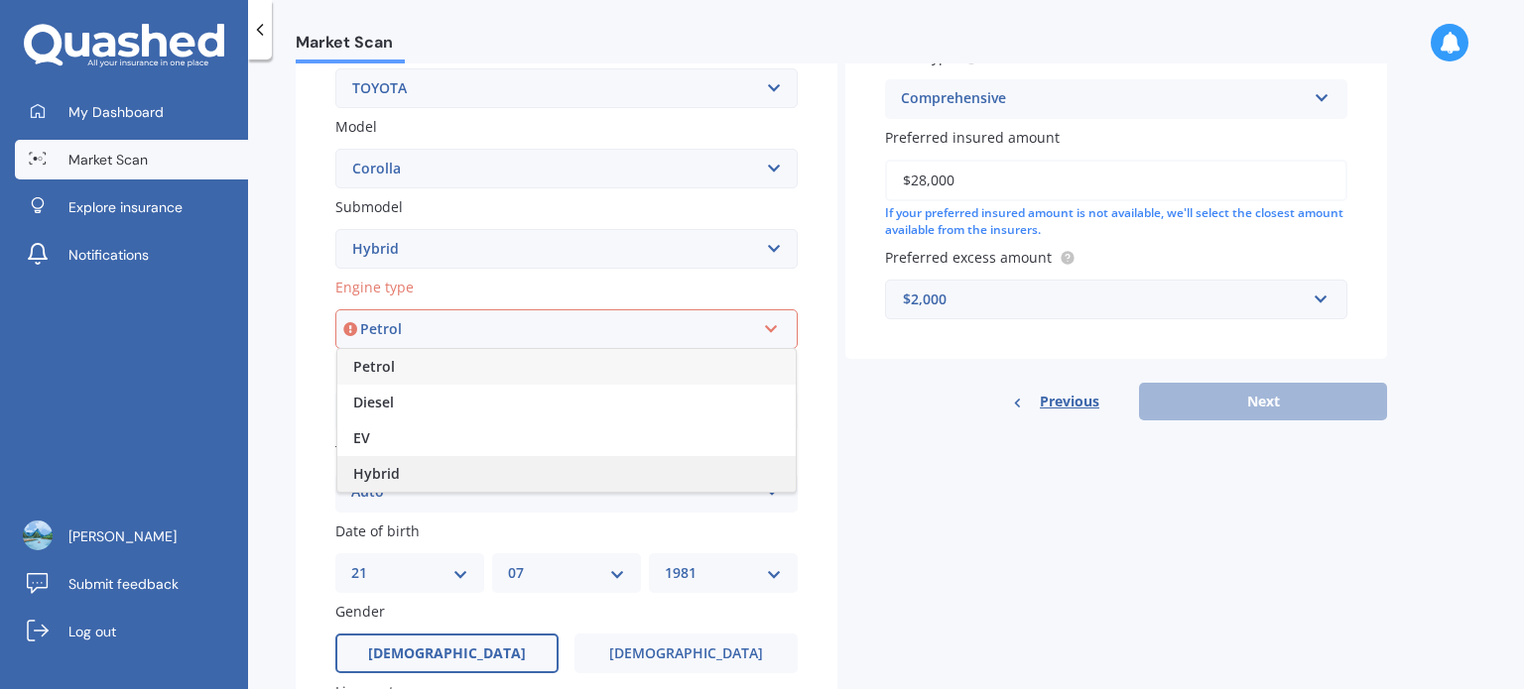
click at [702, 480] on div "Hybrid" at bounding box center [566, 474] width 458 height 36
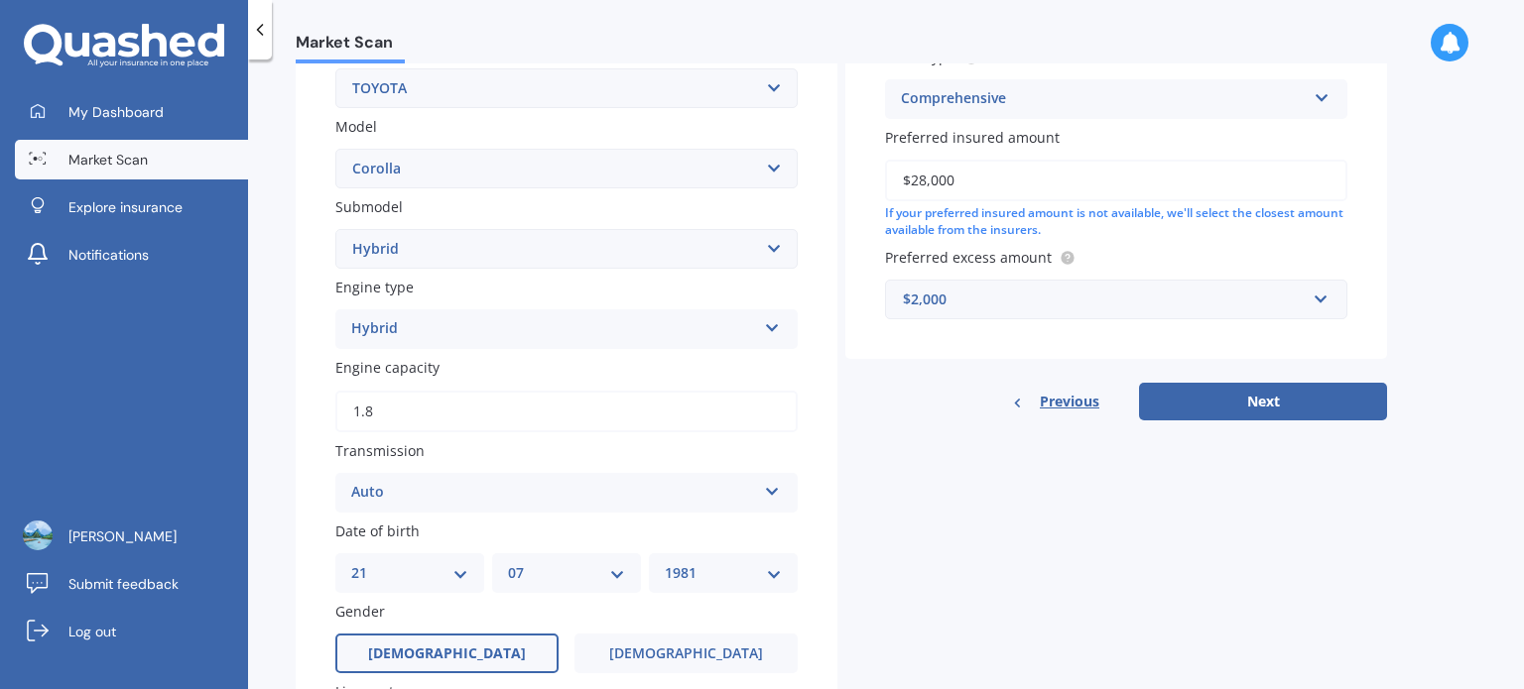
click at [777, 252] on select "Select submodel (All other) Axio Diesel [PERSON_NAME] 2WD [PERSON_NAME] 4WD FXG…" at bounding box center [566, 249] width 462 height 40
select select "GX 1.8"
click at [335, 229] on select "Select submodel (All other) Axio Diesel [PERSON_NAME] 2WD [PERSON_NAME] 4WD FXG…" at bounding box center [566, 249] width 462 height 40
click at [1286, 396] on button "Next" at bounding box center [1263, 402] width 248 height 38
select select "21"
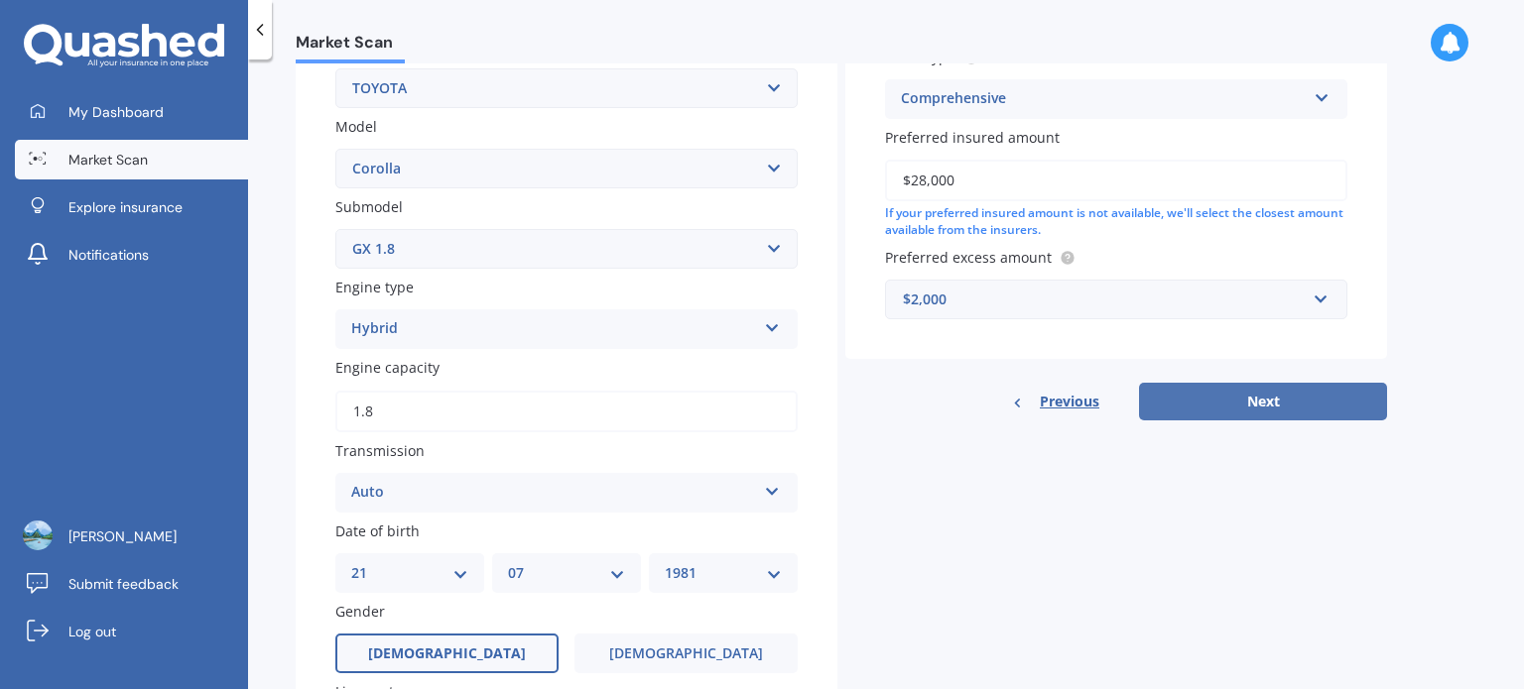
select select "07"
select select "1981"
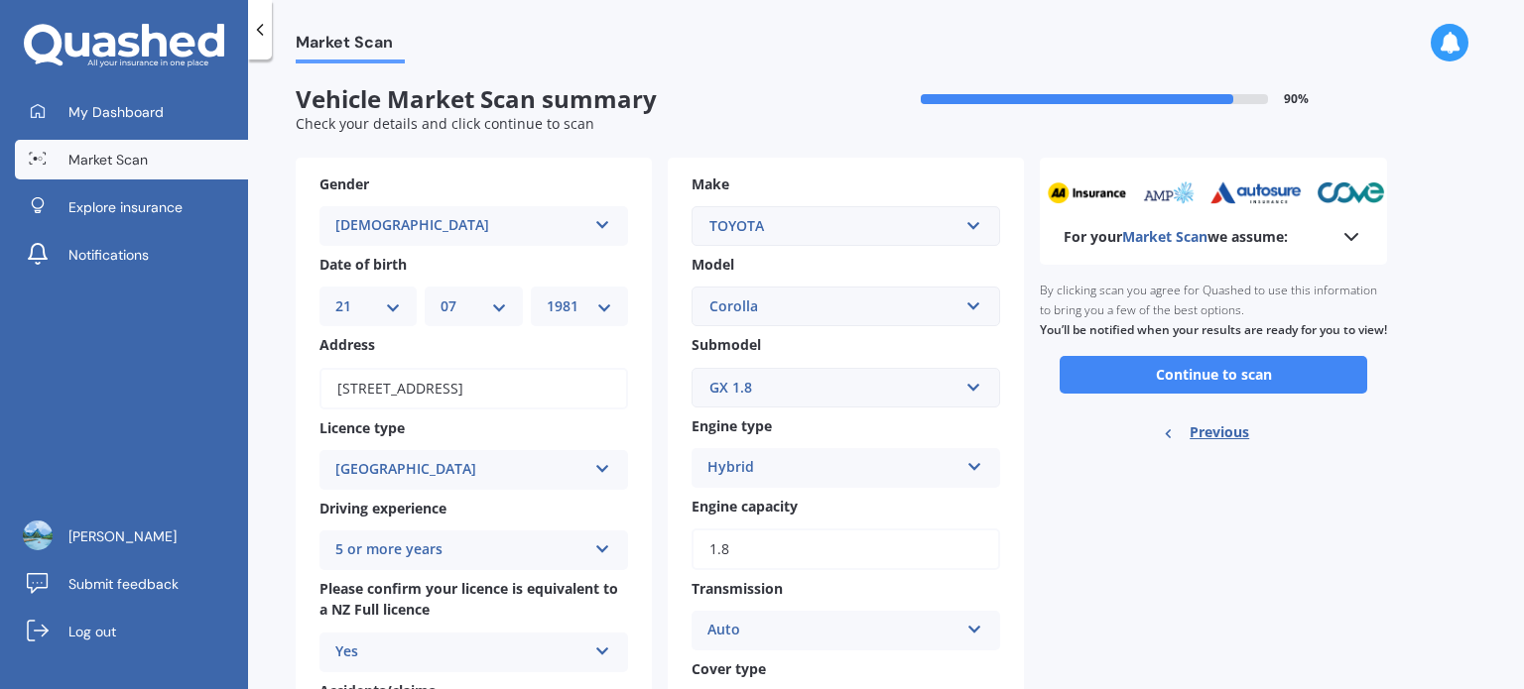
scroll to position [0, 0]
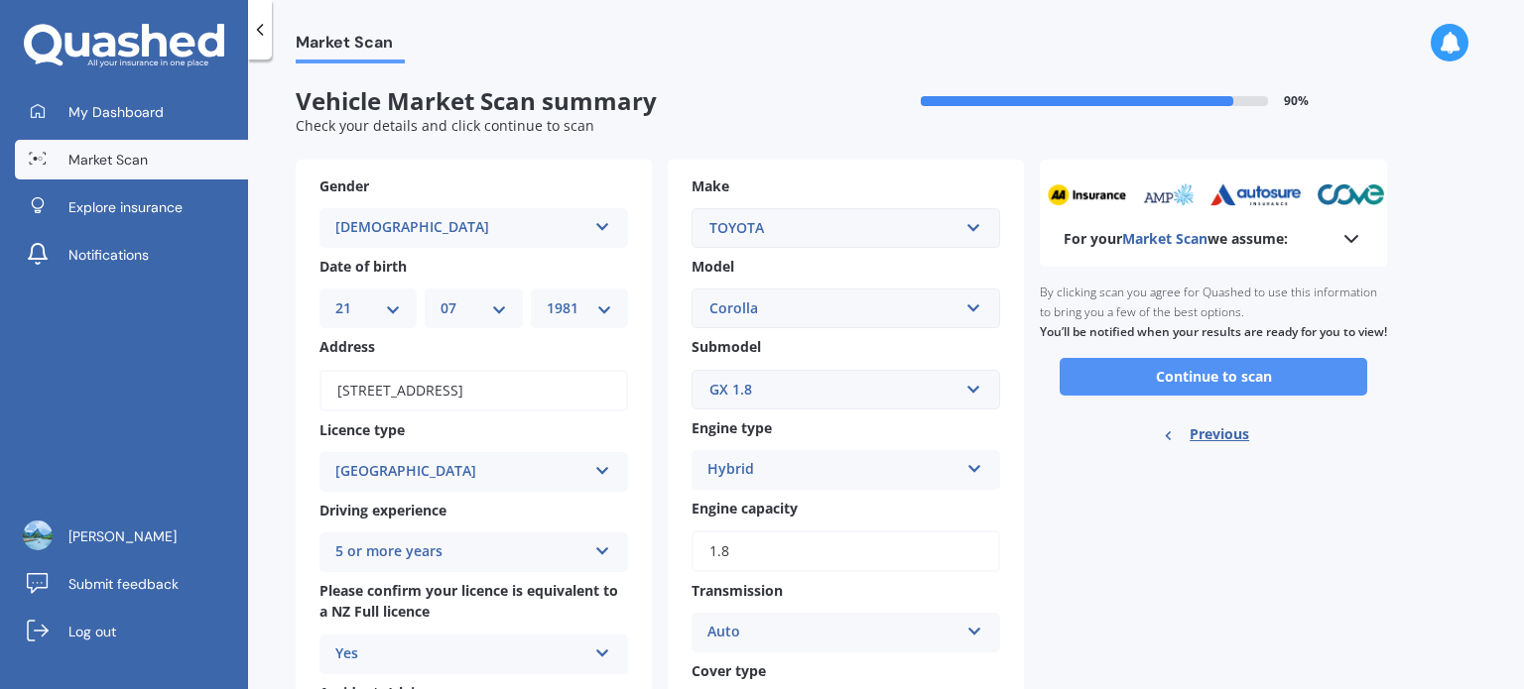
click at [1233, 396] on button "Continue to scan" at bounding box center [1213, 377] width 308 height 38
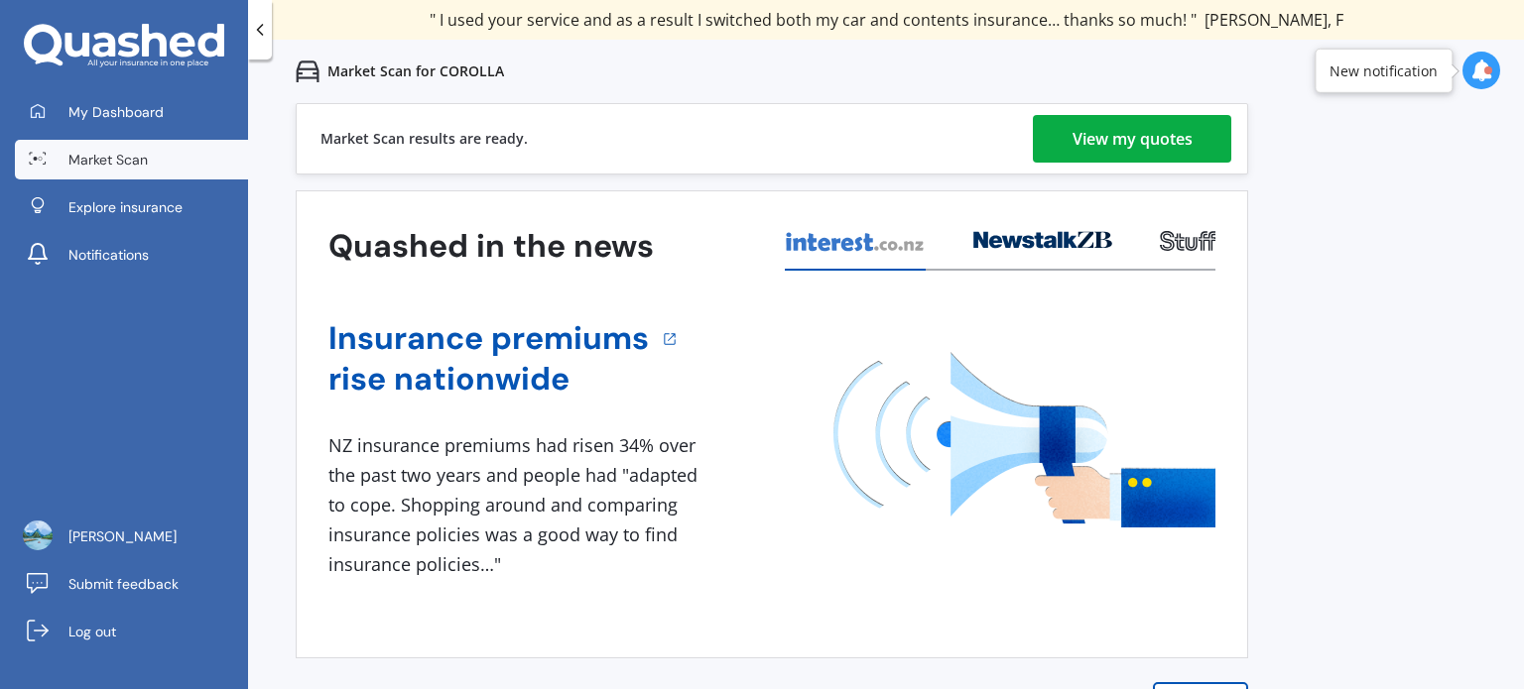
click at [1171, 134] on div "View my quotes" at bounding box center [1132, 139] width 120 height 48
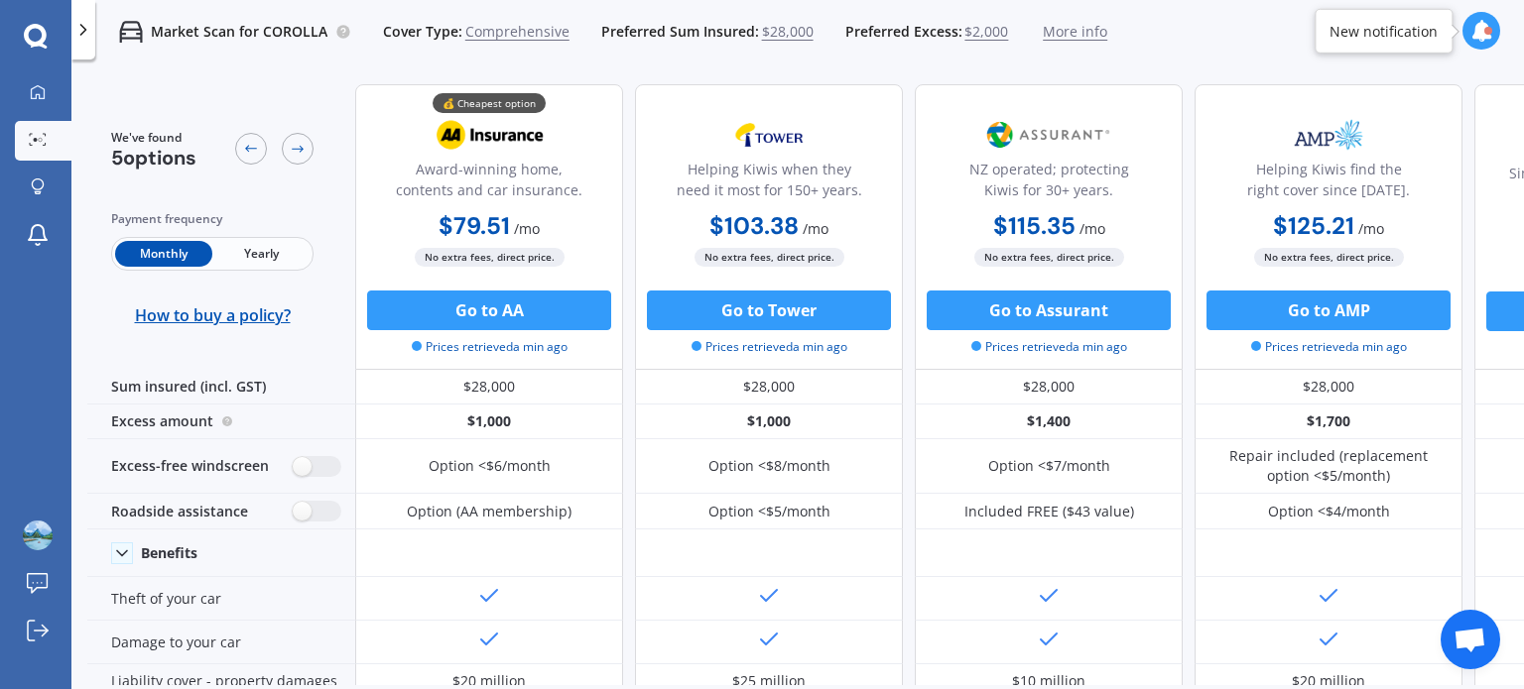
click at [282, 261] on span "Yearly" at bounding box center [260, 254] width 97 height 26
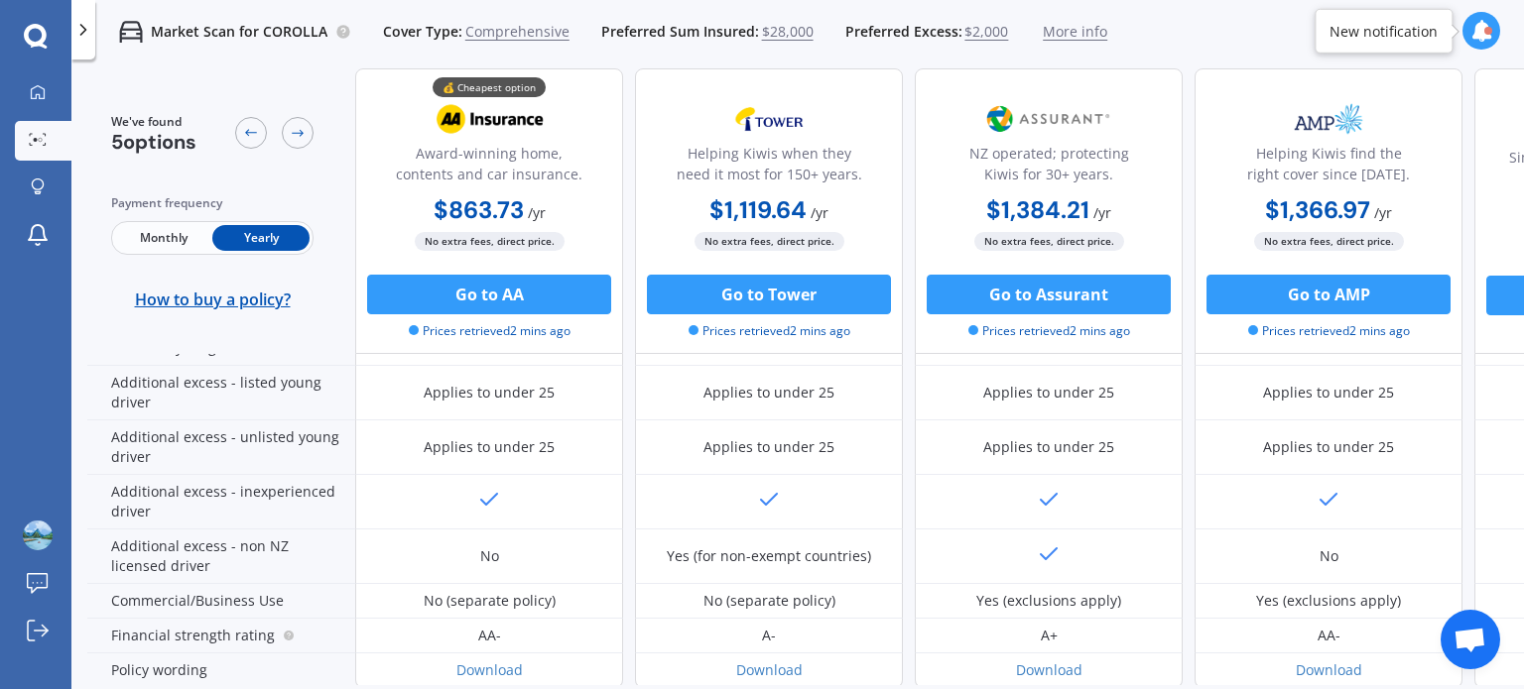
scroll to position [1025, 0]
